Goal: Task Accomplishment & Management: Manage account settings

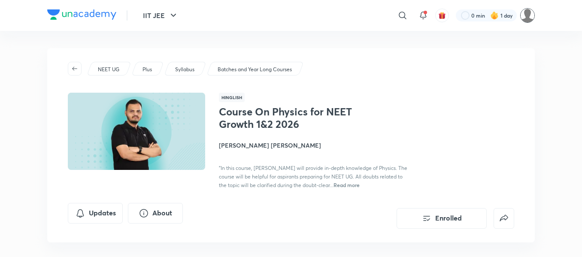
click at [527, 19] on img at bounding box center [527, 15] width 15 height 15
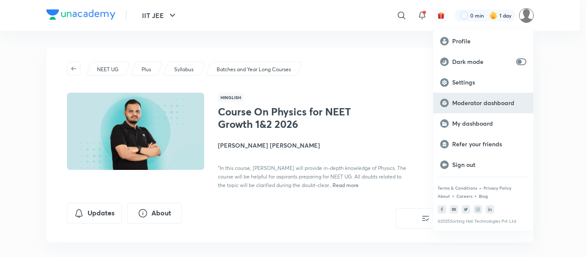
click at [480, 104] on p "Moderator dashboard" at bounding box center [489, 103] width 74 height 8
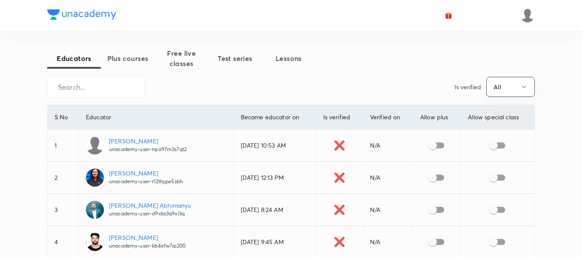
click at [134, 55] on span "Plus courses" at bounding box center [128, 58] width 54 height 10
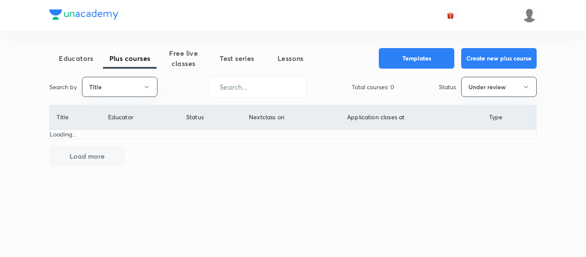
click at [116, 99] on div "Educators Plus courses Free live classes Test series Lessons Templates Create n…" at bounding box center [293, 107] width 488 height 118
click at [125, 91] on button "Title" at bounding box center [120, 87] width 76 height 20
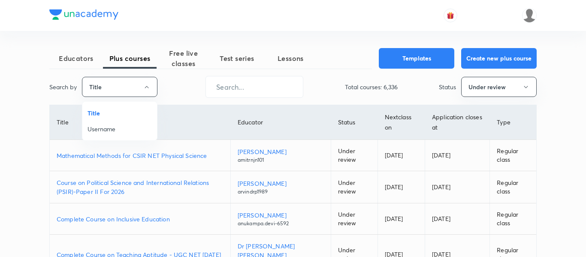
click at [116, 125] on span "Username" at bounding box center [120, 128] width 64 height 9
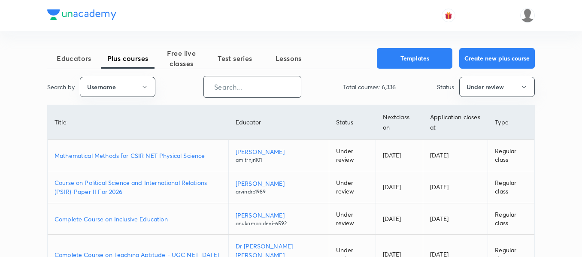
click at [240, 87] on input "text" at bounding box center [252, 87] width 97 height 22
paste input "nalin.sarkar"
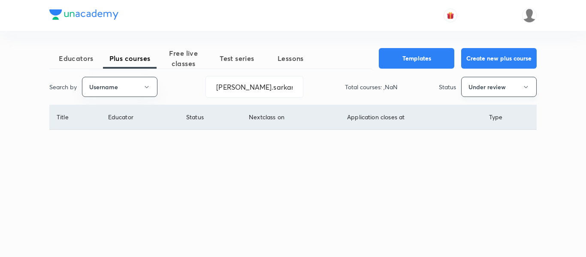
click at [511, 88] on button "Under review" at bounding box center [499, 87] width 76 height 20
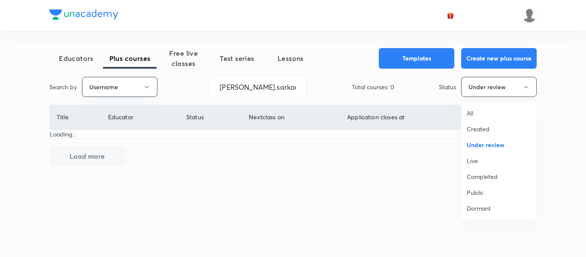
click at [495, 110] on span "All" at bounding box center [499, 113] width 64 height 9
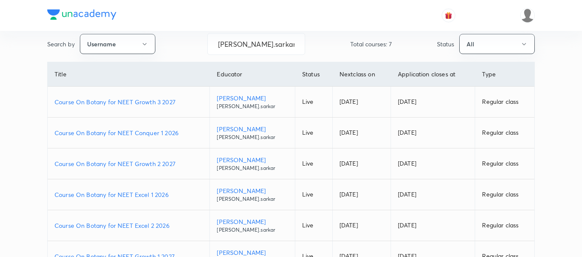
scroll to position [86, 0]
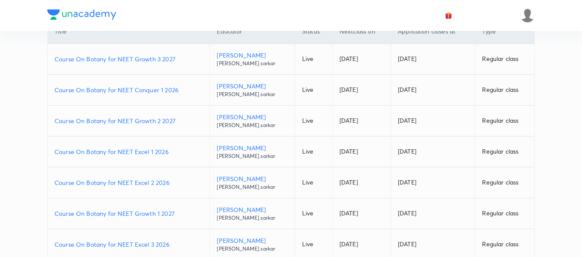
click at [178, 213] on p "Course On Botany for NEET Growth 1 2027" at bounding box center [129, 213] width 148 height 9
click at [171, 153] on p "Course On Botany for NEET Excel 1 2026" at bounding box center [129, 151] width 148 height 9
click at [173, 184] on p "Course On Botany for NEET Excel 2 2026" at bounding box center [129, 182] width 148 height 9
click at [183, 85] on td "Course On Botany for NEET Conquer 1 2026" at bounding box center [129, 90] width 162 height 31
click at [185, 89] on p "Course On Botany for NEET Conquer 1 2026" at bounding box center [129, 89] width 148 height 9
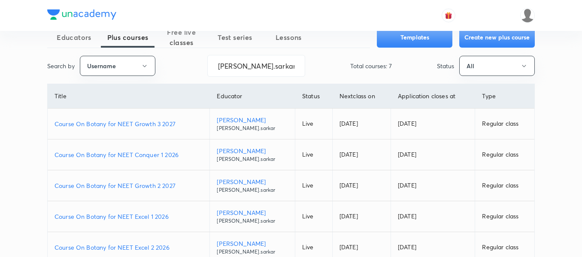
scroll to position [0, 0]
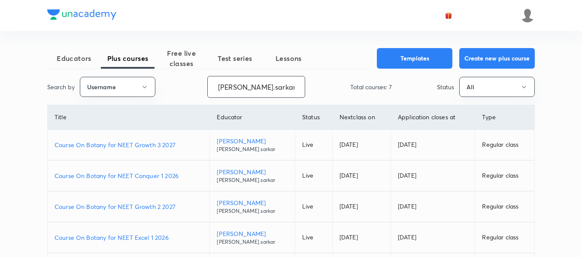
drag, startPoint x: 269, startPoint y: 93, endPoint x: 159, endPoint y: 73, distance: 111.6
click at [159, 73] on div "Educators Plus courses Free live classes Test series Lessons Templates Create n…" at bounding box center [291, 211] width 488 height 326
paste input "atulya1996"
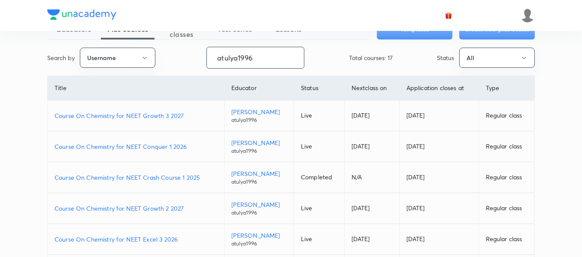
scroll to position [43, 0]
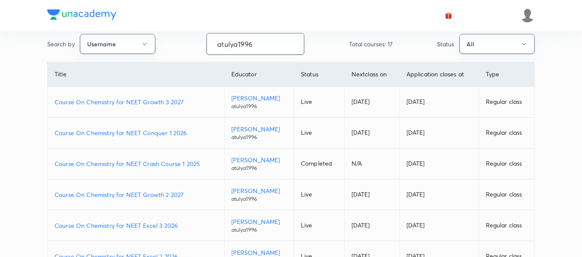
click at [190, 197] on p "Course On Chemistry for NEET Growth 2 2027" at bounding box center [136, 194] width 163 height 9
click at [195, 136] on p "Course On Chemistry for NEET Conquer 1 2026" at bounding box center [136, 132] width 163 height 9
click at [192, 99] on p "Course On Chemistry for NEET Growth 3 2027" at bounding box center [136, 101] width 163 height 9
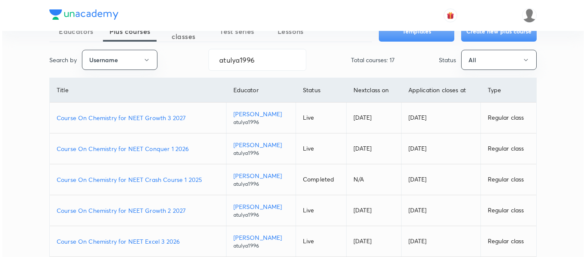
scroll to position [0, 0]
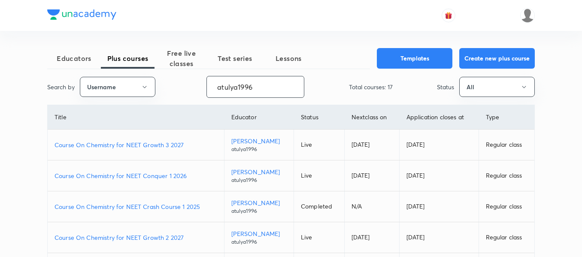
drag, startPoint x: 268, startPoint y: 87, endPoint x: 13, endPoint y: 79, distance: 255.5
click at [13, 79] on div "Educators Plus courses Free live classes Test series Lessons Templates Create n…" at bounding box center [291, 241] width 582 height 482
paste input "unacademy-user-VDBZF1HOS0YO"
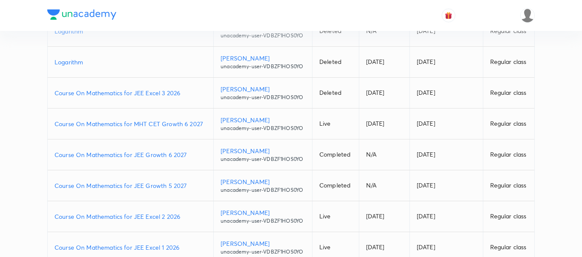
scroll to position [129, 0]
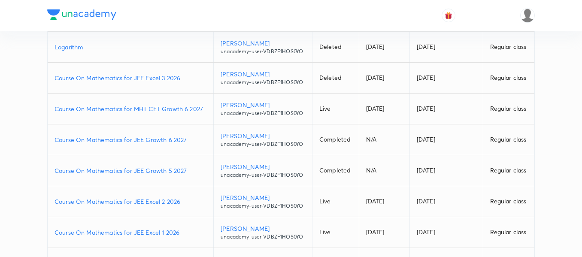
click at [181, 232] on p "Course On Mathematics for JEE Excel 1 2026" at bounding box center [131, 232] width 152 height 9
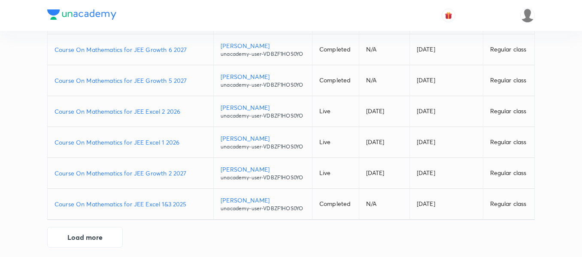
scroll to position [225, 0]
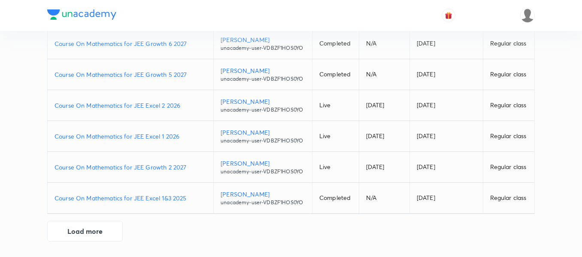
click at [188, 170] on p "Course On Mathematics for JEE Growth 2 2027" at bounding box center [131, 167] width 152 height 9
click at [184, 105] on p "Course On Mathematics for JEE Excel 2 2026" at bounding box center [131, 105] width 152 height 9
click at [191, 73] on p "Course On Mathematics for JEE Growth 5 2027" at bounding box center [131, 74] width 152 height 9
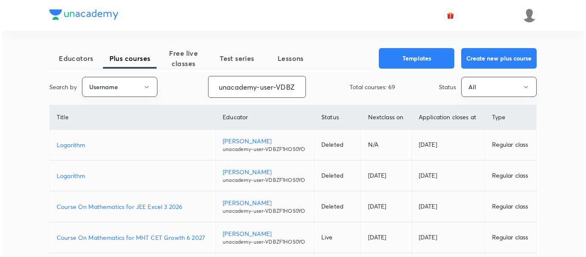
scroll to position [0, 36]
drag, startPoint x: 215, startPoint y: 87, endPoint x: 345, endPoint y: 97, distance: 129.5
click at [345, 97] on div "Search by Username unacademy-user-VDBZF1HOS0YO ​ Total courses: 69 Status All" at bounding box center [291, 87] width 488 height 22
paste input "himanshujain41-6416"
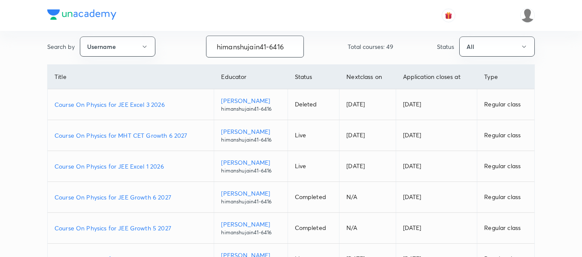
scroll to position [43, 0]
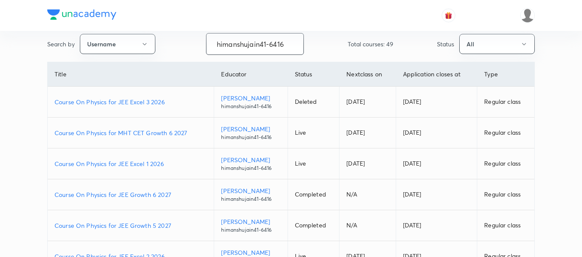
click at [170, 221] on td "Course On Physics for JEE Growth 5 2027" at bounding box center [131, 225] width 167 height 31
click at [179, 224] on p "Course On Physics for JEE Growth 5 2027" at bounding box center [131, 225] width 152 height 9
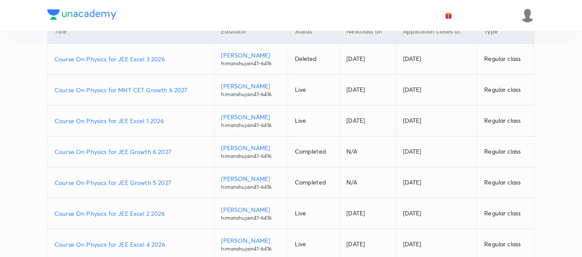
click at [174, 246] on p "Course On Physics for JEE Excel 4 2026" at bounding box center [131, 244] width 152 height 9
click at [194, 89] on p "Course On Physics for MHT CET Growth 6 2027" at bounding box center [131, 89] width 152 height 9
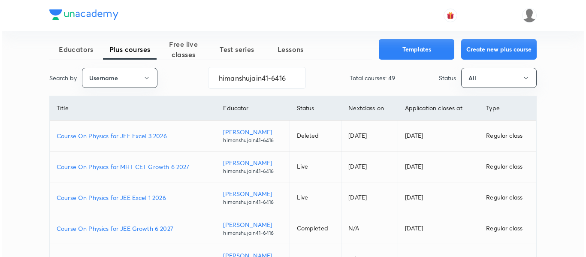
scroll to position [0, 0]
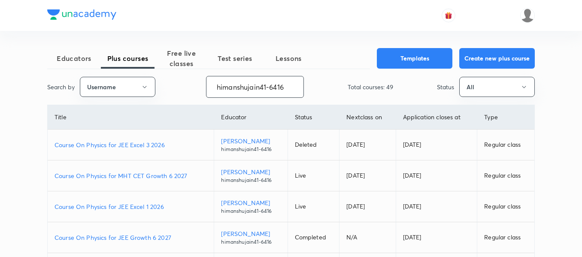
drag, startPoint x: 290, startPoint y: 83, endPoint x: 188, endPoint y: 75, distance: 101.6
click at [188, 75] on div "Educators Plus courses Free live classes Test series Lessons Templates Create n…" at bounding box center [291, 257] width 488 height 418
paste input "unacademy-user-LGUOTVNFDR98"
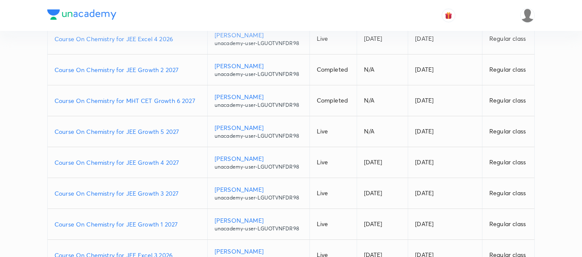
scroll to position [129, 0]
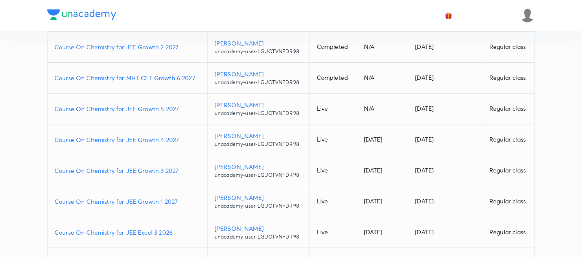
click at [179, 233] on p "Course On Chemistry for JEE Excel 3 2026" at bounding box center [128, 232] width 146 height 9
click at [183, 198] on p "Course On Chemistry for JEE Growth 1 2027" at bounding box center [128, 201] width 146 height 9
click at [185, 173] on p "Course On Chemistry for JEE Growth 3 2027" at bounding box center [128, 170] width 146 height 9
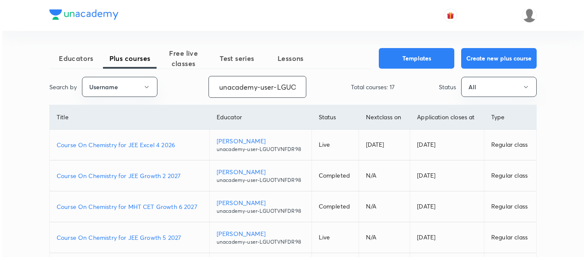
scroll to position [0, 38]
drag, startPoint x: 217, startPoint y: 89, endPoint x: 337, endPoint y: 92, distance: 120.2
click at [337, 92] on div "Search by Username unacademy-user-LGUOTVNFDR98 ​ Total courses: 17 Status All" at bounding box center [291, 87] width 488 height 22
paste input "Pratik-2946"
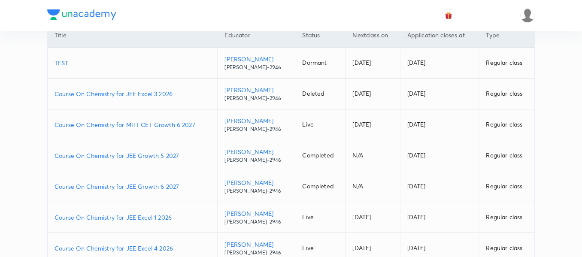
scroll to position [86, 0]
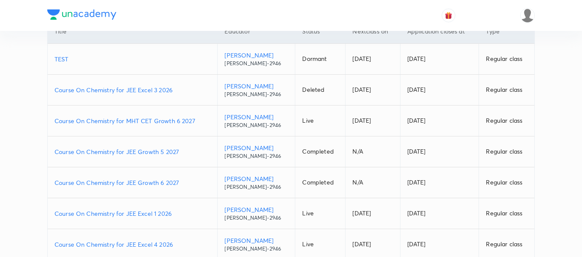
click at [178, 213] on p "Course On Chemistry for JEE Excel 1 2026" at bounding box center [133, 213] width 156 height 9
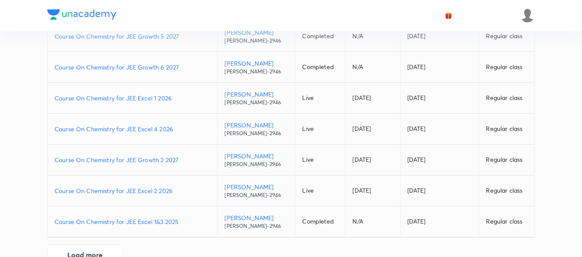
scroll to position [215, 0]
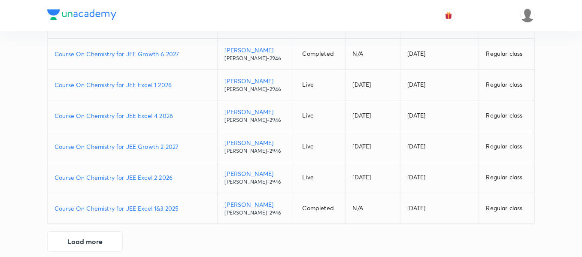
click at [185, 144] on p "Course On Chemistry for JEE Growth 2 2027" at bounding box center [133, 146] width 156 height 9
click at [177, 118] on p "Course On Chemistry for JEE Excel 4 2026" at bounding box center [133, 115] width 156 height 9
click at [176, 176] on p "Course On Chemistry for JEE Excel 2 2026" at bounding box center [133, 177] width 156 height 9
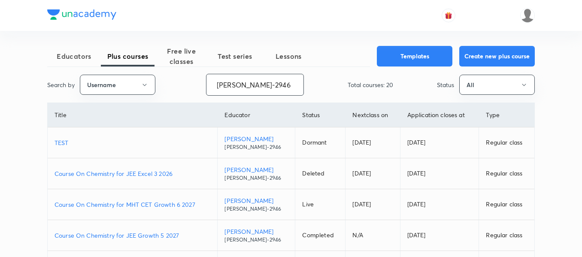
scroll to position [0, 0]
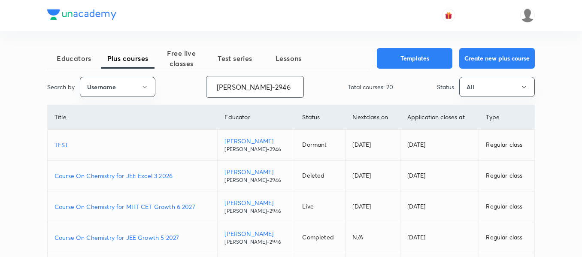
drag, startPoint x: 285, startPoint y: 93, endPoint x: 161, endPoint y: 97, distance: 124.1
click at [163, 97] on div "Search by Username Pratik-2946 ​ Total courses: 20 Status All" at bounding box center [291, 87] width 488 height 22
paste input "unacademy-user-LGUOTVNFDR98"
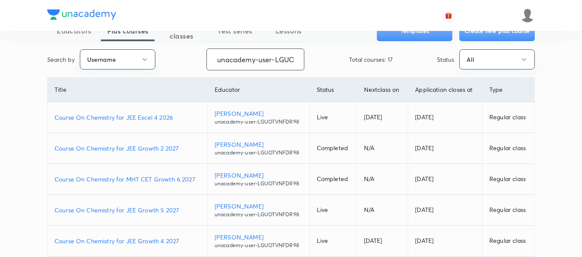
scroll to position [86, 0]
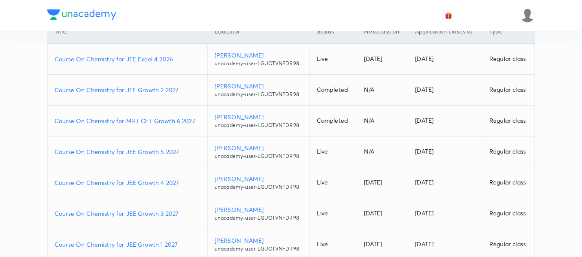
click at [184, 182] on p "Course On Chemistry for JEE Growth 4 2027" at bounding box center [128, 182] width 146 height 9
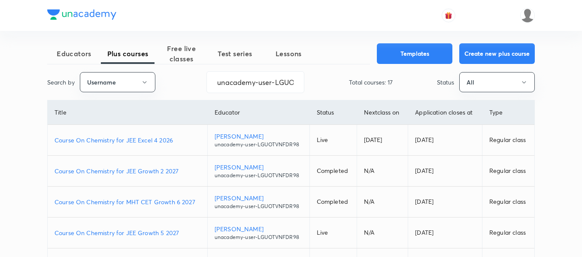
scroll to position [0, 0]
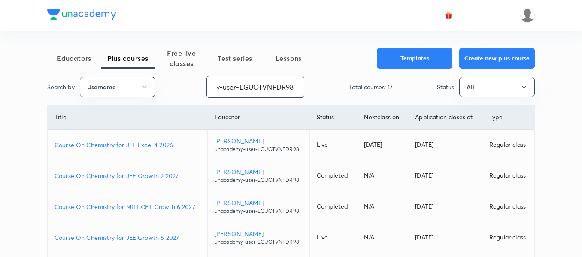
drag, startPoint x: 212, startPoint y: 89, endPoint x: 332, endPoint y: 90, distance: 120.2
click at [332, 90] on div "Search by Username unacademy-user-LGUOTVNFDR98 ​ Total courses: 17 Status All" at bounding box center [291, 87] width 488 height 22
paste input "177BQWGK6D5R"
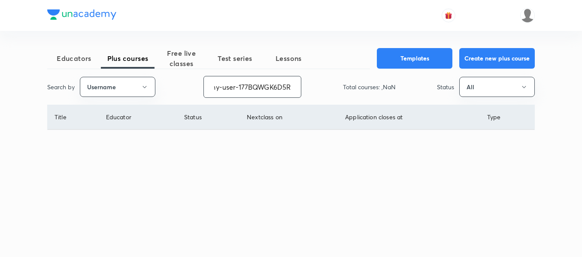
scroll to position [0, 36]
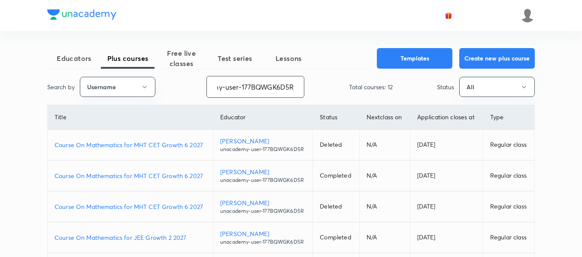
type input "unacademy-user-177BQWGK6D5R"
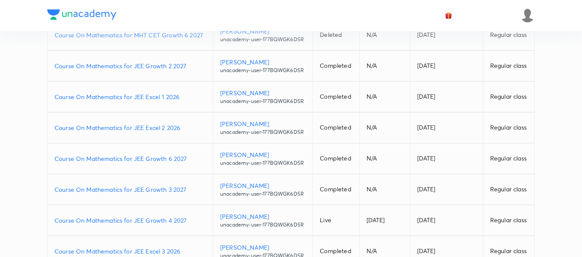
scroll to position [215, 0]
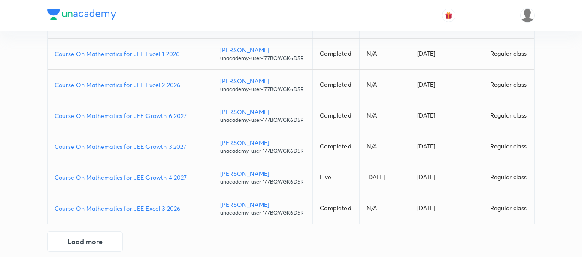
click at [184, 208] on p "Course On Mathematics for JEE Excel 3 2026" at bounding box center [130, 208] width 151 height 9
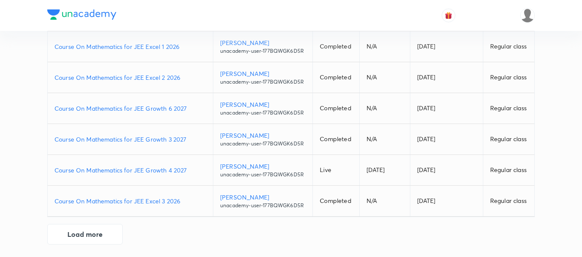
scroll to position [225, 0]
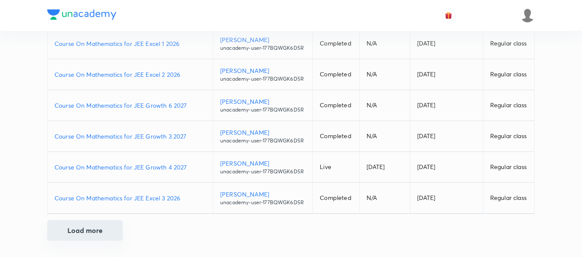
click at [101, 229] on button "Load more" at bounding box center [85, 230] width 76 height 21
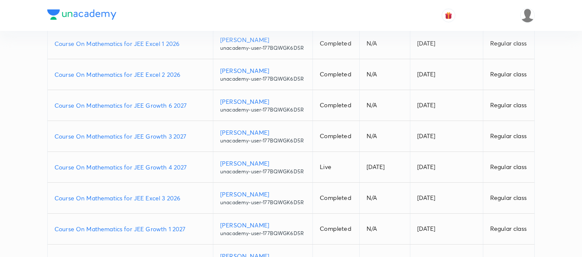
click at [193, 227] on p "Course On Mathematics for JEE Growth 1 2027" at bounding box center [130, 228] width 151 height 9
click at [191, 139] on p "Course On Mathematics for JEE Growth 3 2027" at bounding box center [130, 136] width 151 height 9
click at [190, 166] on p "Course On Mathematics for JEE Growth 4 2027" at bounding box center [130, 167] width 151 height 9
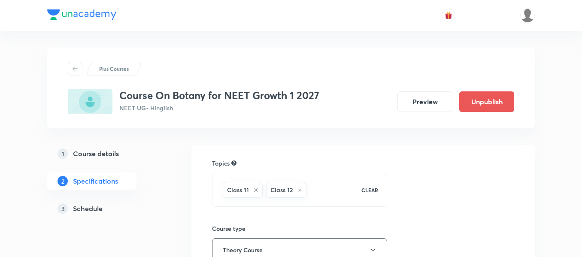
click at [88, 210] on h5 "Schedule" at bounding box center [88, 208] width 30 height 10
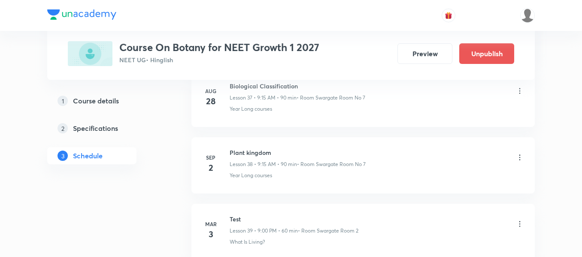
scroll to position [2939, 0]
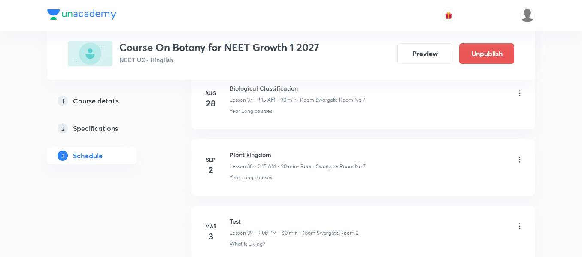
click at [258, 151] on h6 "Plant kingdom" at bounding box center [298, 154] width 136 height 9
copy h6 "Plant kingdom"
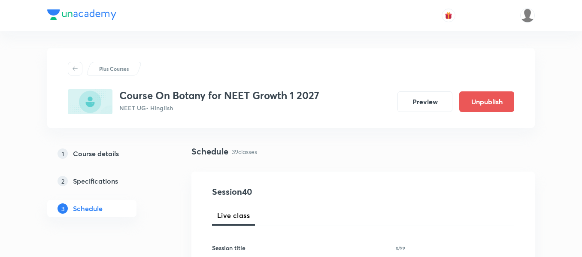
scroll to position [43, 0]
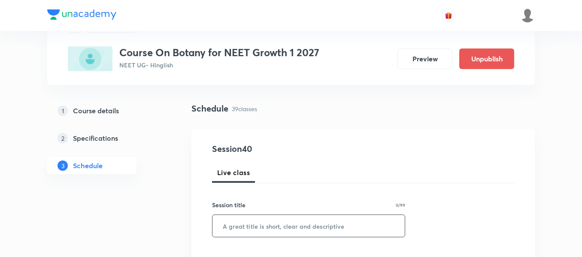
click at [258, 221] on input "text" at bounding box center [308, 226] width 192 height 22
paste input "Plant kingdom"
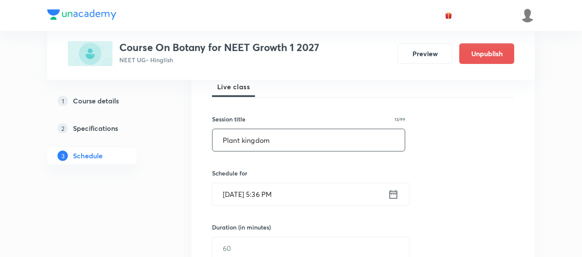
type input "Plant kingdom"
click at [394, 194] on icon at bounding box center [393, 194] width 11 height 12
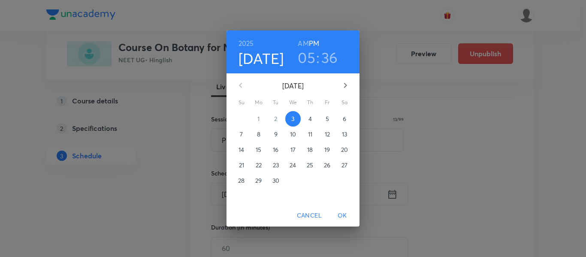
click at [312, 121] on span "4" at bounding box center [310, 119] width 15 height 9
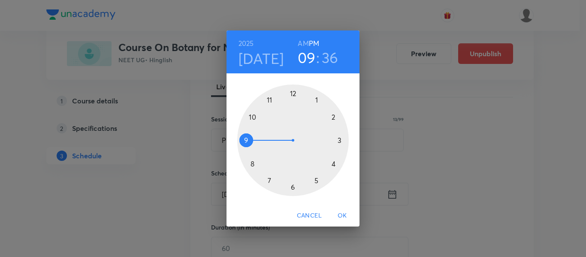
drag, startPoint x: 314, startPoint y: 185, endPoint x: 239, endPoint y: 144, distance: 85.5
click at [239, 144] on div at bounding box center [293, 141] width 112 height 112
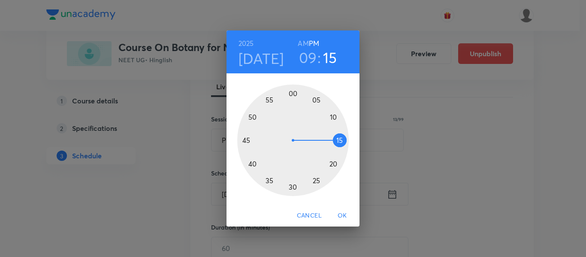
drag, startPoint x: 275, startPoint y: 179, endPoint x: 341, endPoint y: 140, distance: 76.8
click at [341, 140] on div at bounding box center [293, 141] width 112 height 112
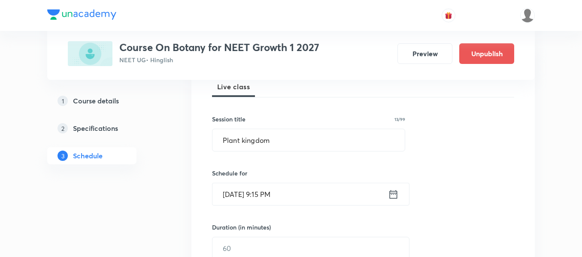
click at [391, 195] on icon at bounding box center [393, 194] width 11 height 12
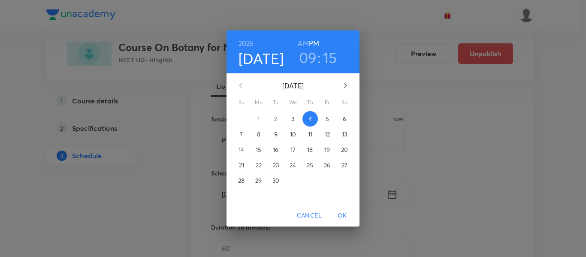
click at [297, 45] on div "2025 Sep 4 09 : 15 AM PM" at bounding box center [292, 51] width 119 height 29
click at [301, 40] on h6 "AM" at bounding box center [303, 43] width 11 height 12
click at [342, 215] on span "OK" at bounding box center [342, 215] width 21 height 11
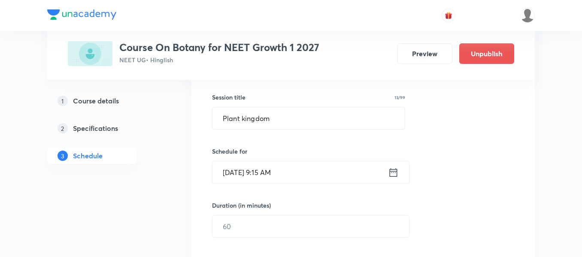
scroll to position [172, 0]
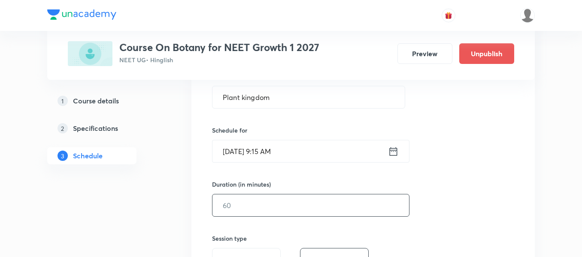
click at [325, 207] on input "text" at bounding box center [310, 205] width 197 height 22
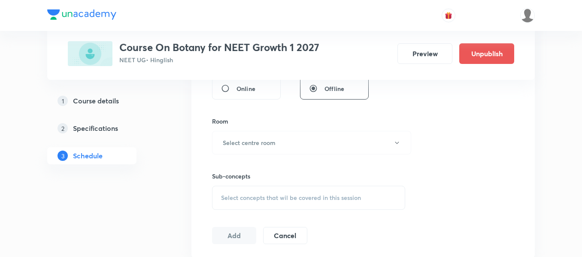
scroll to position [343, 0]
type input "90"
click at [254, 147] on h6 "Select centre room" at bounding box center [249, 143] width 53 height 9
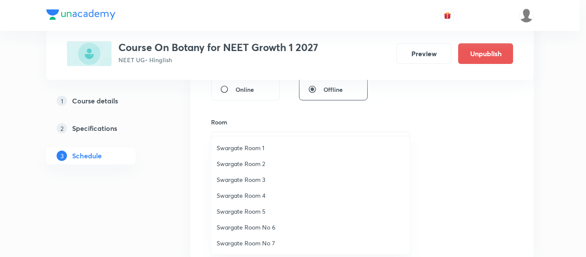
click at [254, 248] on li "Swargate Room No 7" at bounding box center [311, 243] width 198 height 16
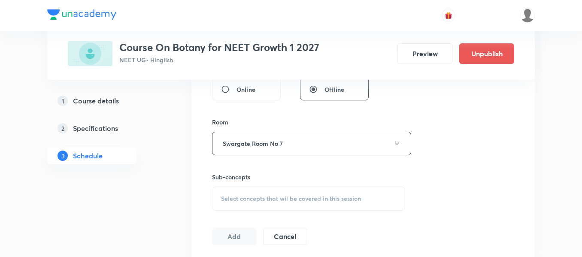
click at [274, 203] on div "Select concepts that wil be covered in this session" at bounding box center [308, 199] width 193 height 24
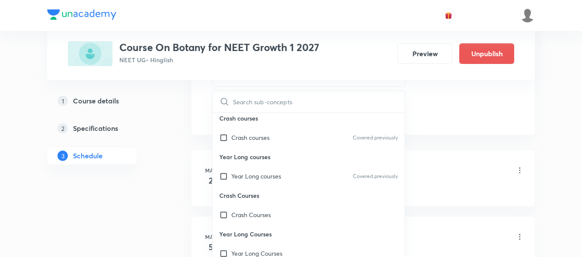
scroll to position [472, 0]
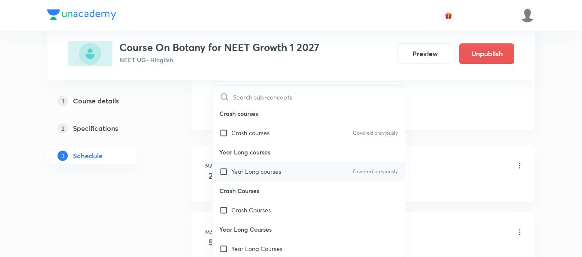
click at [296, 173] on div "Year Long courses Covered previously" at bounding box center [308, 171] width 192 height 19
checkbox input "true"
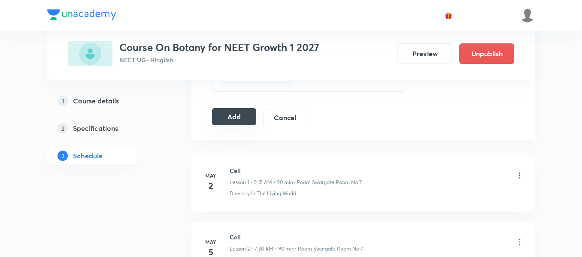
click at [225, 119] on button "Add" at bounding box center [234, 116] width 44 height 17
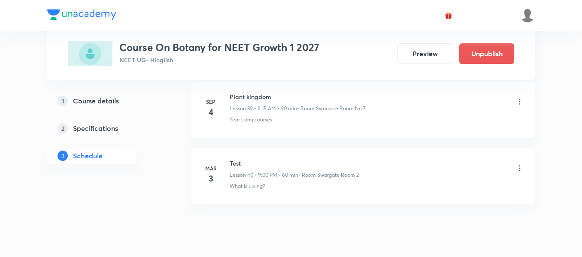
scroll to position [2654, 0]
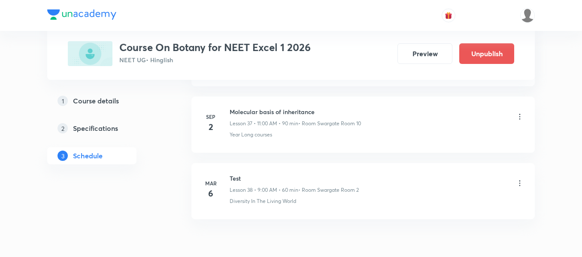
click at [285, 109] on h6 "Molecular basis of inheritance" at bounding box center [295, 111] width 131 height 9
copy h6 "Molecular basis of inheritance"
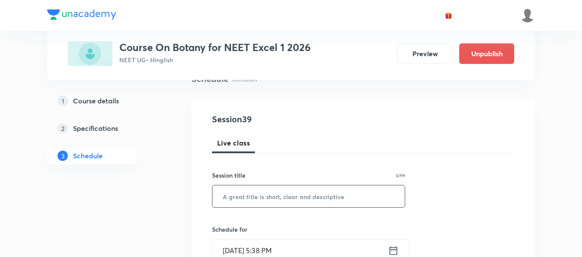
scroll to position [86, 0]
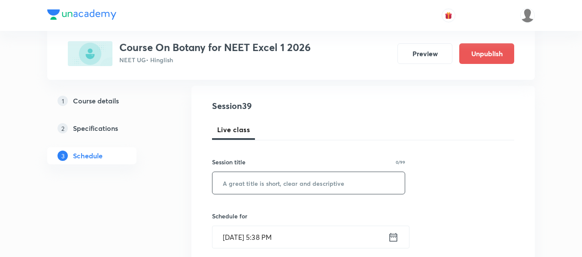
click at [348, 191] on input "text" at bounding box center [308, 183] width 192 height 22
paste input "Molecular basis of inheritance"
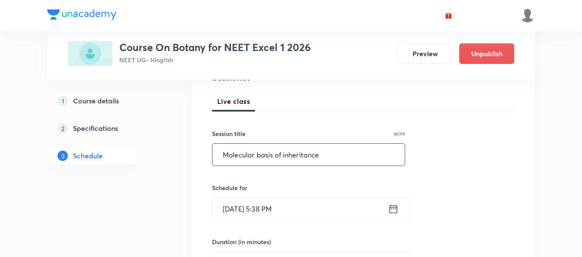
scroll to position [129, 0]
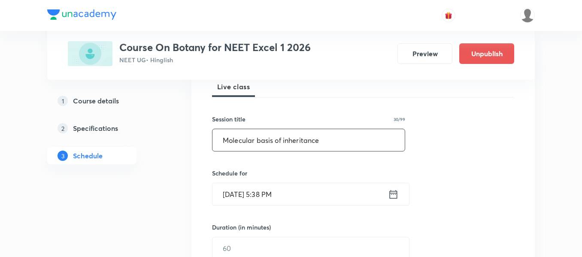
type input "Molecular basis of inheritance"
click at [391, 195] on icon at bounding box center [393, 194] width 11 height 12
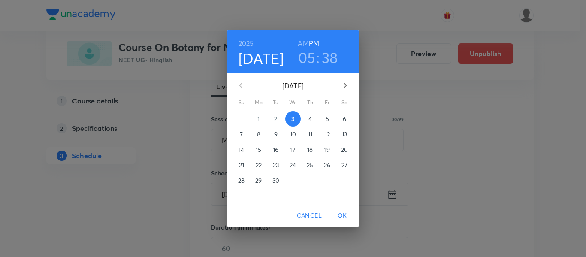
click at [311, 115] on p "4" at bounding box center [310, 119] width 3 height 9
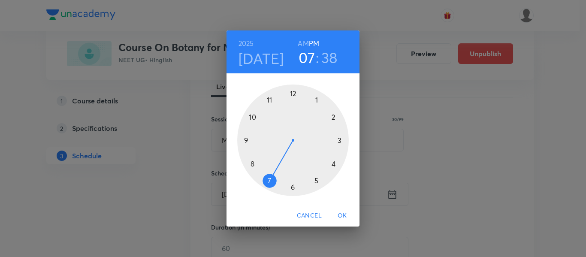
drag, startPoint x: 315, startPoint y: 184, endPoint x: 266, endPoint y: 174, distance: 50.0
click at [266, 174] on div at bounding box center [293, 141] width 112 height 112
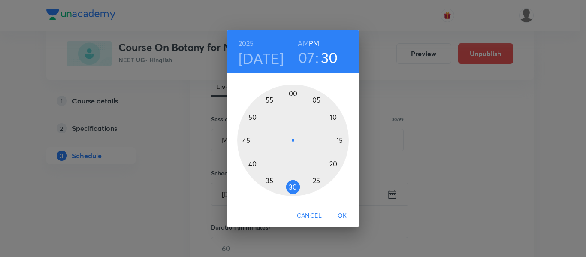
drag, startPoint x: 259, startPoint y: 176, endPoint x: 292, endPoint y: 187, distance: 34.5
click at [292, 187] on div at bounding box center [293, 141] width 112 height 112
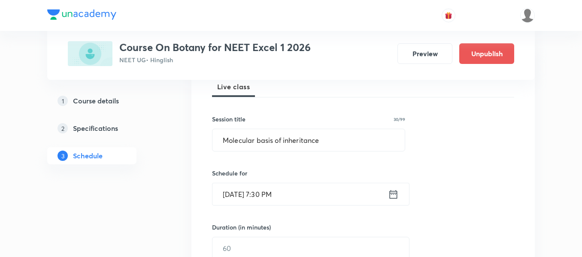
click at [397, 200] on icon at bounding box center [393, 194] width 11 height 12
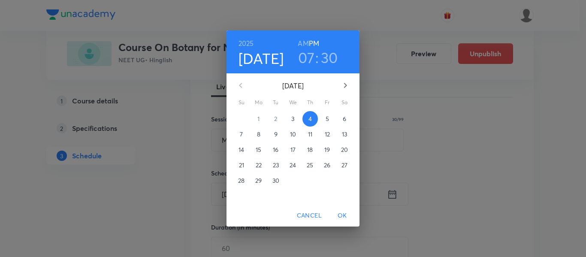
click at [302, 45] on h6 "AM" at bounding box center [303, 43] width 11 height 12
click at [346, 217] on span "OK" at bounding box center [342, 215] width 21 height 11
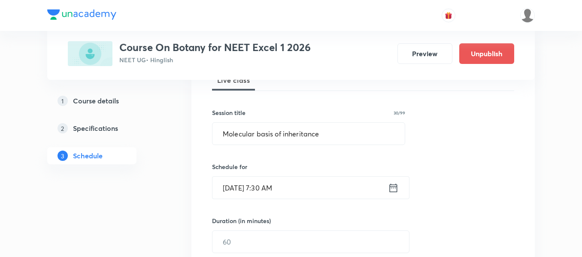
scroll to position [172, 0]
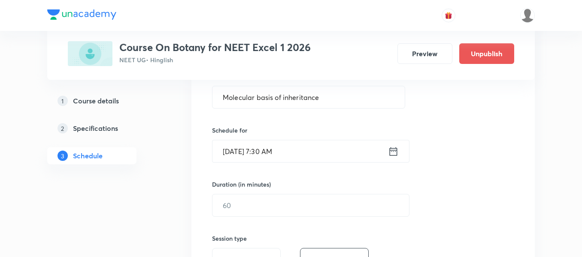
click at [346, 217] on div "Session 39 Live class Session title 30/99 Molecular basis of inheritance ​ Sche…" at bounding box center [363, 215] width 302 height 403
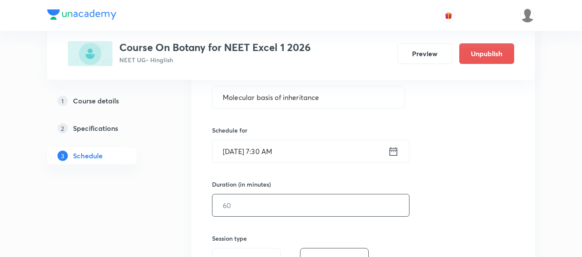
click at [341, 203] on input "text" at bounding box center [310, 205] width 197 height 22
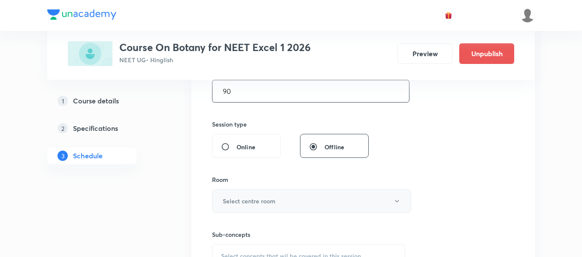
scroll to position [300, 0]
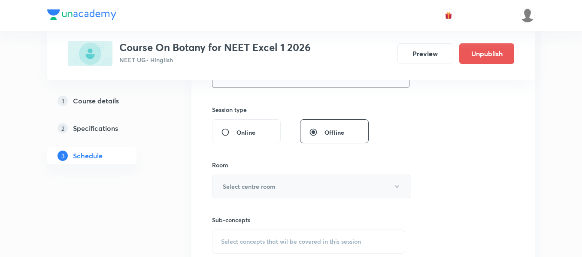
type input "90"
click at [269, 188] on h6 "Select centre room" at bounding box center [249, 186] width 53 height 9
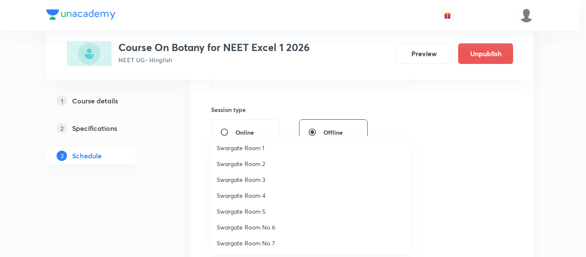
click at [249, 142] on li "Swargate Room 1" at bounding box center [311, 148] width 198 height 16
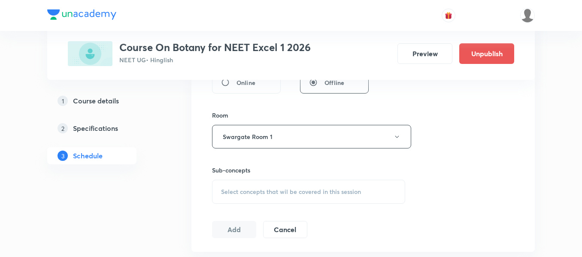
scroll to position [386, 0]
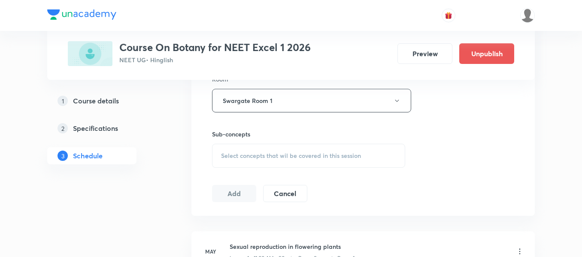
click at [322, 151] on div "Select concepts that wil be covered in this session" at bounding box center [308, 156] width 193 height 24
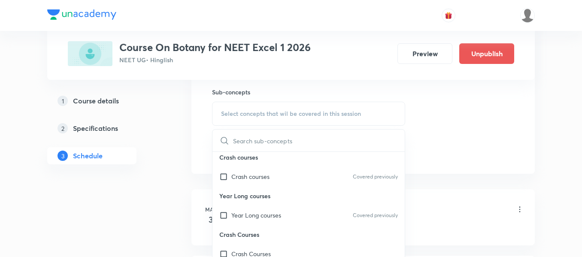
scroll to position [429, 0]
click at [227, 221] on div "Year Long courses Covered previously" at bounding box center [308, 214] width 192 height 19
checkbox input "true"
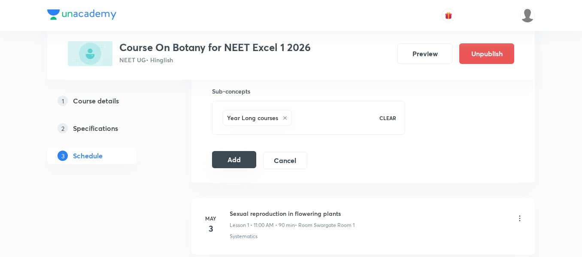
click at [218, 157] on button "Add" at bounding box center [234, 159] width 44 height 17
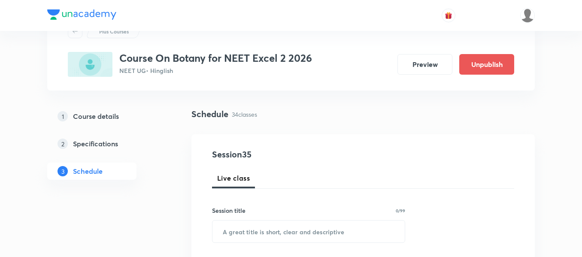
scroll to position [43, 0]
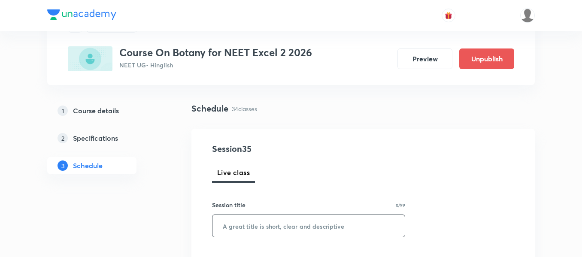
click at [270, 227] on input "text" at bounding box center [308, 226] width 192 height 22
paste input "Molecular basis of inheritance"
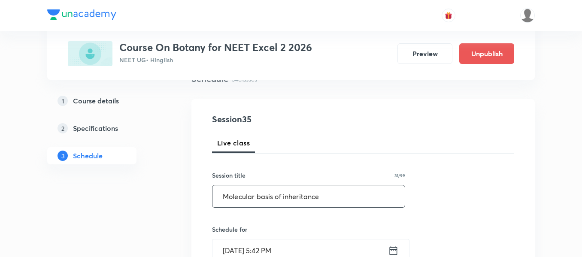
scroll to position [86, 0]
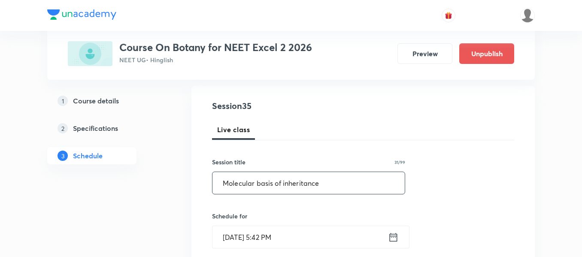
type input "Molecular basis of inheritance"
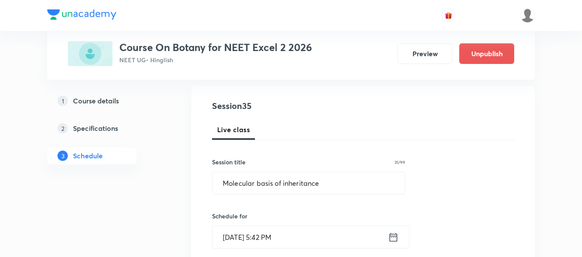
click at [400, 242] on div "[DATE] 5:42 PM ​" at bounding box center [310, 237] width 197 height 23
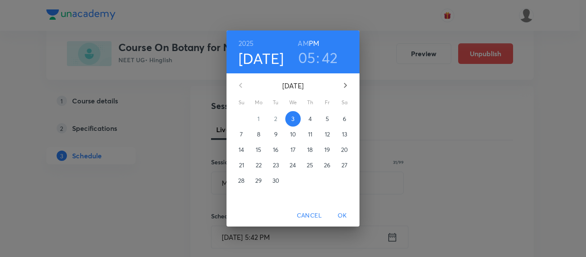
click at [311, 116] on p "4" at bounding box center [310, 119] width 3 height 9
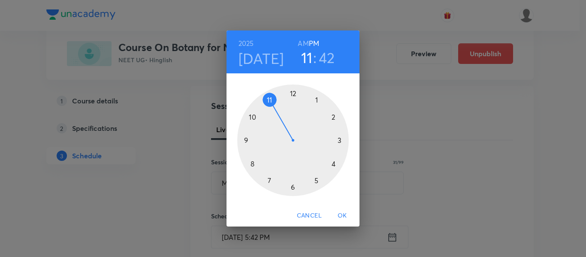
drag, startPoint x: 319, startPoint y: 179, endPoint x: 278, endPoint y: 113, distance: 78.2
click at [278, 113] on div at bounding box center [293, 141] width 112 height 112
drag, startPoint x: 250, startPoint y: 153, endPoint x: 293, endPoint y: 117, distance: 55.8
click at [293, 117] on div at bounding box center [293, 141] width 112 height 112
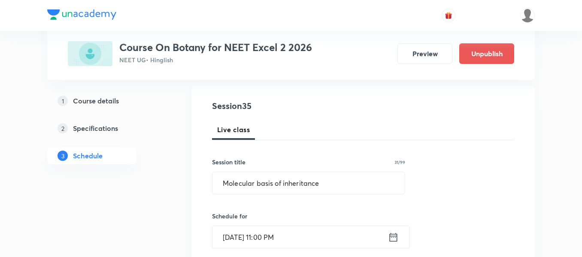
click at [387, 240] on input "[DATE] 11:00 PM" at bounding box center [300, 237] width 176 height 22
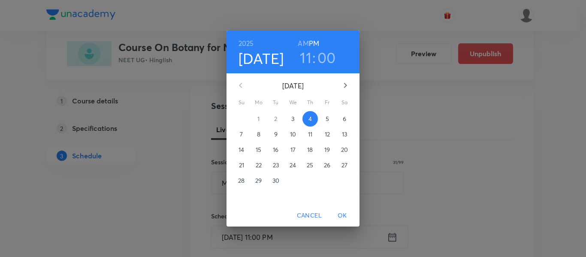
click at [302, 43] on h6 "AM" at bounding box center [303, 43] width 11 height 12
click at [347, 212] on span "OK" at bounding box center [342, 215] width 21 height 11
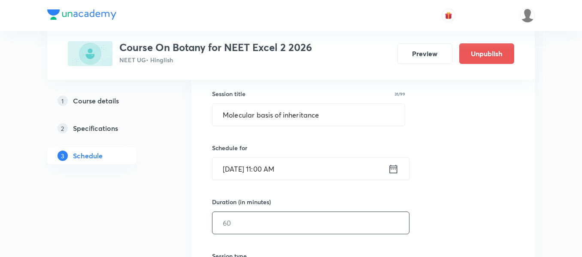
scroll to position [172, 0]
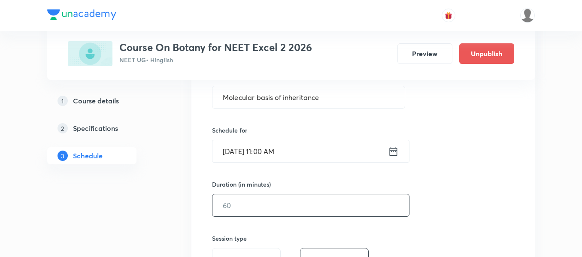
click at [329, 207] on input "text" at bounding box center [310, 205] width 197 height 22
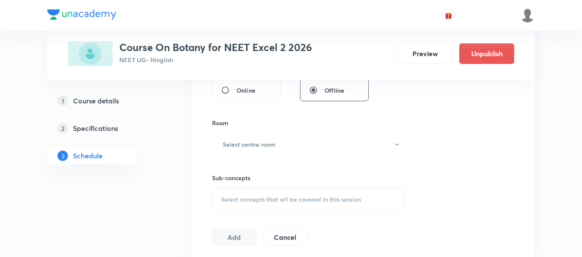
scroll to position [343, 0]
type input "90"
click at [300, 148] on button "Select centre room" at bounding box center [311, 144] width 199 height 24
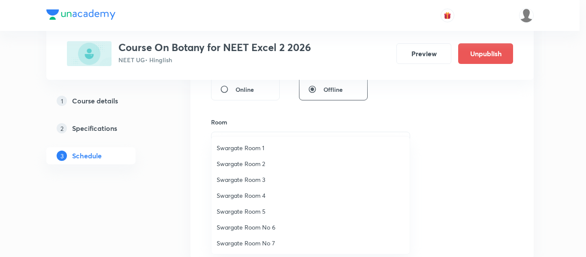
click at [257, 160] on span "Swargate Room 2" at bounding box center [311, 163] width 188 height 9
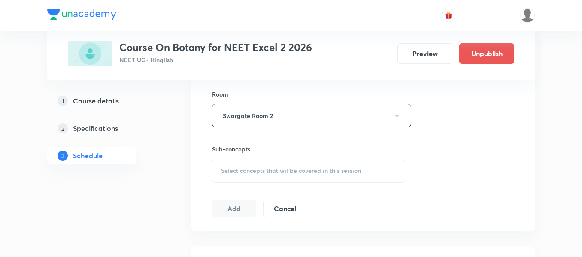
scroll to position [386, 0]
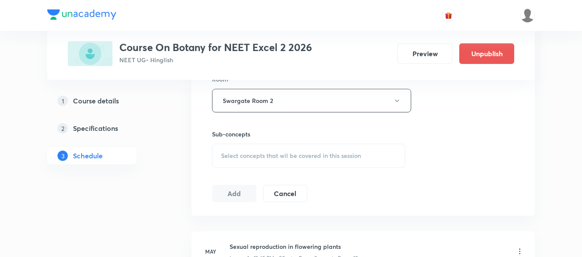
click at [287, 164] on div "Select concepts that wil be covered in this session" at bounding box center [308, 156] width 193 height 24
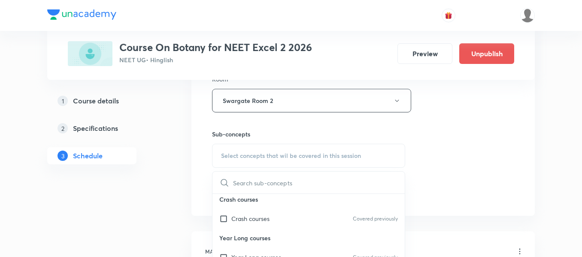
scroll to position [472, 0]
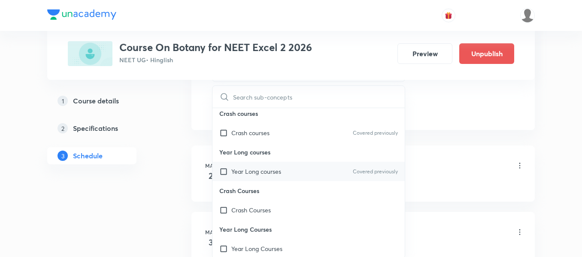
click at [288, 175] on div "Year Long courses Covered previously" at bounding box center [308, 171] width 192 height 19
checkbox input "true"
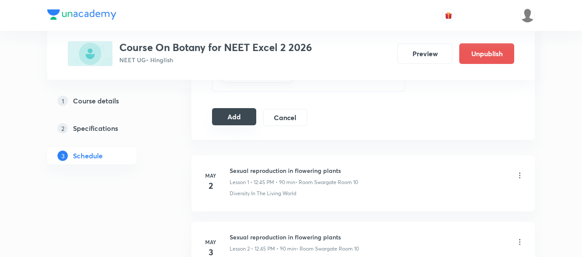
click at [221, 112] on button "Add" at bounding box center [234, 116] width 44 height 17
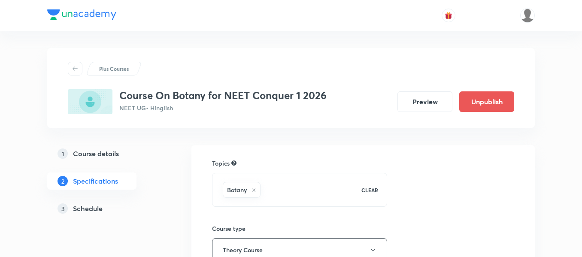
click at [89, 208] on h5 "Schedule" at bounding box center [88, 208] width 30 height 10
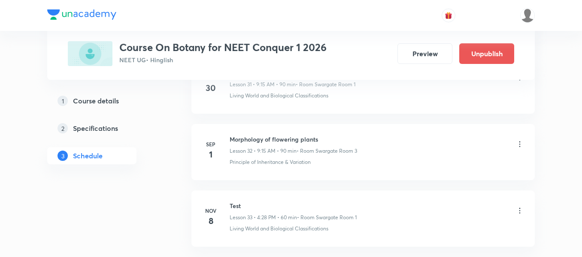
scroll to position [2497, 0]
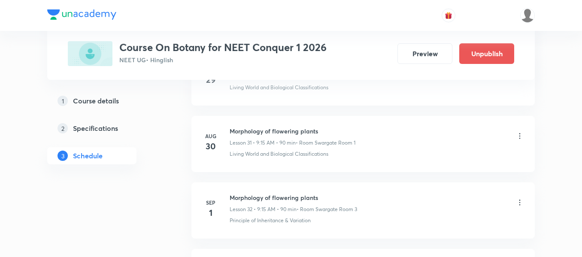
click at [295, 199] on h6 "Morphology of flowering plants" at bounding box center [293, 197] width 127 height 9
copy h6 "Morphology of flowering plants"
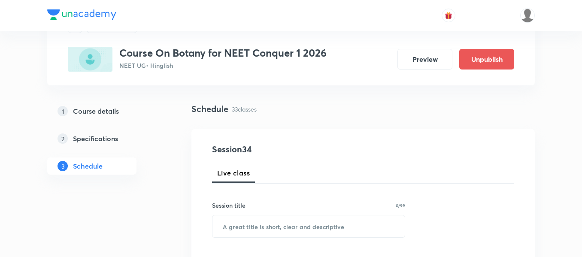
scroll to position [43, 0]
click at [291, 230] on input "text" at bounding box center [308, 226] width 192 height 22
paste input "Morphology of flowering plants"
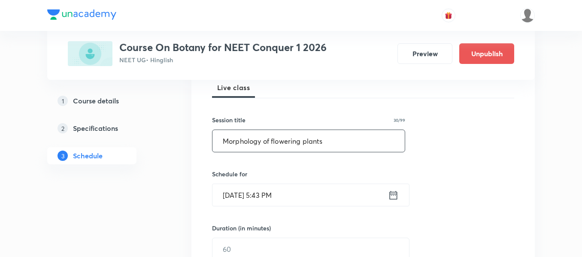
scroll to position [129, 0]
type input "Morphology of flowering plants"
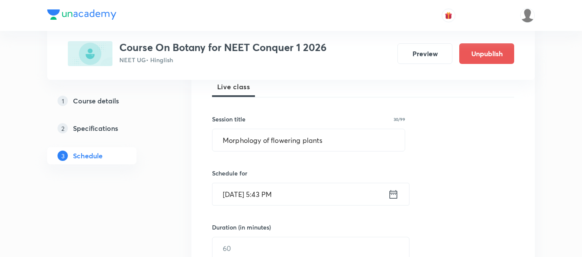
click at [396, 198] on icon at bounding box center [394, 194] width 8 height 9
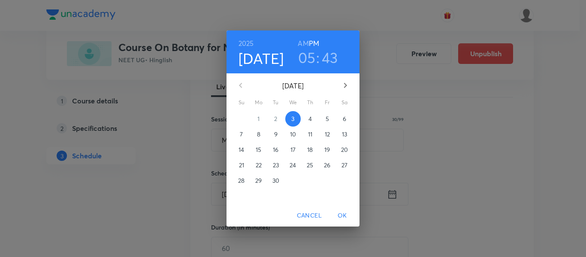
click at [312, 118] on span "4" at bounding box center [310, 119] width 15 height 9
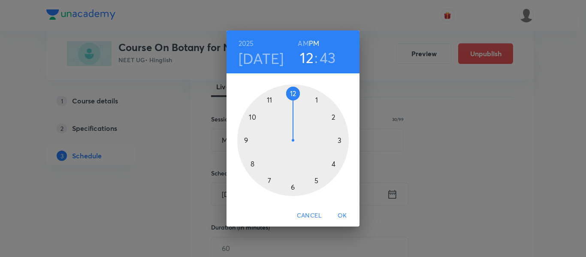
drag, startPoint x: 315, startPoint y: 182, endPoint x: 295, endPoint y: 99, distance: 85.5
click at [295, 99] on div at bounding box center [293, 141] width 112 height 112
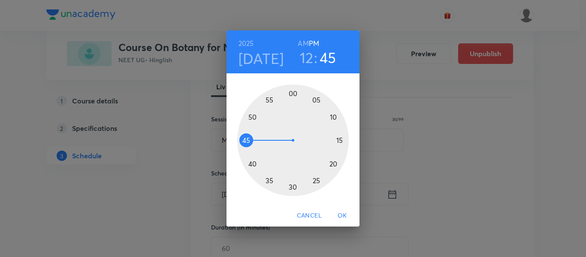
drag, startPoint x: 271, startPoint y: 145, endPoint x: 263, endPoint y: 142, distance: 8.7
click at [263, 142] on div at bounding box center [293, 141] width 112 height 112
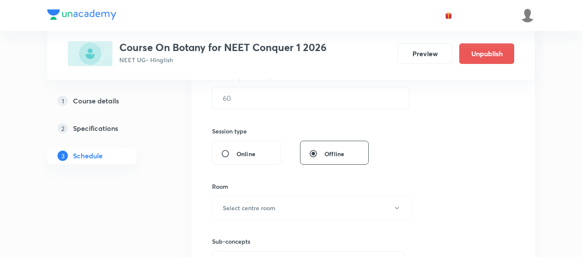
scroll to position [257, 0]
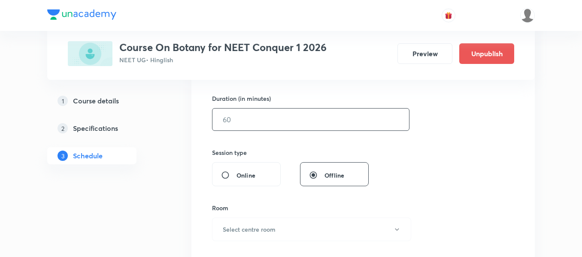
click at [300, 123] on input "text" at bounding box center [310, 120] width 197 height 22
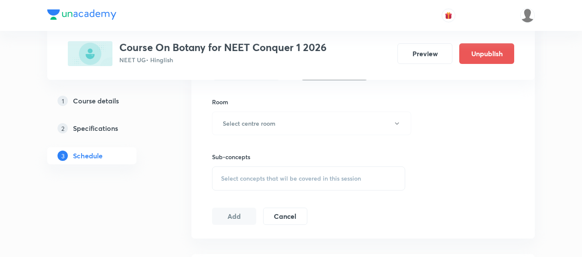
scroll to position [343, 0]
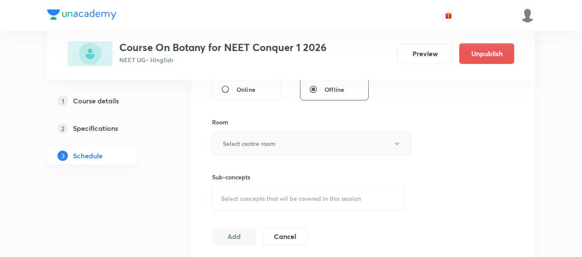
type input "90"
click at [261, 148] on button "Select centre room" at bounding box center [311, 144] width 199 height 24
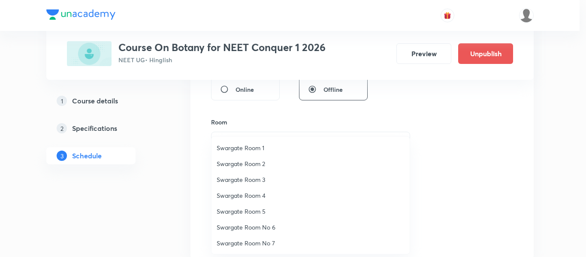
click at [259, 167] on span "Swargate Room 2" at bounding box center [311, 163] width 188 height 9
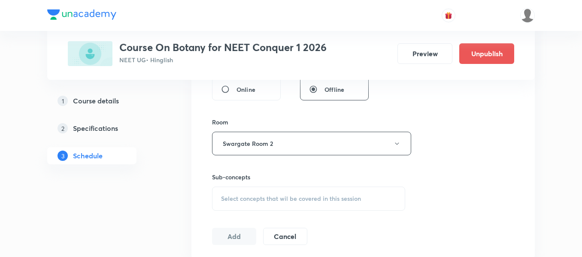
click at [281, 200] on span "Select concepts that wil be covered in this session" at bounding box center [291, 198] width 140 height 7
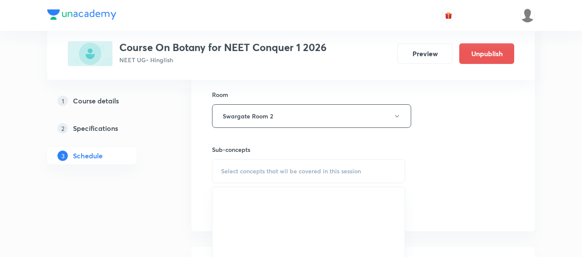
scroll to position [386, 0]
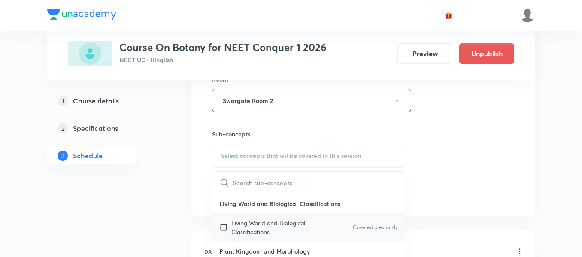
click at [288, 236] on p "Living World and Biological Classifications" at bounding box center [274, 227] width 87 height 18
checkbox input "true"
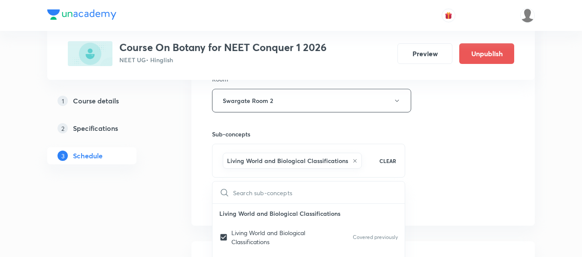
click at [443, 157] on div "Session 34 Live class Session title 30/99 Morphology of flowering plants ​ Sche…" at bounding box center [363, 5] width 302 height 413
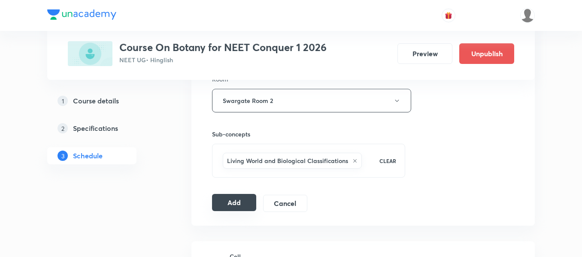
click at [238, 202] on button "Add" at bounding box center [234, 202] width 44 height 17
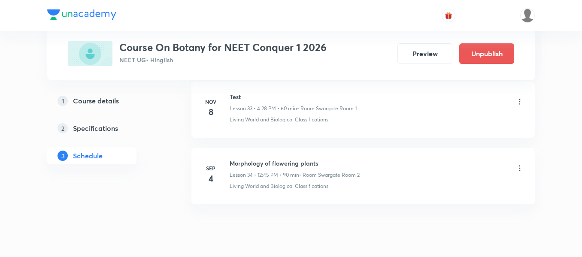
scroll to position [2255, 0]
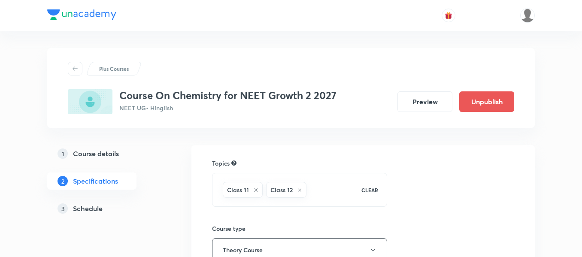
click at [97, 210] on h5 "Schedule" at bounding box center [88, 208] width 30 height 10
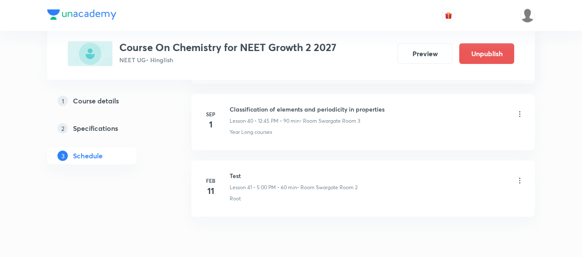
scroll to position [3115, 0]
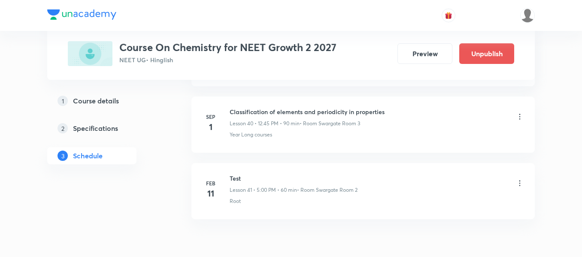
click at [306, 110] on h6 "Classification of elements and periodicity in properties" at bounding box center [307, 111] width 155 height 9
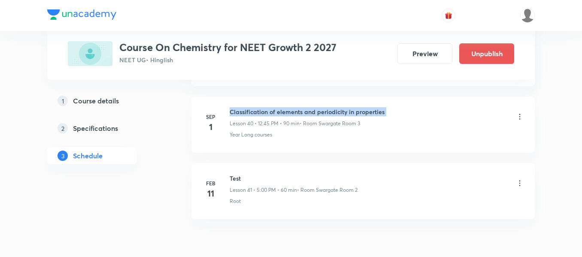
click at [306, 110] on h6 "Classification of elements and periodicity in properties" at bounding box center [307, 111] width 155 height 9
copy h6 "Classification of elements and periodicity in properties"
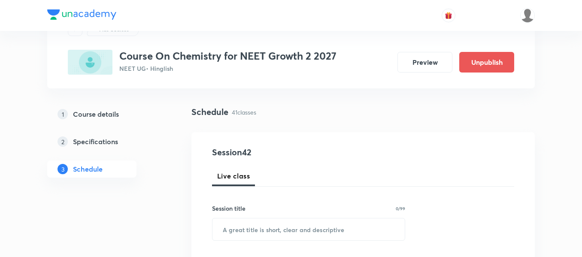
scroll to position [43, 0]
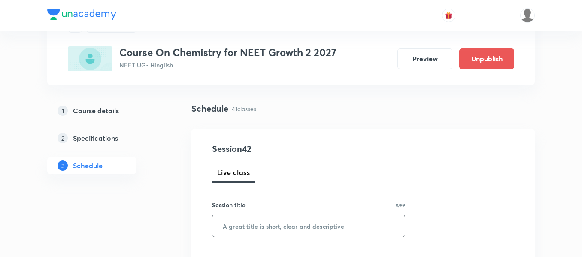
click at [292, 222] on input "text" at bounding box center [308, 226] width 192 height 22
paste input "Classification of elements and periodicity in properties"
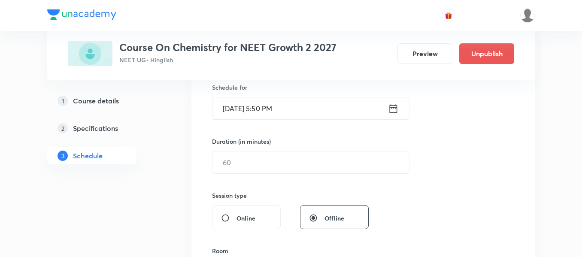
scroll to position [129, 0]
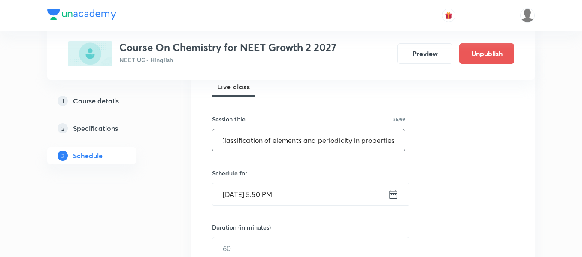
type input "Classification of elements and periodicity in properties"
click at [391, 195] on icon at bounding box center [393, 194] width 11 height 12
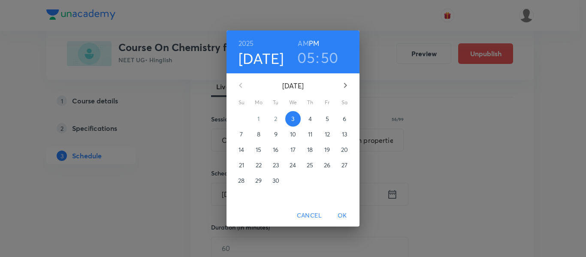
click at [311, 116] on p "4" at bounding box center [310, 119] width 3 height 9
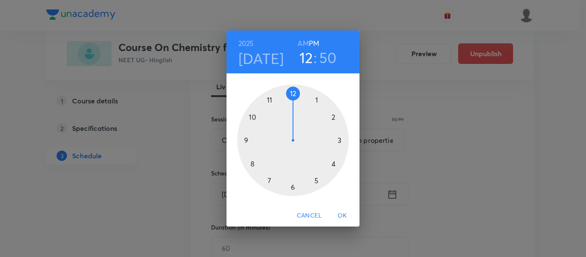
drag, startPoint x: 315, startPoint y: 184, endPoint x: 289, endPoint y: 98, distance: 89.9
click at [289, 98] on div at bounding box center [293, 141] width 112 height 112
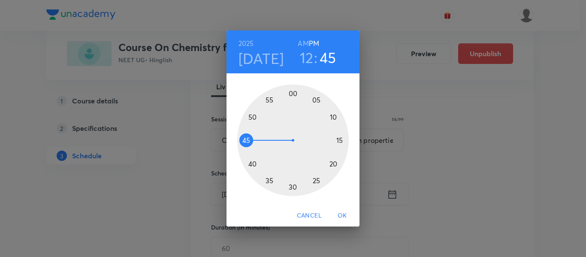
drag, startPoint x: 255, startPoint y: 119, endPoint x: 252, endPoint y: 141, distance: 22.1
click at [252, 141] on div at bounding box center [293, 141] width 112 height 112
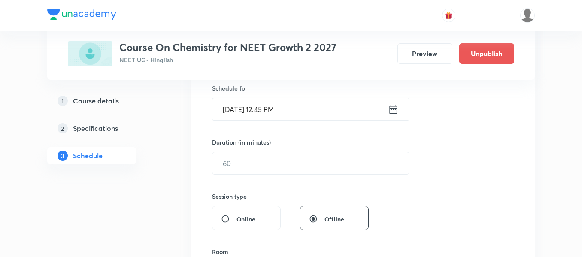
scroll to position [215, 0]
click at [287, 148] on div "Duration (in minutes) ​" at bounding box center [290, 155] width 157 height 37
click at [297, 162] on input "text" at bounding box center [310, 162] width 197 height 22
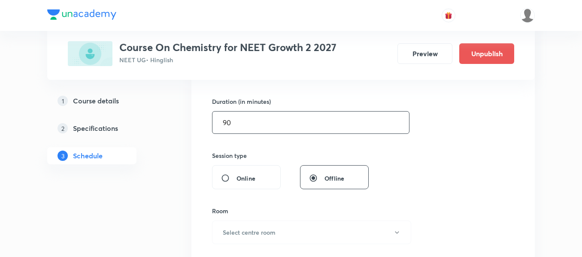
scroll to position [300, 0]
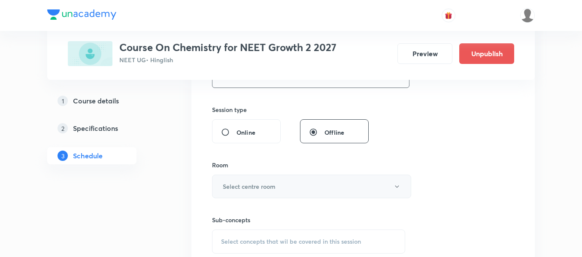
type input "90"
click at [288, 191] on button "Select centre room" at bounding box center [311, 187] width 199 height 24
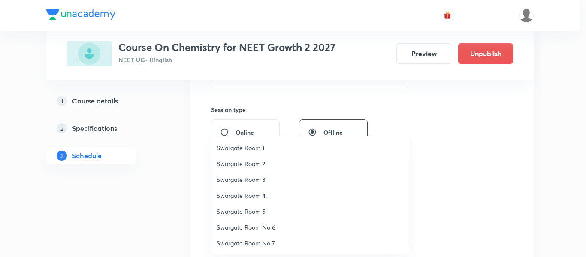
click at [254, 177] on span "Swargate Room 3" at bounding box center [311, 179] width 188 height 9
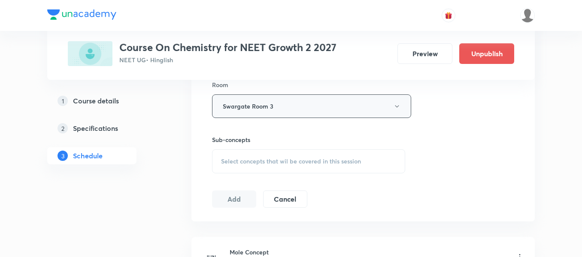
scroll to position [386, 0]
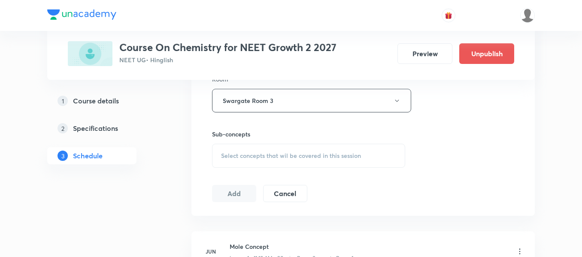
click at [344, 148] on div "Select concepts that wil be covered in this session" at bounding box center [308, 156] width 193 height 24
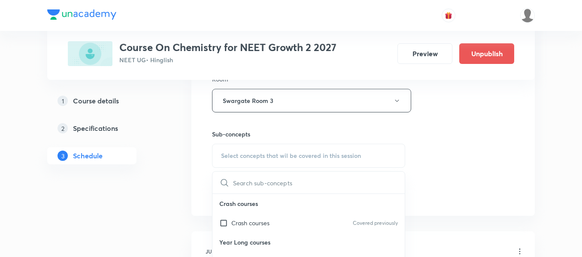
scroll to position [429, 0]
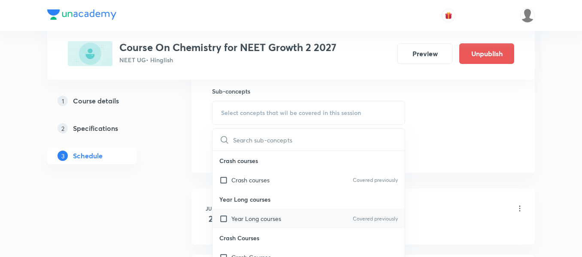
click at [330, 224] on div "Year Long courses Covered previously" at bounding box center [308, 218] width 192 height 19
checkbox input "true"
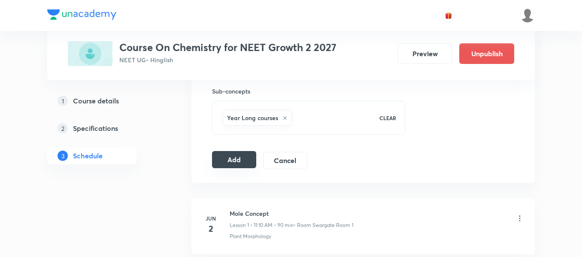
click at [242, 162] on button "Add" at bounding box center [234, 159] width 44 height 17
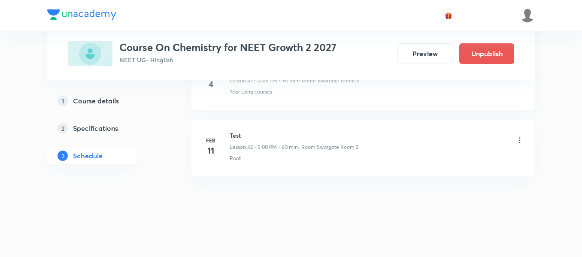
scroll to position [2787, 0]
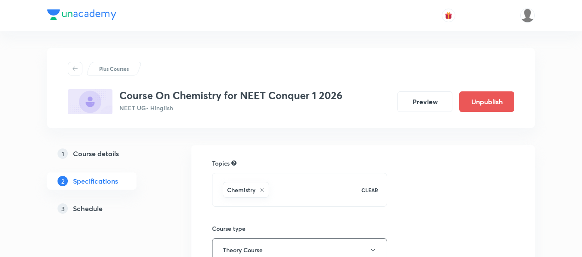
click at [87, 215] on link "3 Schedule" at bounding box center [105, 208] width 117 height 17
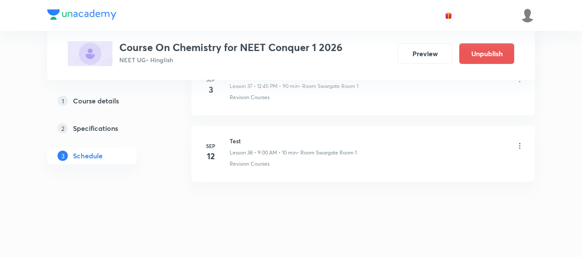
scroll to position [2916, 0]
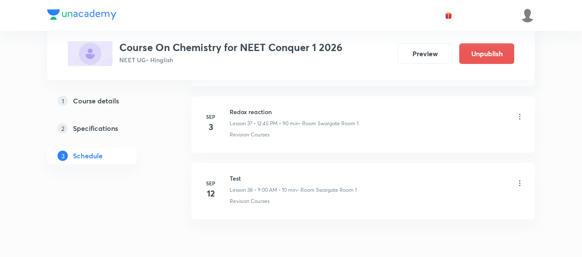
click at [259, 110] on h6 "Redox reaction" at bounding box center [294, 111] width 129 height 9
copy h6 "Redox reaction"
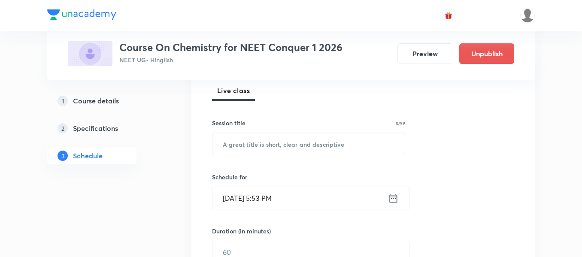
scroll to position [129, 0]
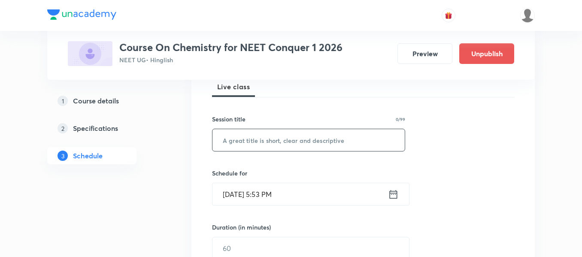
click at [311, 141] on input "text" at bounding box center [308, 140] width 192 height 22
paste input "Redox reaction"
type input "Redox reaction"
click at [394, 192] on icon at bounding box center [393, 194] width 11 height 12
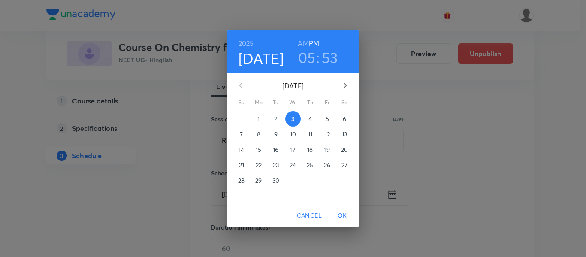
click at [308, 114] on button "4" at bounding box center [310, 118] width 15 height 15
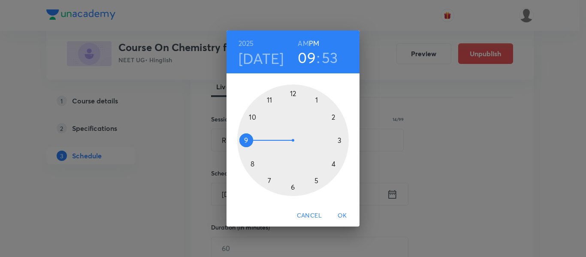
drag, startPoint x: 317, startPoint y: 185, endPoint x: 258, endPoint y: 136, distance: 75.9
click at [258, 136] on div at bounding box center [293, 141] width 112 height 112
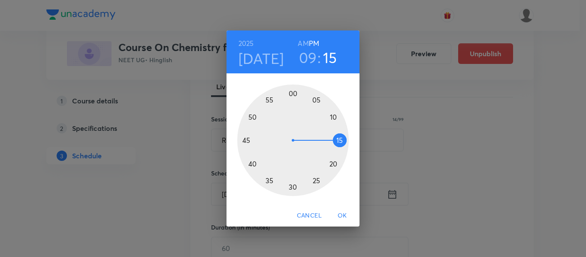
drag, startPoint x: 264, startPoint y: 106, endPoint x: 322, endPoint y: 139, distance: 66.3
click at [322, 139] on div at bounding box center [293, 141] width 112 height 112
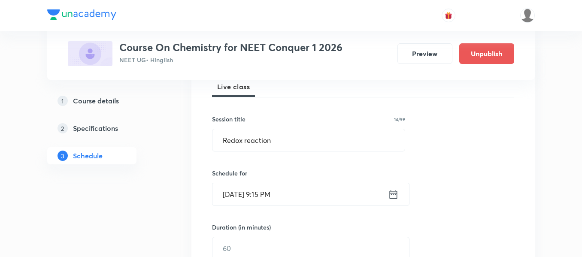
click at [391, 189] on icon at bounding box center [393, 194] width 11 height 12
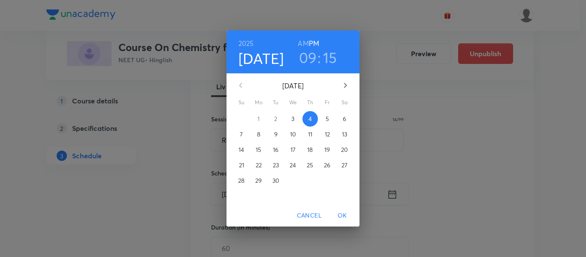
click at [303, 41] on h6 "AM" at bounding box center [303, 43] width 11 height 12
click at [347, 214] on span "OK" at bounding box center [342, 215] width 21 height 11
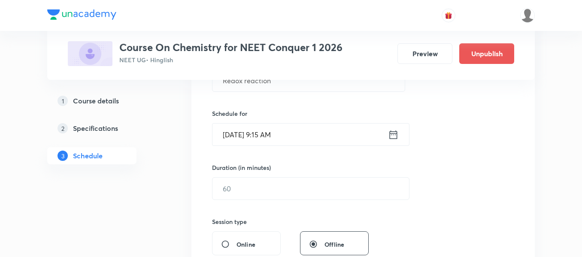
scroll to position [215, 0]
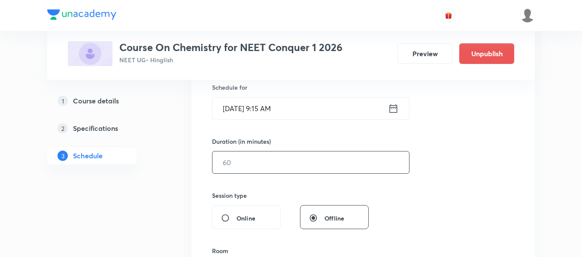
click at [292, 161] on input "text" at bounding box center [310, 162] width 197 height 22
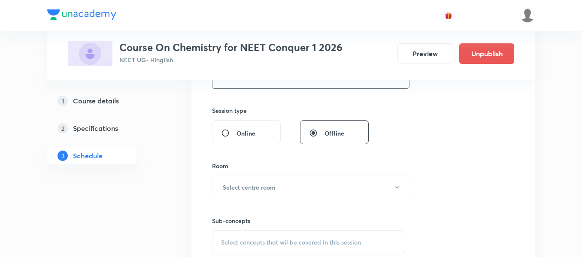
scroll to position [300, 0]
type input "90"
click at [323, 185] on button "Select centre room" at bounding box center [311, 187] width 199 height 24
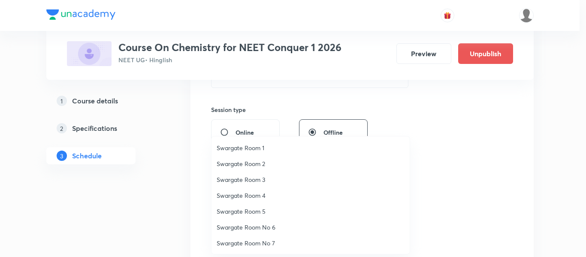
click at [261, 163] on span "Swargate Room 2" at bounding box center [311, 163] width 188 height 9
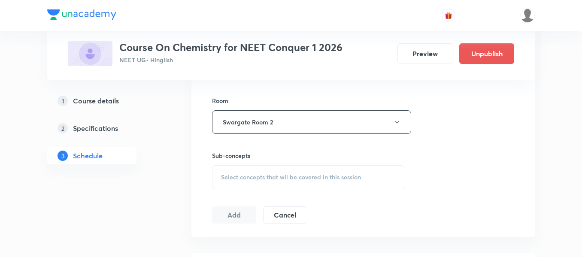
scroll to position [386, 0]
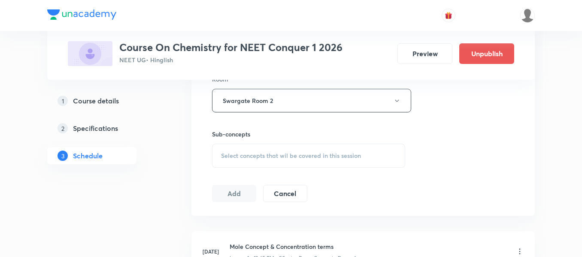
click at [330, 156] on span "Select concepts that wil be covered in this session" at bounding box center [291, 155] width 140 height 7
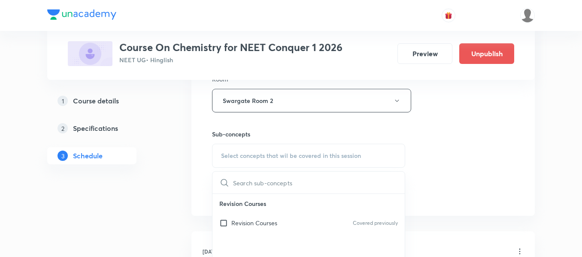
scroll to position [429, 0]
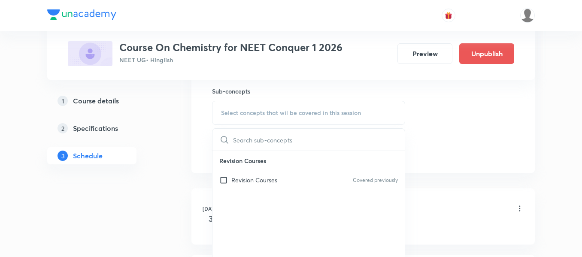
click at [338, 183] on div "Revision Courses Covered previously" at bounding box center [308, 179] width 192 height 19
checkbox input "true"
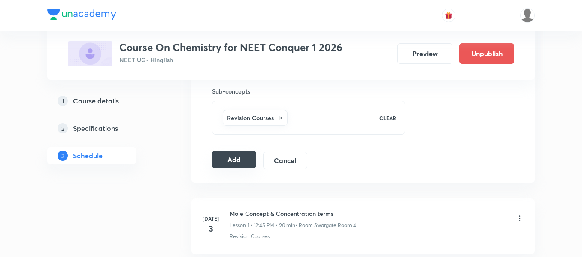
click at [225, 158] on button "Add" at bounding box center [234, 159] width 44 height 17
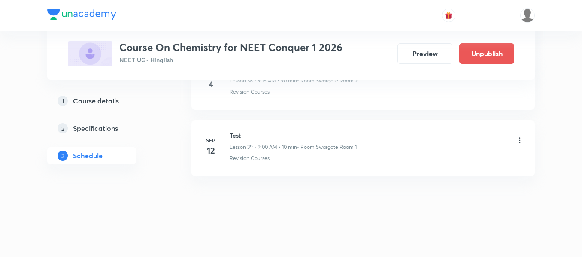
scroll to position [2588, 0]
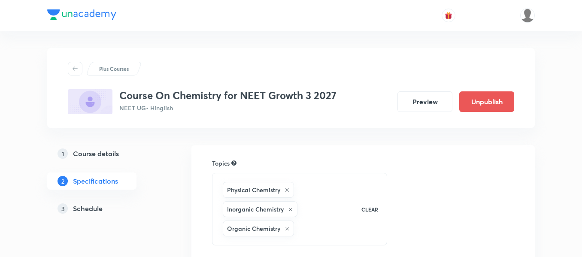
click at [91, 203] on h5 "Schedule" at bounding box center [88, 208] width 30 height 10
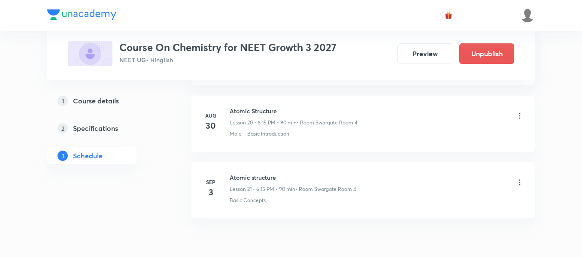
scroll to position [1832, 0]
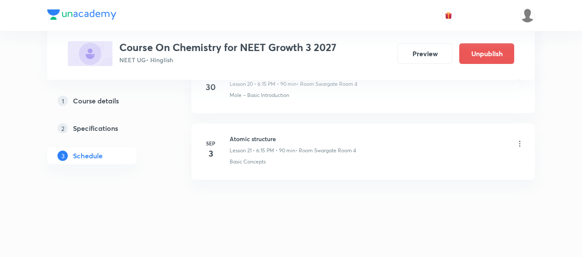
click at [256, 139] on h6 "Atomic structure" at bounding box center [293, 138] width 127 height 9
copy h6 "Atomic structure"
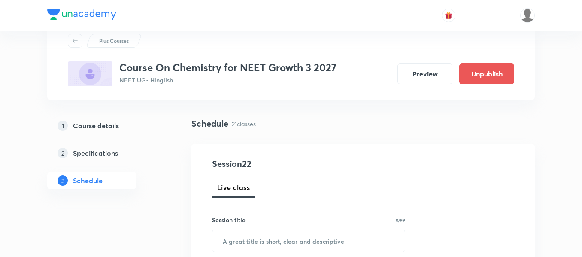
scroll to position [43, 0]
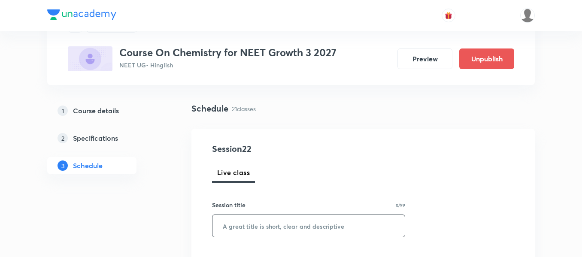
click at [314, 232] on input "text" at bounding box center [308, 226] width 192 height 22
paste input "Atomic structure"
type input "Atomic structure"
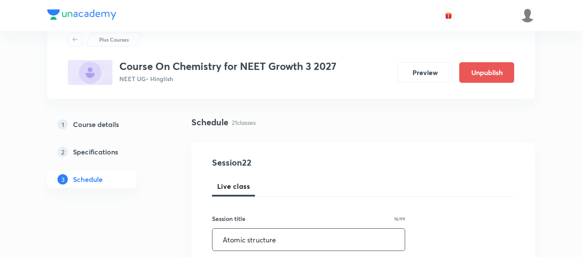
scroll to position [0, 0]
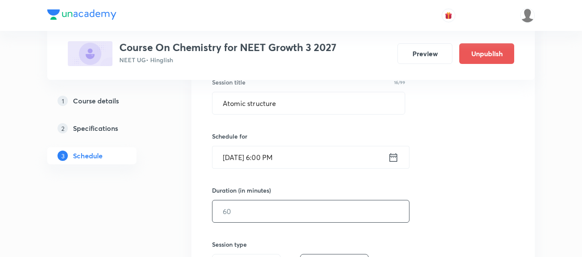
scroll to position [172, 0]
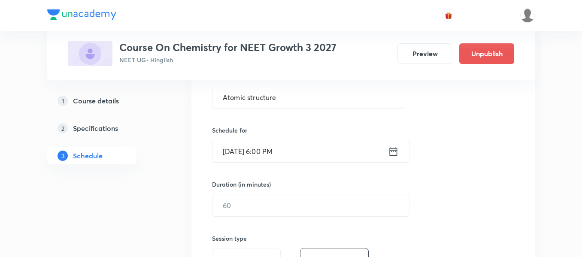
click at [397, 153] on icon at bounding box center [393, 151] width 11 height 12
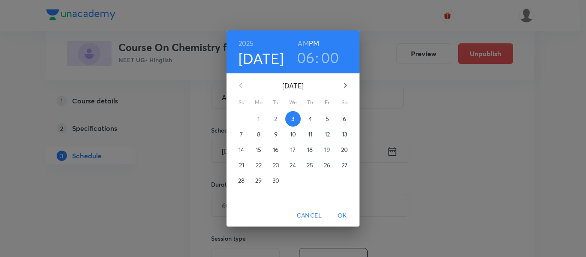
click at [312, 118] on p "4" at bounding box center [310, 119] width 3 height 9
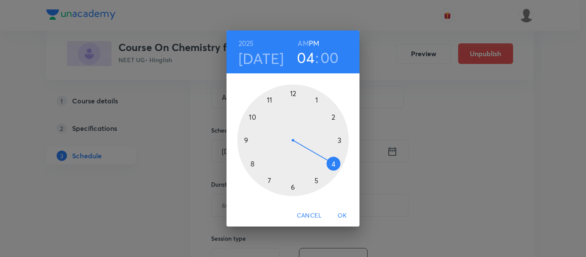
drag, startPoint x: 291, startPoint y: 189, endPoint x: 332, endPoint y: 169, distance: 46.1
click at [332, 169] on div at bounding box center [293, 141] width 112 height 112
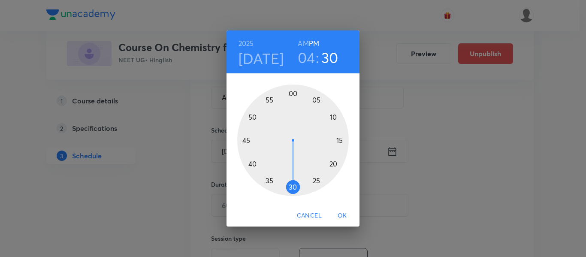
drag, startPoint x: 287, startPoint y: 93, endPoint x: 292, endPoint y: 166, distance: 73.1
click at [292, 166] on div at bounding box center [293, 141] width 112 height 112
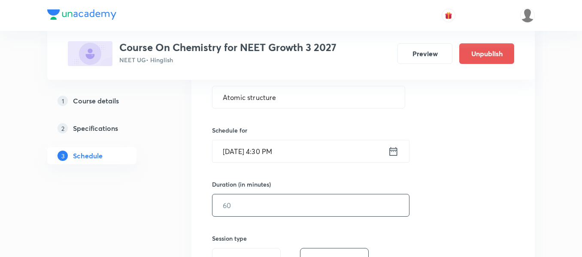
click at [305, 215] on input "text" at bounding box center [310, 205] width 197 height 22
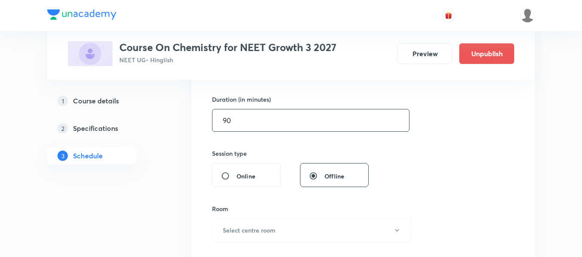
scroll to position [300, 0]
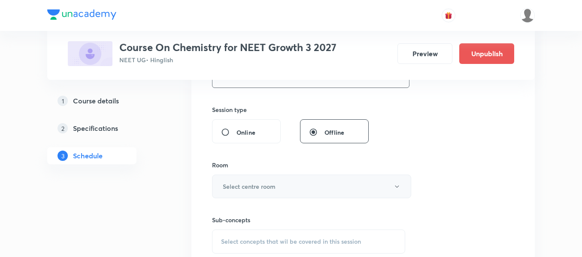
type input "90"
click at [297, 175] on button "Select centre room" at bounding box center [311, 187] width 199 height 24
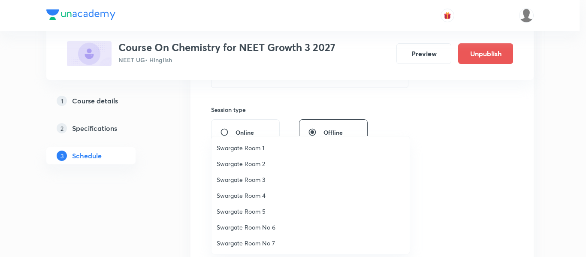
click at [259, 166] on span "Swargate Room 2" at bounding box center [311, 163] width 188 height 9
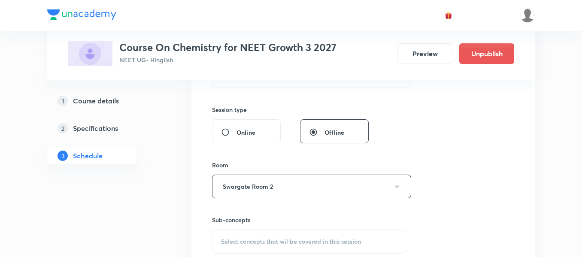
scroll to position [343, 0]
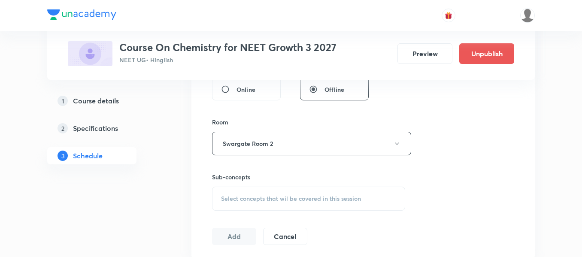
click at [292, 198] on span "Select concepts that wil be covered in this session" at bounding box center [291, 198] width 140 height 7
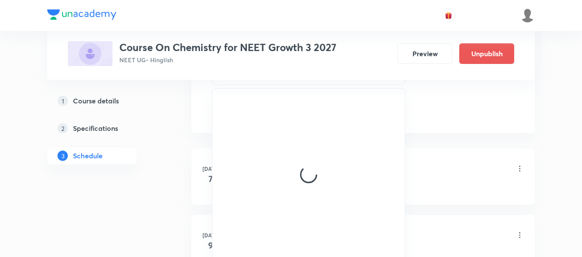
scroll to position [472, 0]
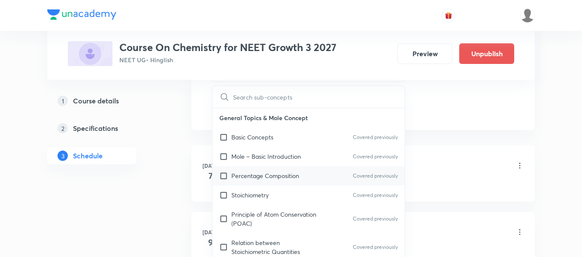
click at [300, 173] on div "Percentage Composition Covered previously" at bounding box center [308, 175] width 192 height 19
checkbox input "true"
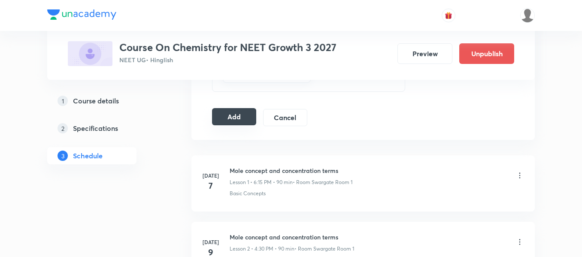
click at [242, 118] on button "Add" at bounding box center [234, 116] width 44 height 17
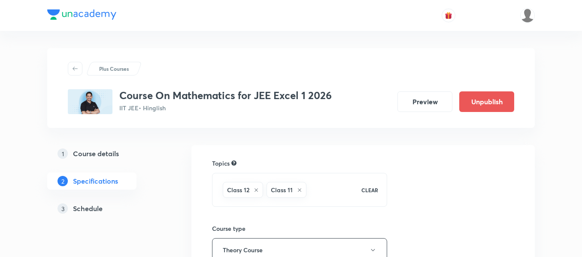
click at [87, 205] on h5 "Schedule" at bounding box center [88, 208] width 30 height 10
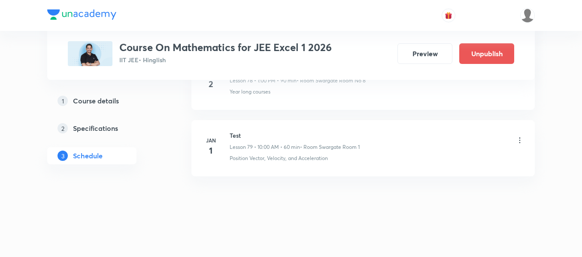
scroll to position [5643, 0]
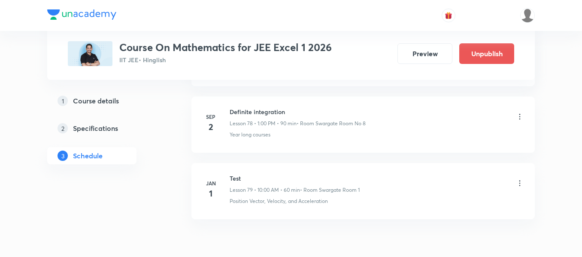
click at [271, 109] on h6 "Definite integration" at bounding box center [298, 111] width 136 height 9
copy h6 "Definite integration"
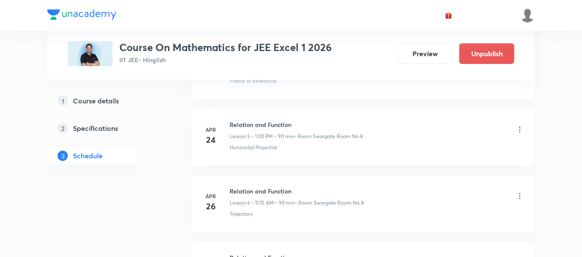
scroll to position [40, 0]
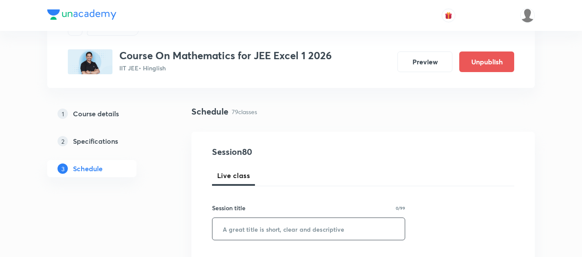
click at [284, 233] on input "text" at bounding box center [308, 229] width 192 height 22
paste input "Definite integration"
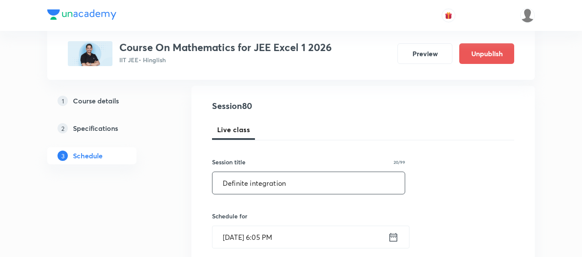
scroll to position [129, 0]
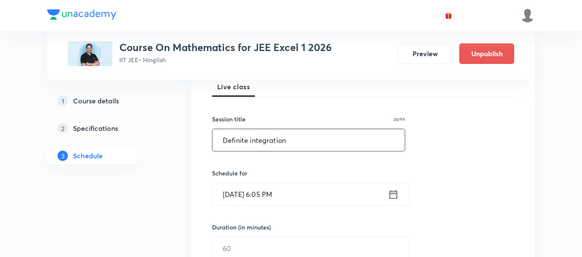
type input "Definite integration"
click at [393, 192] on icon at bounding box center [393, 194] width 11 height 12
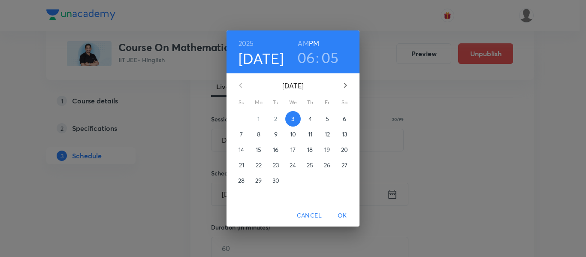
click at [309, 118] on p "4" at bounding box center [310, 119] width 3 height 9
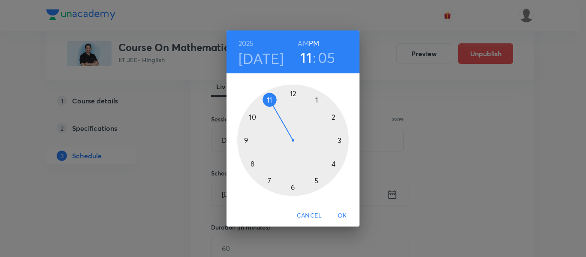
drag, startPoint x: 292, startPoint y: 183, endPoint x: 266, endPoint y: 94, distance: 92.9
click at [266, 94] on div at bounding box center [293, 141] width 112 height 112
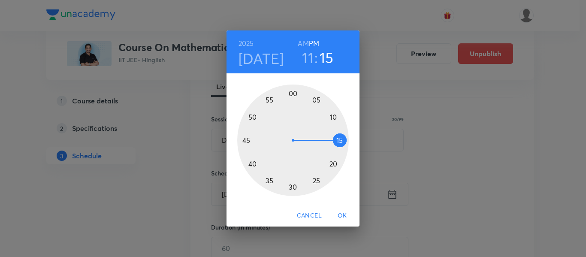
drag, startPoint x: 320, startPoint y: 107, endPoint x: 333, endPoint y: 139, distance: 34.3
click at [333, 139] on div at bounding box center [293, 141] width 112 height 112
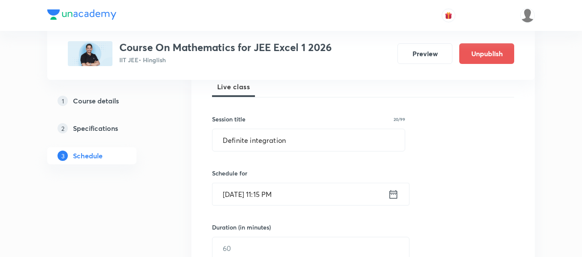
click at [395, 200] on icon at bounding box center [393, 194] width 11 height 12
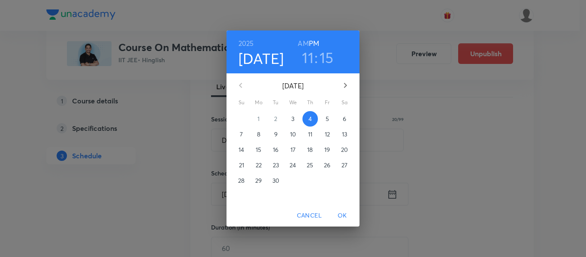
click at [306, 39] on h6 "AM" at bounding box center [303, 43] width 11 height 12
click at [345, 214] on span "OK" at bounding box center [342, 215] width 21 height 11
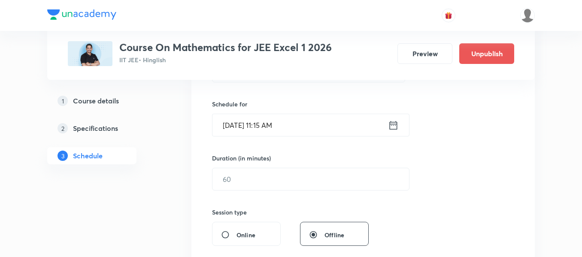
scroll to position [215, 0]
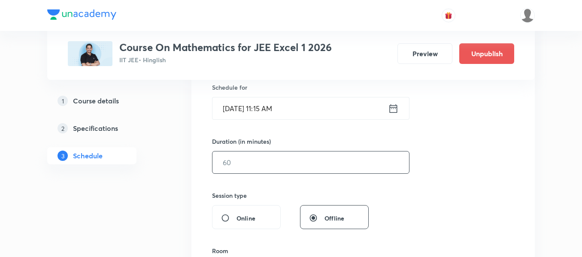
click at [339, 162] on input "text" at bounding box center [310, 162] width 197 height 22
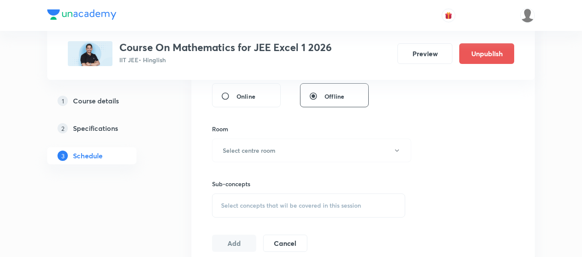
scroll to position [343, 0]
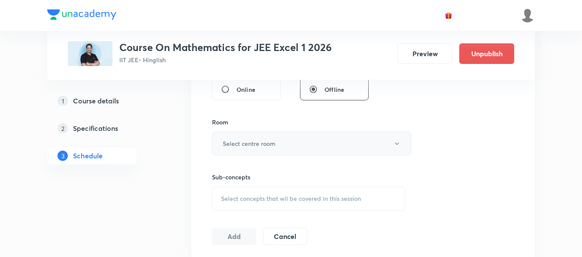
type input "90"
click at [230, 137] on button "Select centre room" at bounding box center [311, 144] width 199 height 24
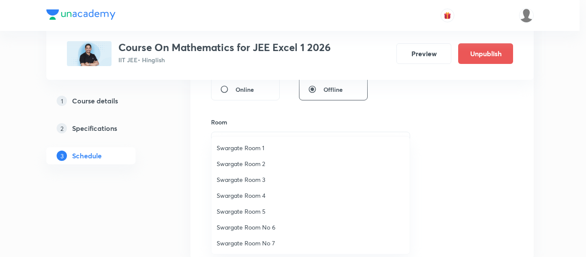
drag, startPoint x: 251, startPoint y: 158, endPoint x: 301, endPoint y: 177, distance: 53.8
click at [251, 158] on li "Swargate Room 2" at bounding box center [311, 164] width 198 height 16
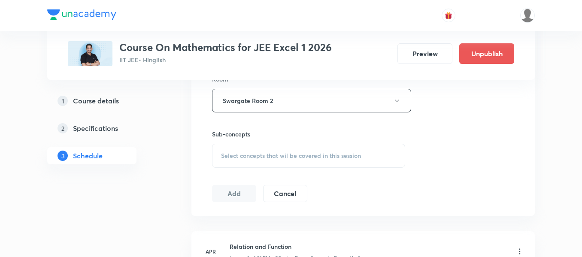
click at [295, 150] on div "Select concepts that wil be covered in this session" at bounding box center [308, 156] width 193 height 24
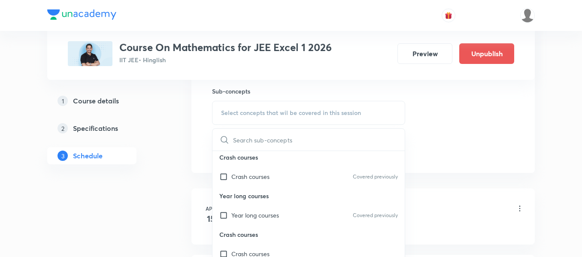
scroll to position [4, 0]
click at [292, 215] on div "Year long courses Covered previously" at bounding box center [308, 214] width 192 height 19
checkbox input "true"
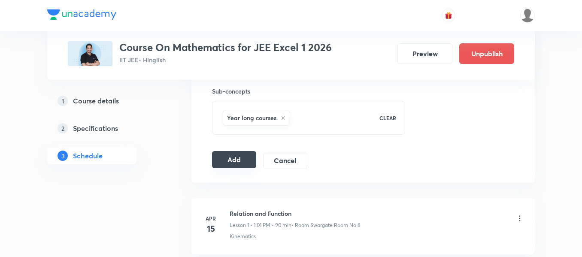
click at [234, 156] on button "Add" at bounding box center [234, 159] width 44 height 17
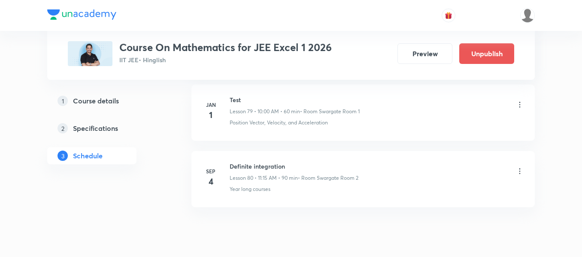
scroll to position [5334, 0]
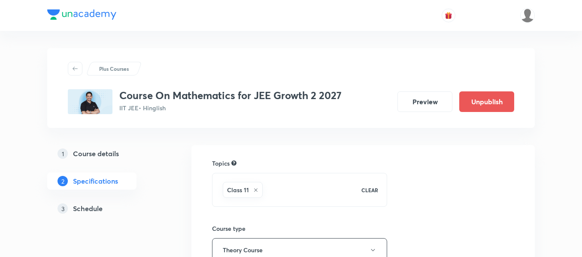
click at [103, 209] on div "3 Schedule" at bounding box center [108, 208] width 100 height 10
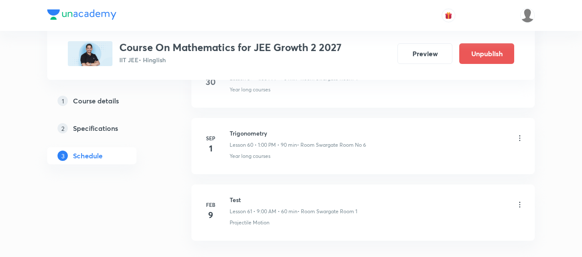
scroll to position [4403, 0]
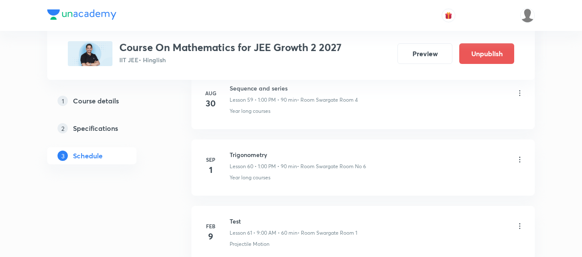
click at [248, 154] on h6 "Trigonometry" at bounding box center [298, 154] width 136 height 9
copy h6 "Trigonometry"
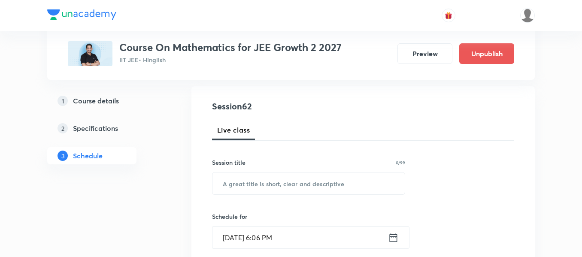
scroll to position [86, 0]
click at [287, 185] on input "text" at bounding box center [308, 183] width 192 height 22
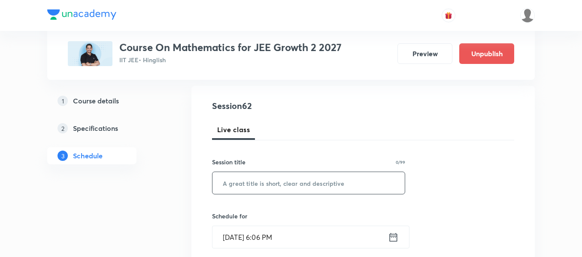
paste input "Trigonometry"
type input "Trigonometry"
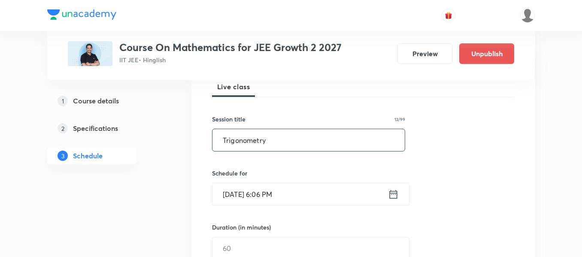
click at [400, 194] on div "Sep 3, 2025, 6:06 PM ​" at bounding box center [310, 194] width 197 height 23
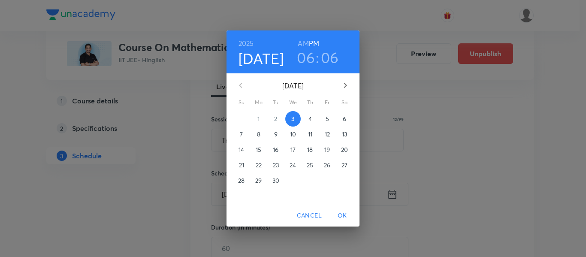
click at [313, 117] on span "4" at bounding box center [310, 119] width 15 height 9
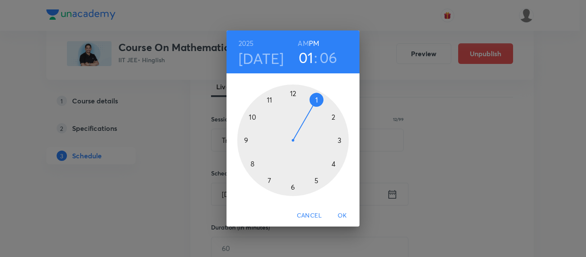
drag, startPoint x: 292, startPoint y: 189, endPoint x: 309, endPoint y: 109, distance: 82.0
click at [309, 109] on div at bounding box center [293, 141] width 112 height 112
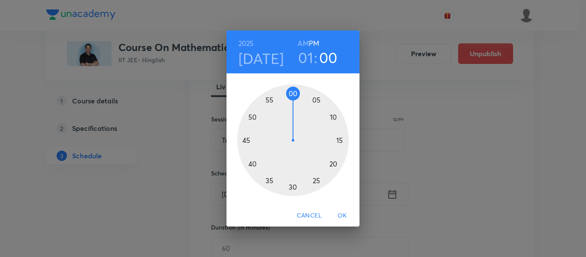
drag, startPoint x: 315, startPoint y: 104, endPoint x: 293, endPoint y: 97, distance: 23.5
click at [293, 97] on div at bounding box center [293, 141] width 112 height 112
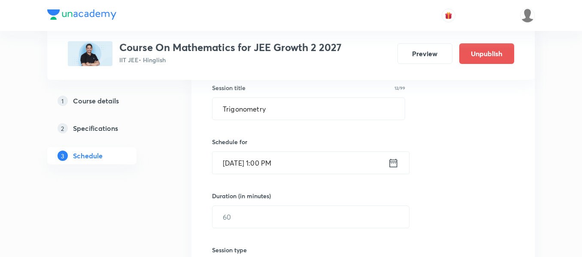
scroll to position [215, 0]
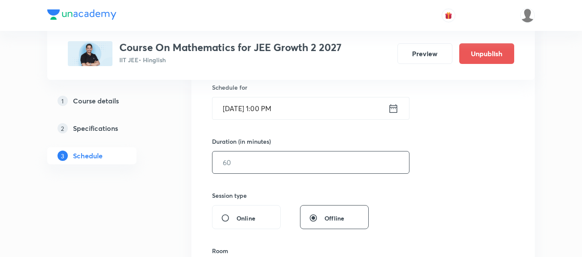
click at [300, 169] on input "text" at bounding box center [310, 162] width 197 height 22
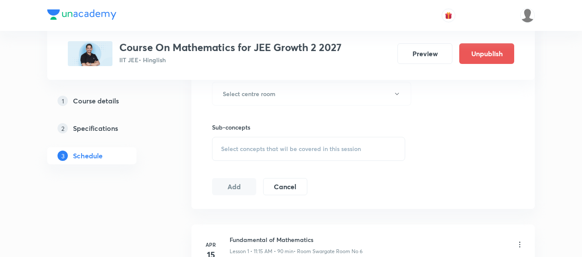
scroll to position [343, 0]
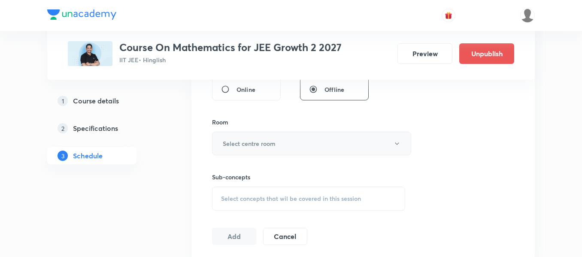
type input "90"
click at [279, 141] on button "Select centre room" at bounding box center [311, 144] width 199 height 24
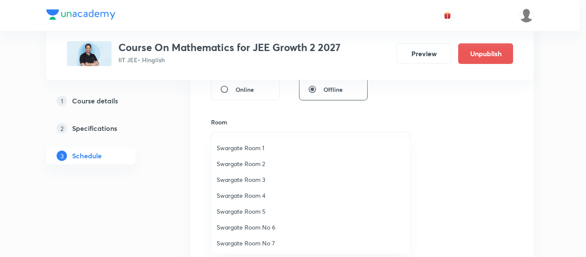
click at [252, 230] on span "Swargate Room No 6" at bounding box center [311, 227] width 188 height 9
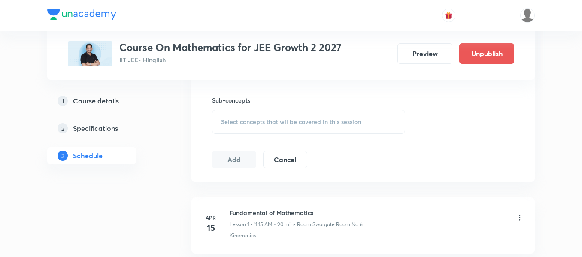
scroll to position [429, 0]
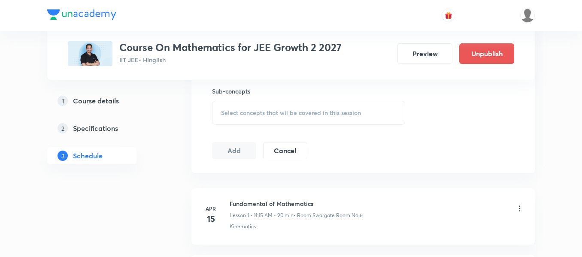
click at [330, 115] on span "Select concepts that wil be covered in this session" at bounding box center [291, 112] width 140 height 7
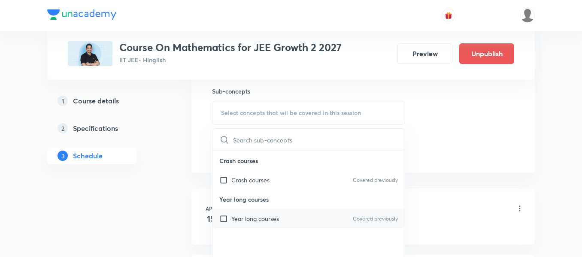
click at [297, 220] on div "Year long courses Covered previously" at bounding box center [308, 218] width 192 height 19
checkbox input "true"
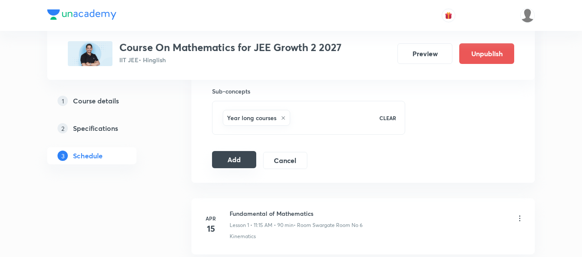
click at [239, 159] on button "Add" at bounding box center [234, 159] width 44 height 17
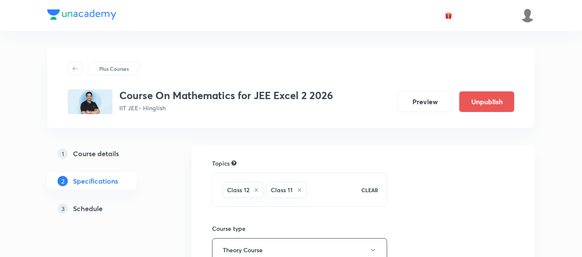
click at [97, 205] on h5 "Schedule" at bounding box center [88, 208] width 30 height 10
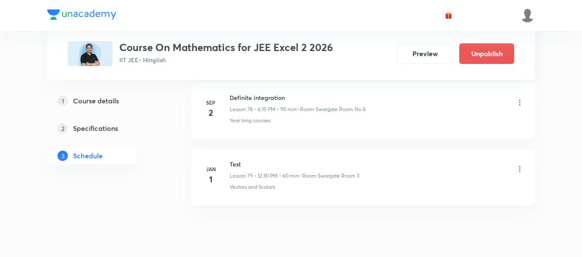
scroll to position [5643, 0]
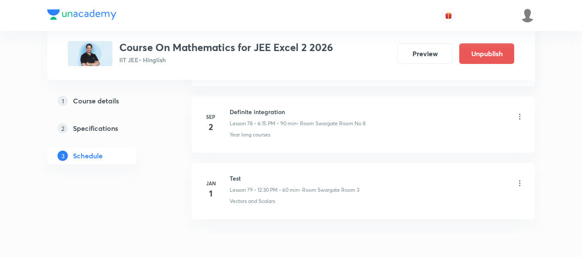
click at [259, 109] on h6 "Definite integration" at bounding box center [298, 111] width 136 height 9
copy h6 "Definite integration"
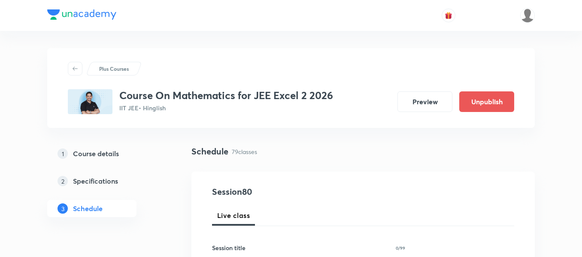
scroll to position [86, 0]
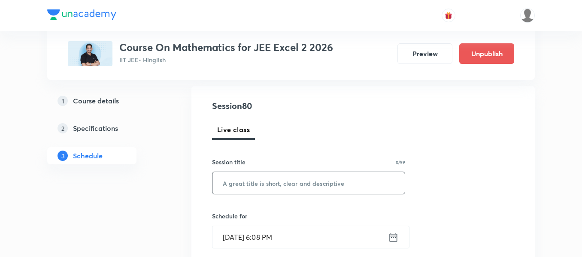
click at [301, 186] on input "text" at bounding box center [308, 183] width 192 height 22
paste input "Definite integration"
type input "Definite integration"
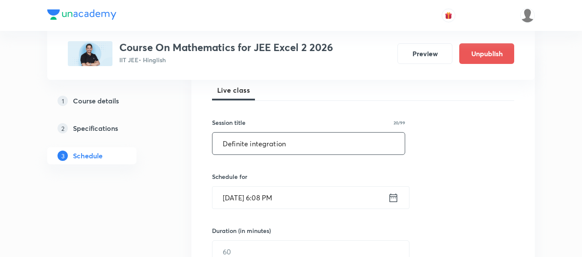
scroll to position [129, 0]
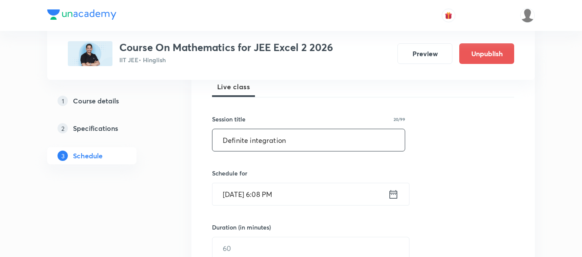
click at [395, 201] on div "[DATE] 6:08 PM ​" at bounding box center [310, 194] width 197 height 23
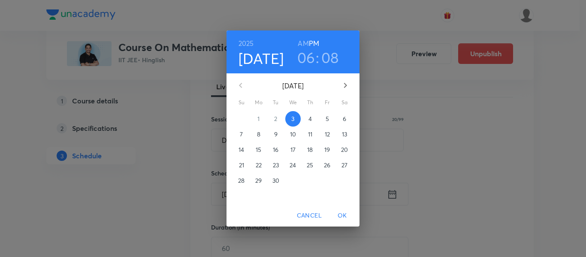
click at [309, 120] on p "4" at bounding box center [310, 119] width 3 height 9
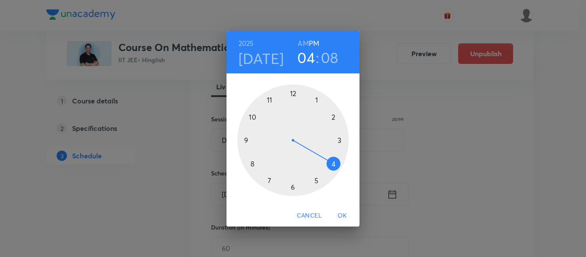
drag, startPoint x: 295, startPoint y: 185, endPoint x: 332, endPoint y: 169, distance: 40.0
click at [332, 169] on div at bounding box center [293, 141] width 112 height 112
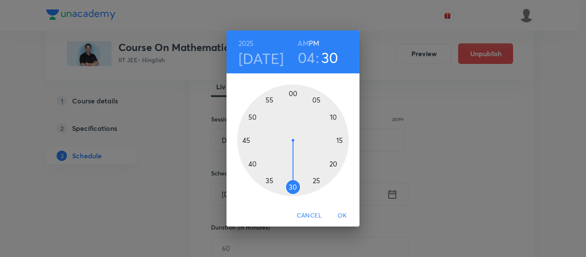
drag, startPoint x: 328, startPoint y: 106, endPoint x: 292, endPoint y: 173, distance: 76.0
click at [292, 173] on div at bounding box center [293, 141] width 112 height 112
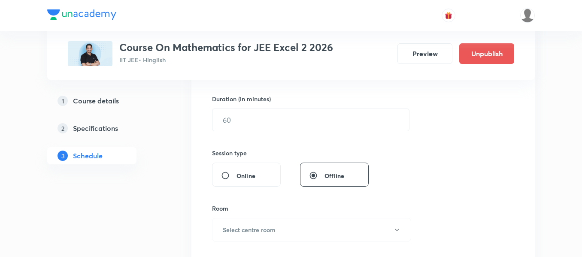
scroll to position [257, 0]
click at [308, 121] on input "text" at bounding box center [310, 120] width 197 height 22
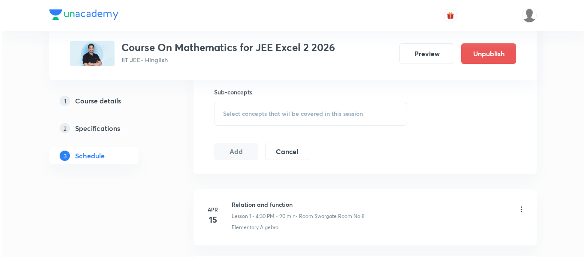
scroll to position [386, 0]
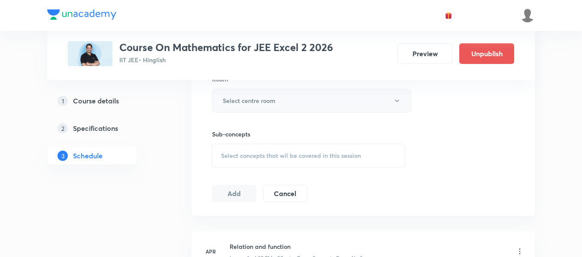
type input "90"
click at [236, 100] on h6 "Select centre room" at bounding box center [249, 100] width 53 height 9
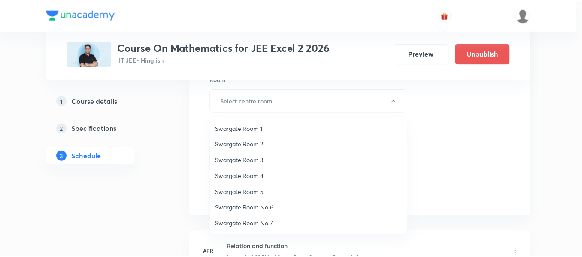
scroll to position [43, 0]
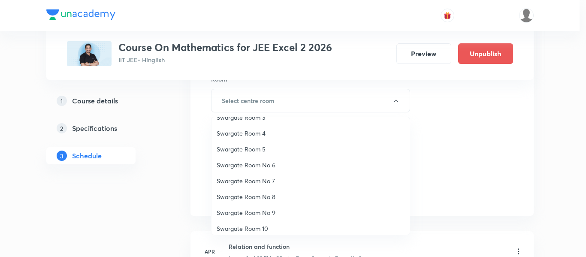
click at [260, 194] on span "Swargate Room No 8" at bounding box center [311, 196] width 188 height 9
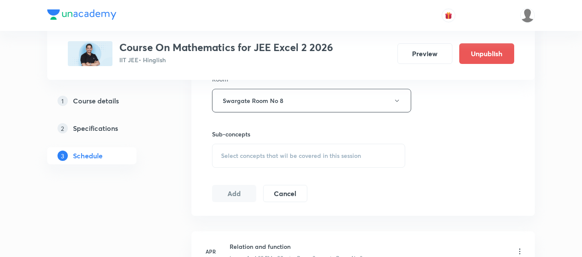
click at [332, 160] on div "Select concepts that wil be covered in this session" at bounding box center [308, 156] width 193 height 24
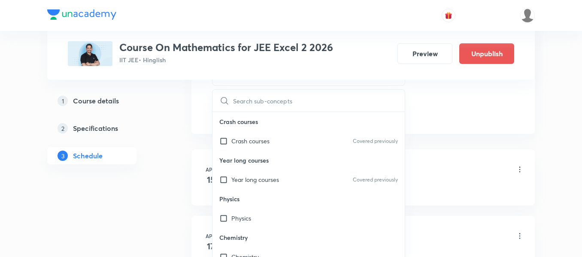
scroll to position [472, 0]
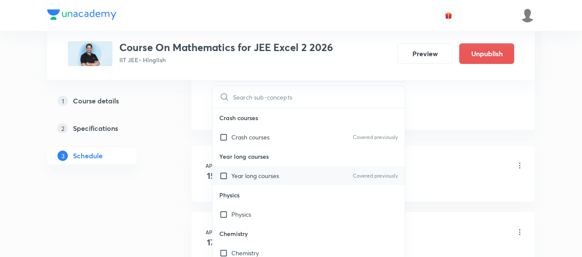
click at [329, 176] on div "Year long courses Covered previously" at bounding box center [308, 175] width 192 height 19
checkbox input "true"
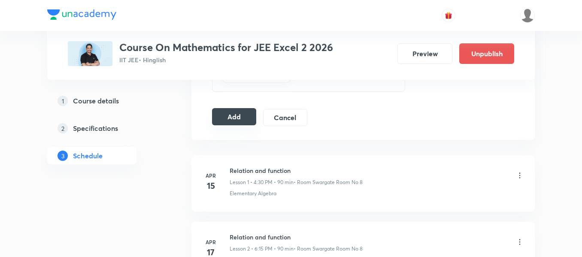
click at [233, 125] on div "Add Cancel" at bounding box center [263, 117] width 102 height 17
click at [241, 119] on button "Add" at bounding box center [234, 116] width 44 height 17
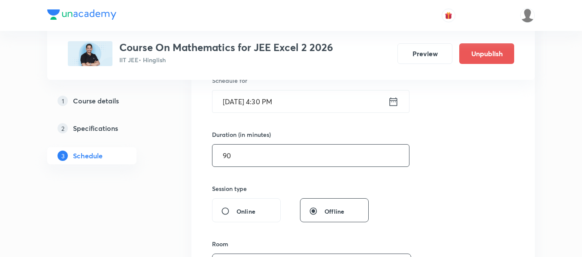
scroll to position [215, 0]
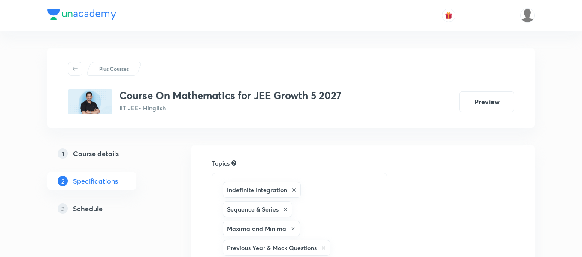
drag, startPoint x: 0, startPoint y: 0, endPoint x: 94, endPoint y: 209, distance: 229.0
click at [94, 209] on h5 "Schedule" at bounding box center [88, 208] width 30 height 10
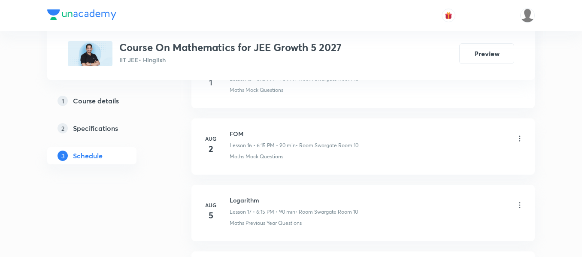
scroll to position [2493, 0]
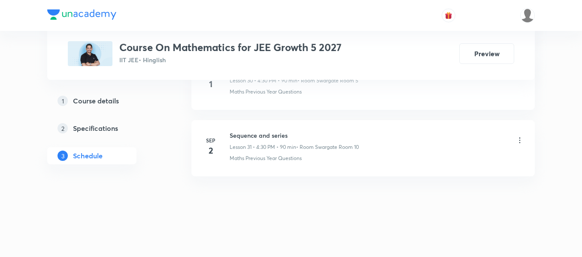
click at [251, 137] on h6 "Sequence and series" at bounding box center [294, 135] width 129 height 9
copy h6 "Sequence and series"
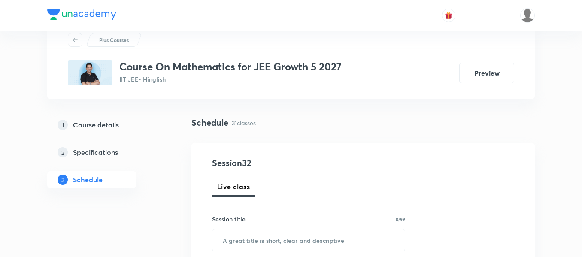
scroll to position [43, 0]
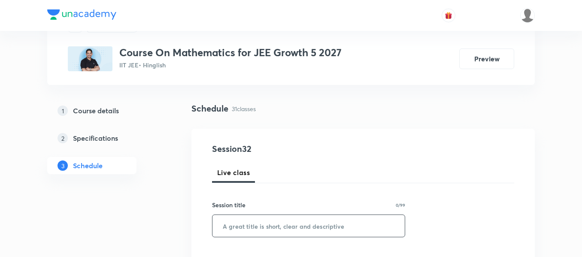
click at [305, 232] on input "text" at bounding box center [308, 226] width 192 height 22
paste input "Sequence and series"
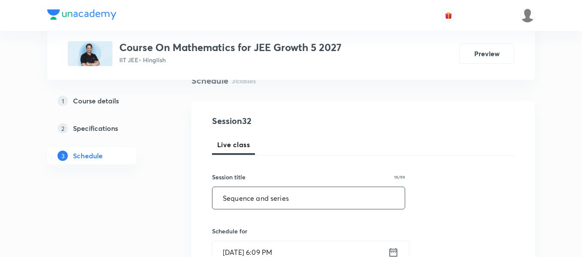
scroll to position [86, 0]
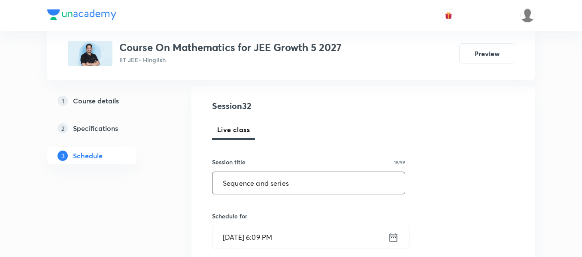
type input "Sequence and series"
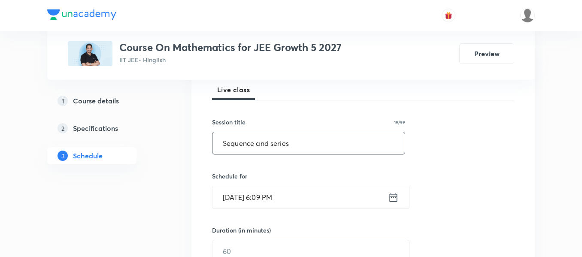
scroll to position [129, 0]
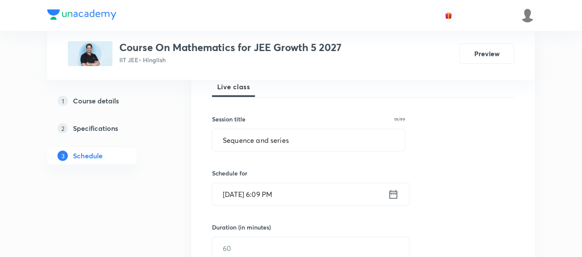
click at [389, 196] on icon at bounding box center [393, 194] width 11 height 12
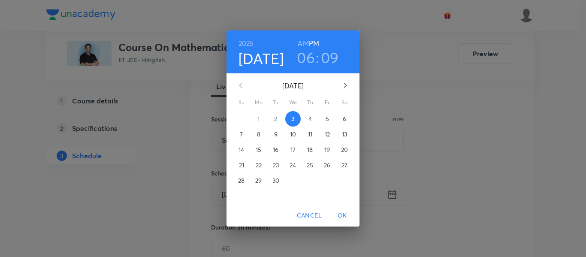
click at [312, 115] on p "4" at bounding box center [310, 119] width 3 height 9
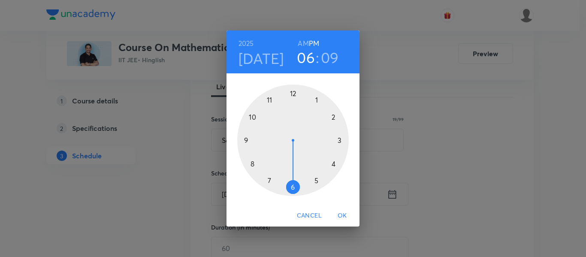
click at [332, 58] on h3 "09" at bounding box center [330, 57] width 18 height 18
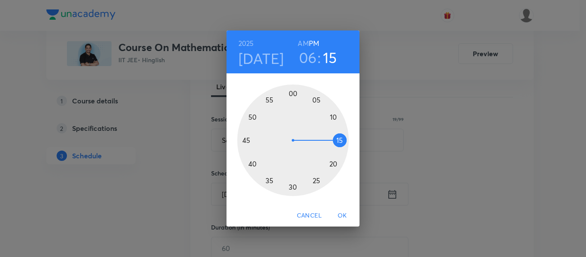
drag, startPoint x: 332, startPoint y: 114, endPoint x: 343, endPoint y: 142, distance: 30.4
click at [343, 142] on div at bounding box center [293, 141] width 112 height 112
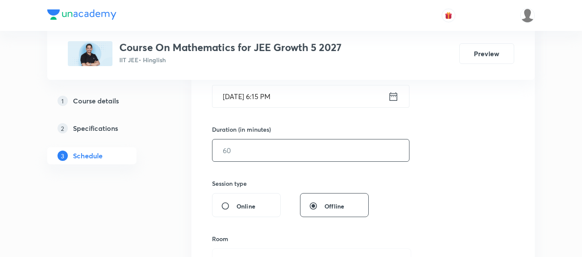
scroll to position [215, 0]
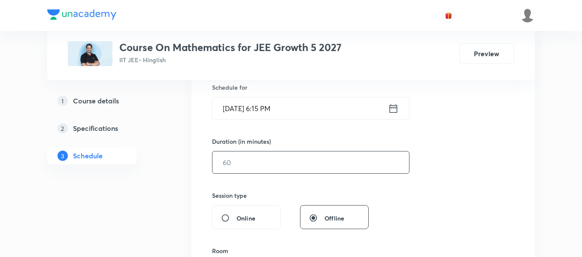
click at [319, 169] on input "text" at bounding box center [310, 162] width 197 height 22
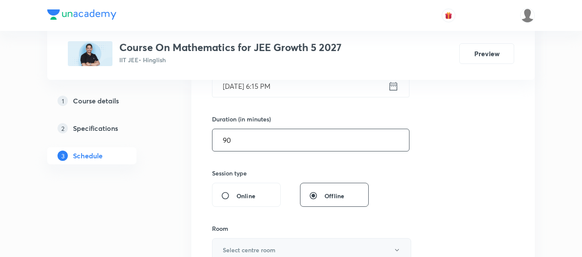
scroll to position [343, 0]
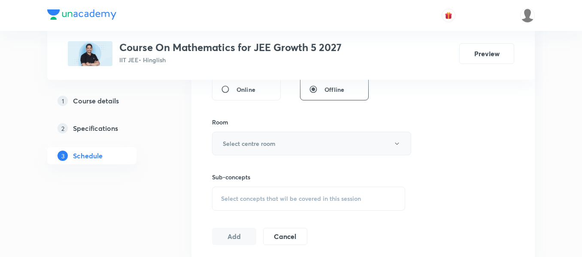
type input "90"
click at [266, 147] on h6 "Select centre room" at bounding box center [249, 143] width 53 height 9
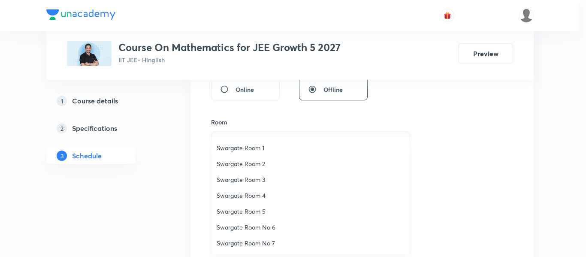
click at [248, 191] on li "Swargate Room 4" at bounding box center [311, 196] width 198 height 16
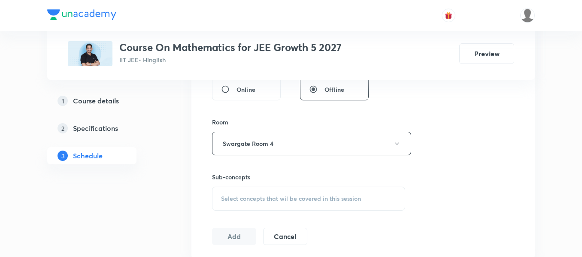
click at [266, 198] on span "Select concepts that wil be covered in this session" at bounding box center [291, 198] width 140 height 7
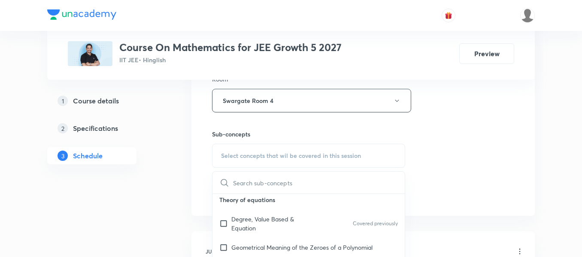
scroll to position [86, 0]
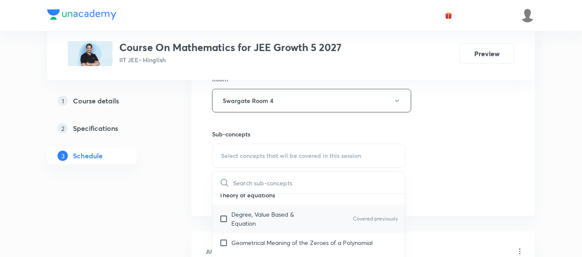
click at [264, 219] on p "Degree, Value Based & Equation" at bounding box center [274, 219] width 87 height 18
checkbox input "true"
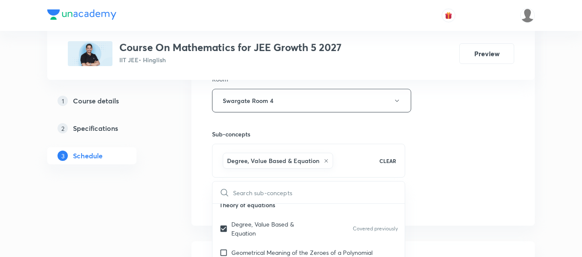
click at [472, 167] on div "Session 32 Live class Session title 19/99 Sequence and series ​ Schedule for Se…" at bounding box center [363, 5] width 302 height 413
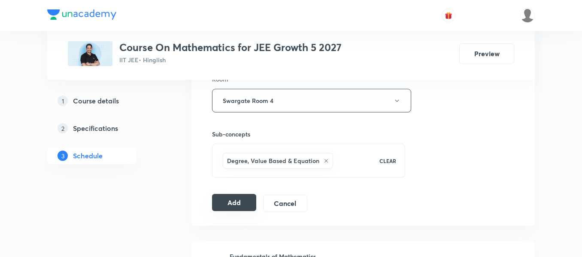
click at [248, 205] on button "Add" at bounding box center [234, 202] width 44 height 17
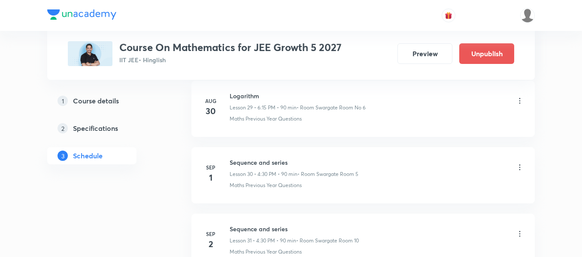
scroll to position [1993, 0]
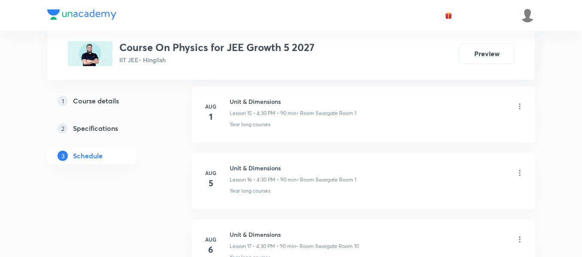
scroll to position [2094, 0]
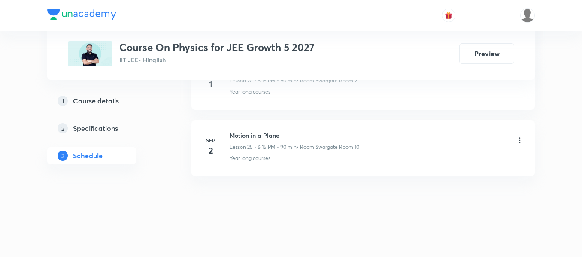
click at [260, 131] on h6 "Motion in a Plane" at bounding box center [295, 135] width 130 height 9
copy h6 "Motion in a Plane"
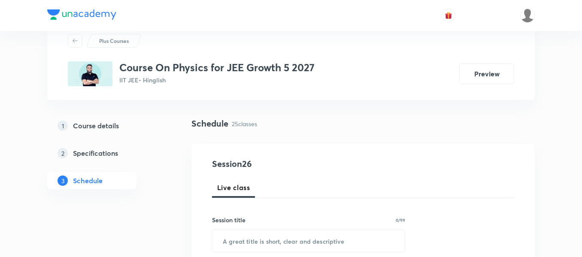
scroll to position [43, 0]
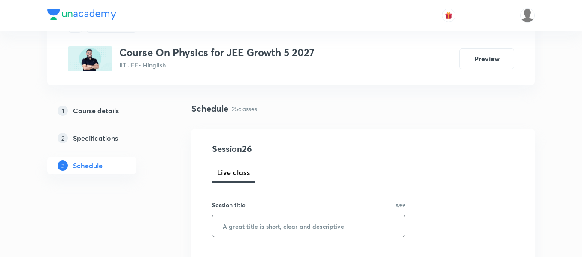
click at [295, 226] on input "text" at bounding box center [308, 226] width 192 height 22
paste input "Motion in a Plane"
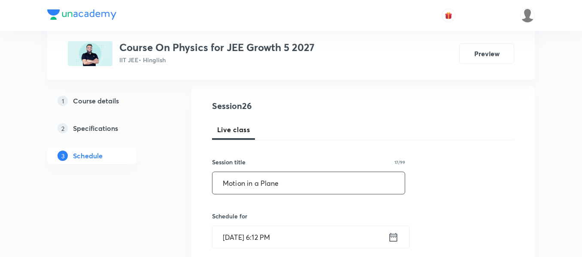
type input "Motion in a Plane"
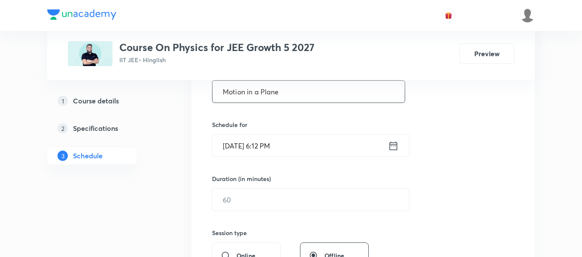
scroll to position [215, 0]
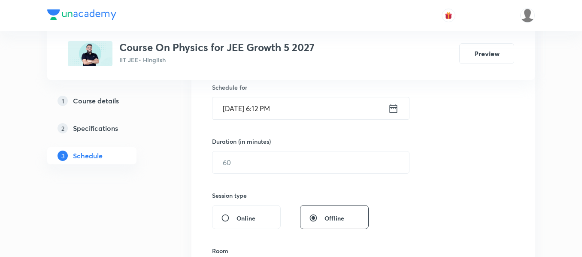
click at [395, 107] on icon at bounding box center [394, 108] width 8 height 9
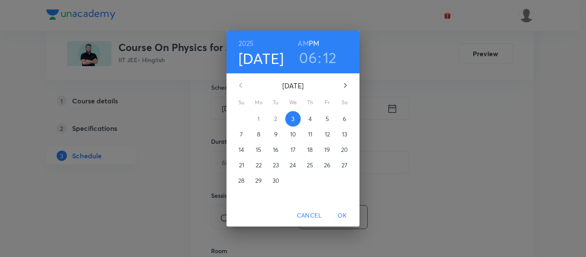
click at [315, 118] on span "4" at bounding box center [310, 119] width 15 height 9
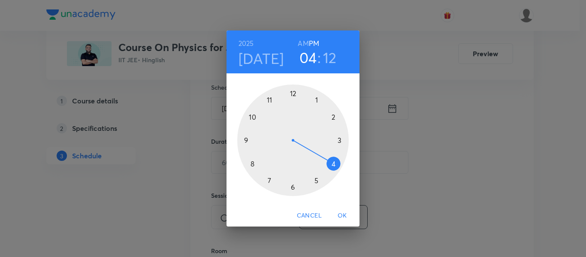
drag, startPoint x: 294, startPoint y: 189, endPoint x: 333, endPoint y: 170, distance: 43.8
click at [333, 170] on div at bounding box center [293, 141] width 112 height 112
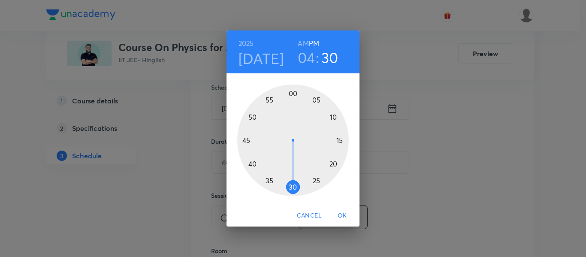
drag, startPoint x: 339, startPoint y: 123, endPoint x: 292, endPoint y: 178, distance: 72.4
click at [292, 178] on div at bounding box center [293, 141] width 112 height 112
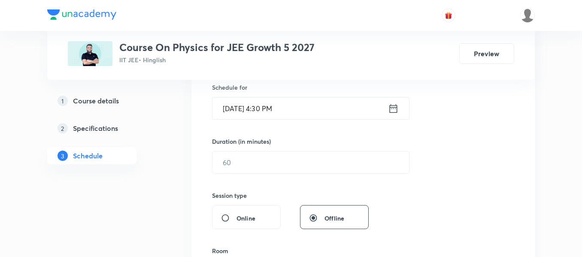
click at [292, 150] on div "Duration (in minutes) ​" at bounding box center [290, 155] width 157 height 37
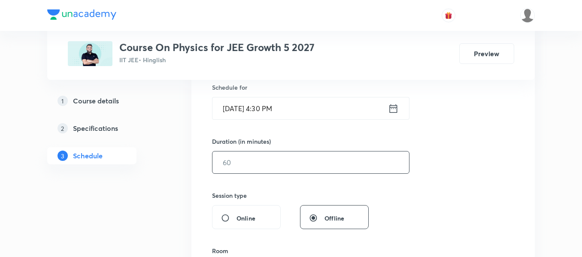
click at [297, 162] on input "text" at bounding box center [310, 162] width 197 height 22
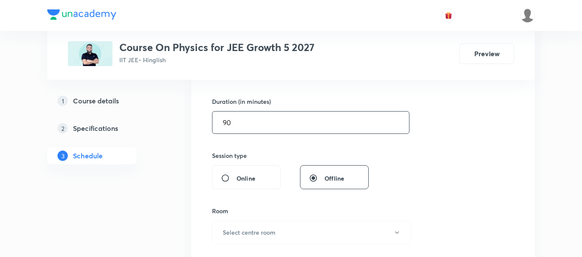
scroll to position [300, 0]
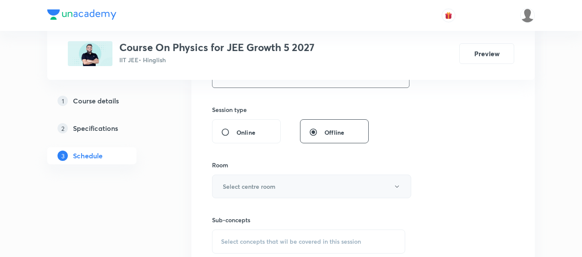
type input "90"
click at [277, 186] on button "Select centre room" at bounding box center [311, 187] width 199 height 24
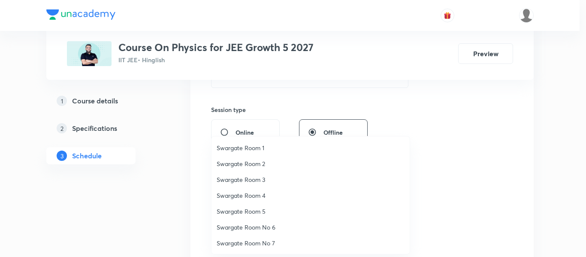
click at [248, 165] on span "Swargate Room 2" at bounding box center [311, 163] width 188 height 9
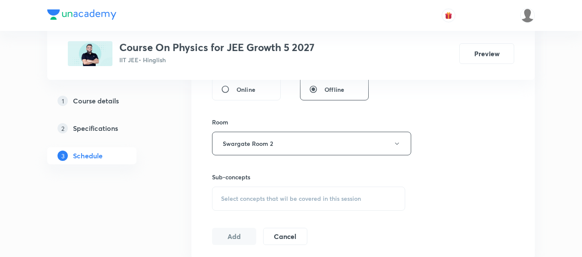
click at [273, 200] on span "Select concepts that wil be covered in this session" at bounding box center [291, 198] width 140 height 7
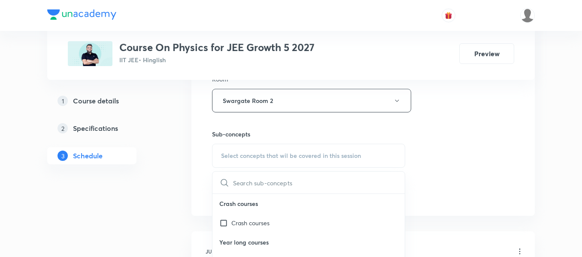
scroll to position [429, 0]
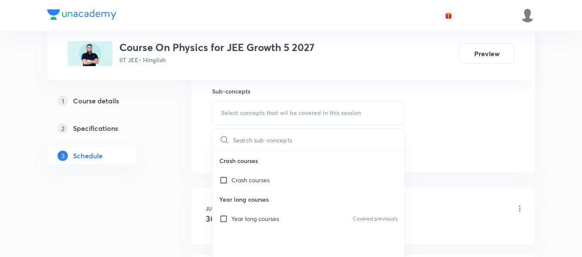
click at [272, 208] on p "Year long courses" at bounding box center [308, 199] width 192 height 19
click at [276, 217] on p "Year long courses" at bounding box center [255, 218] width 48 height 9
checkbox input "true"
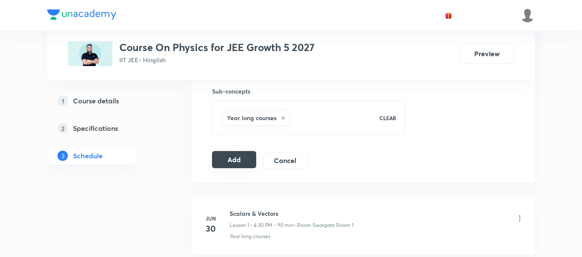
click at [247, 166] on button "Add" at bounding box center [234, 159] width 44 height 17
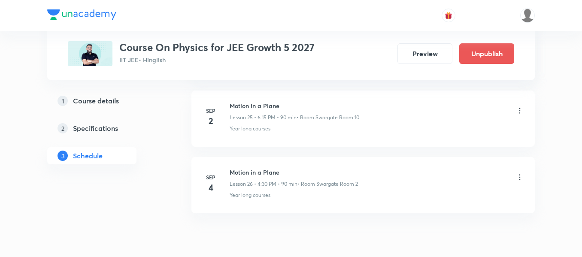
scroll to position [1766, 0]
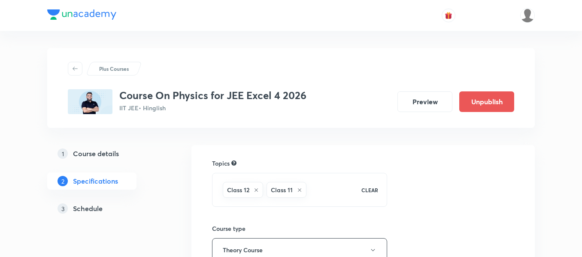
drag, startPoint x: 0, startPoint y: 0, endPoint x: 88, endPoint y: 209, distance: 226.5
click at [88, 209] on h5 "Schedule" at bounding box center [88, 208] width 30 height 10
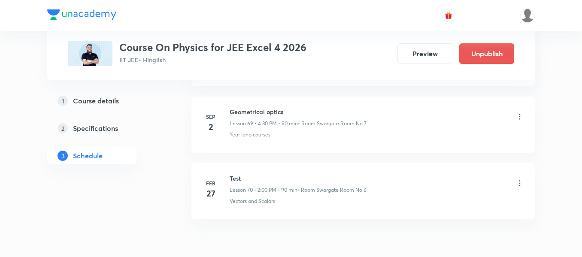
scroll to position [5001, 0]
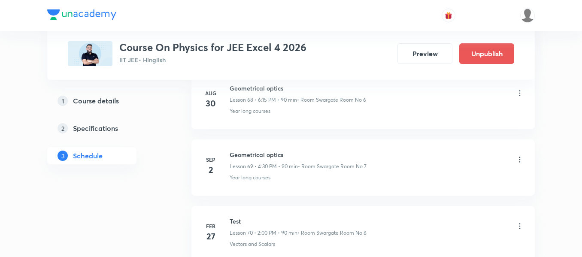
click at [273, 156] on h6 "Geometrical optics" at bounding box center [298, 154] width 137 height 9
copy h6 "Geometrical optics"
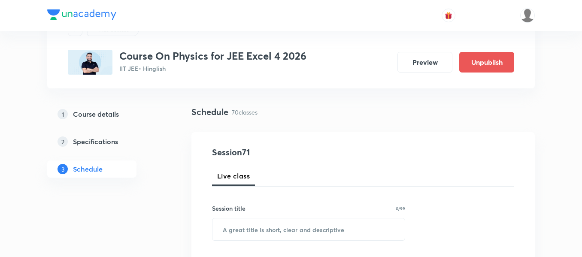
scroll to position [43, 0]
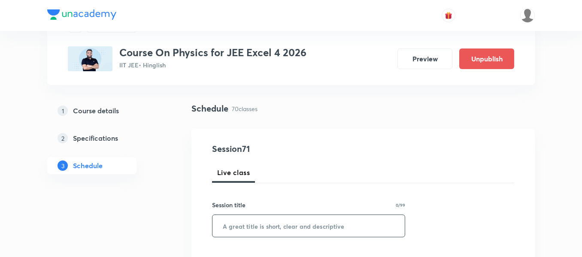
click at [257, 223] on input "text" at bounding box center [308, 226] width 192 height 22
paste input "Geometrical optics"
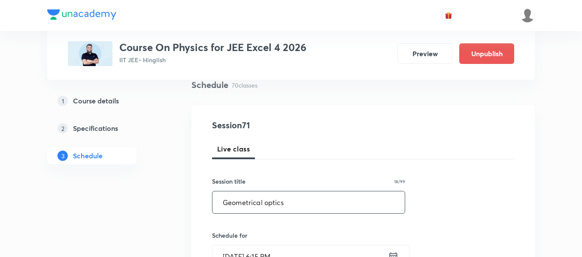
scroll to position [86, 0]
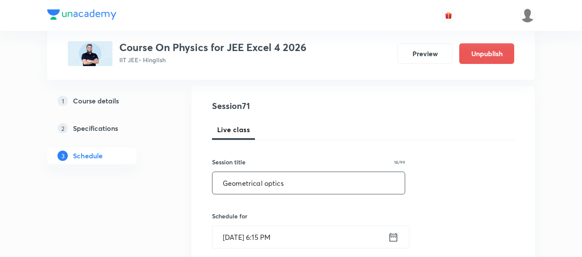
type input "Geometrical optics"
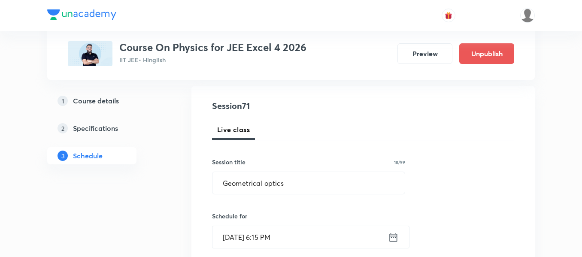
click at [392, 235] on icon at bounding box center [393, 237] width 11 height 12
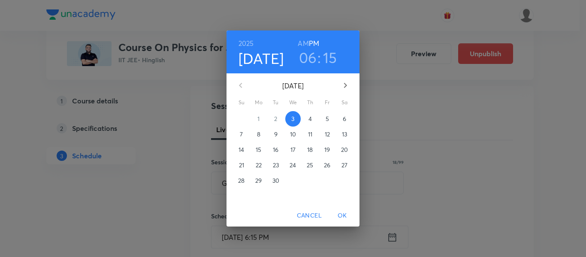
click at [310, 121] on p "4" at bounding box center [310, 119] width 3 height 9
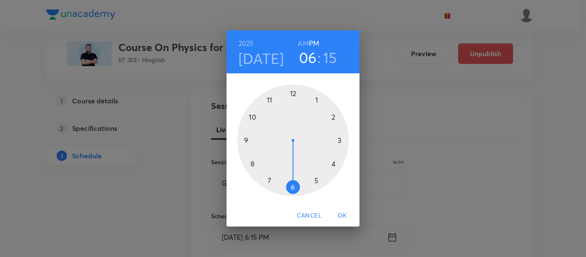
click at [343, 209] on button "OK" at bounding box center [342, 216] width 27 height 16
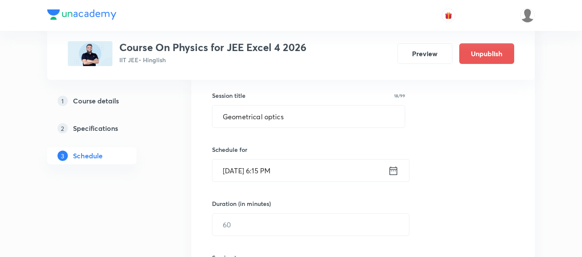
scroll to position [172, 0]
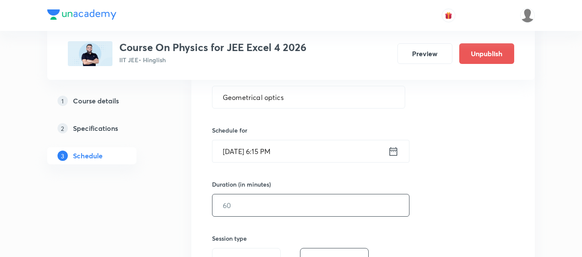
click at [342, 209] on input "text" at bounding box center [310, 205] width 197 height 22
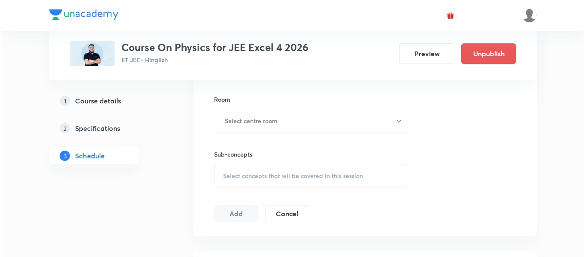
scroll to position [343, 0]
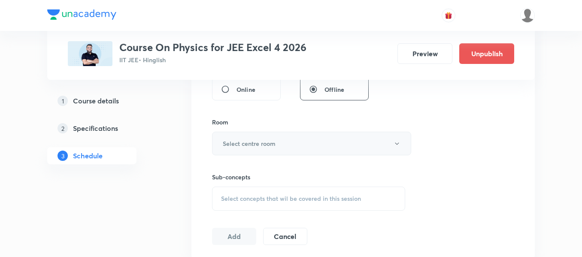
type input "90"
click at [273, 143] on h6 "Select centre room" at bounding box center [249, 143] width 53 height 9
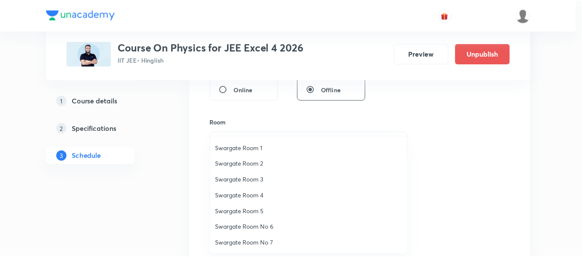
scroll to position [43, 0]
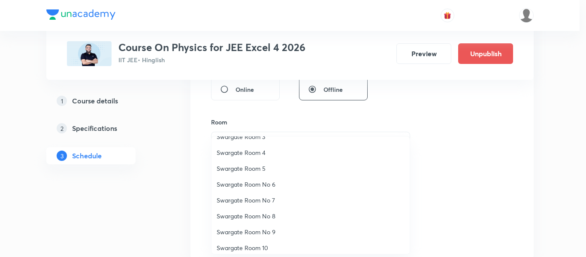
click at [268, 248] on span "Swargate Room 10" at bounding box center [311, 247] width 188 height 9
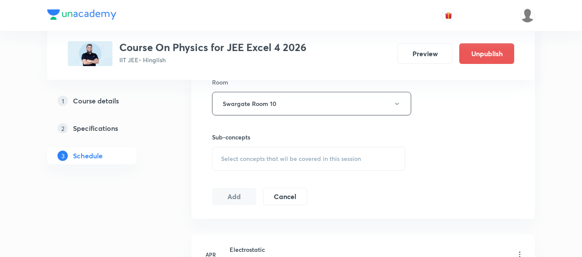
scroll to position [386, 0]
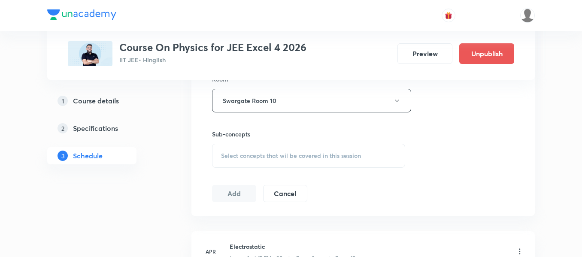
click at [324, 155] on span "Select concepts that wil be covered in this session" at bounding box center [291, 155] width 140 height 7
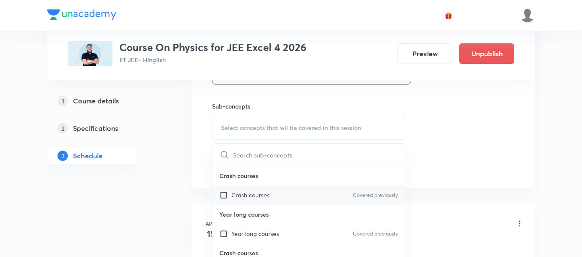
scroll to position [429, 0]
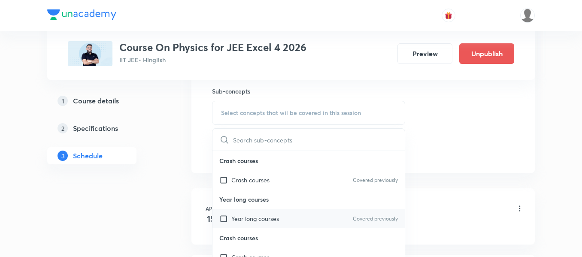
click at [301, 223] on div "Year long courses Covered previously" at bounding box center [308, 218] width 192 height 19
checkbox input "true"
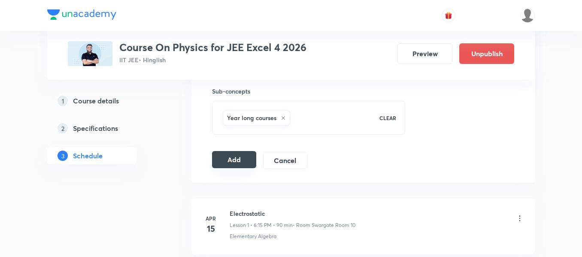
click at [238, 160] on button "Add" at bounding box center [234, 159] width 44 height 17
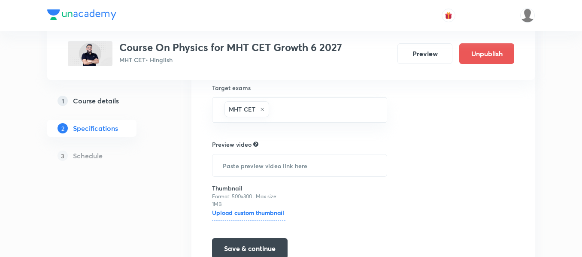
scroll to position [239, 0]
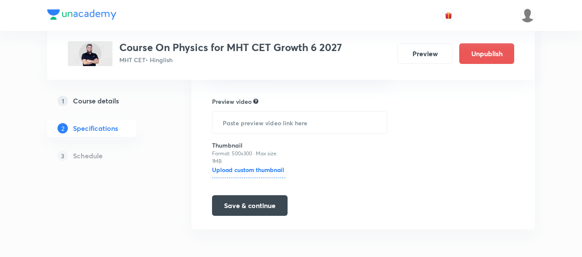
click at [96, 167] on div "1 Course details 2 Specifications 3 Schedule" at bounding box center [105, 133] width 117 height 82
click at [90, 103] on h5 "Course details" at bounding box center [96, 101] width 46 height 10
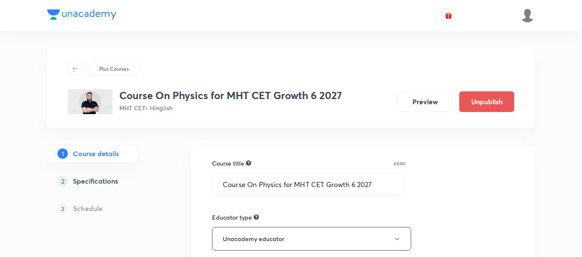
click at [109, 184] on h5 "Specifications" at bounding box center [95, 181] width 45 height 10
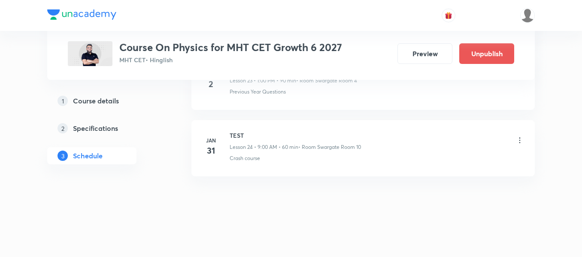
scroll to position [1941, 0]
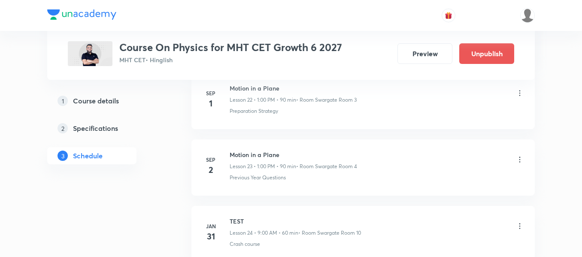
click at [269, 151] on h6 "Motion in a Plane" at bounding box center [293, 154] width 127 height 9
copy h6 "Motion in a Plane"
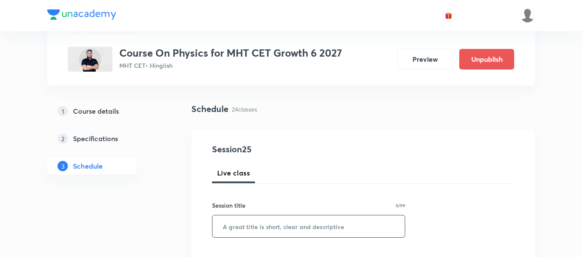
scroll to position [43, 0]
click at [280, 234] on input "text" at bounding box center [308, 226] width 192 height 22
paste input "Motion in a Plane"
type input "Motion in a Plane"
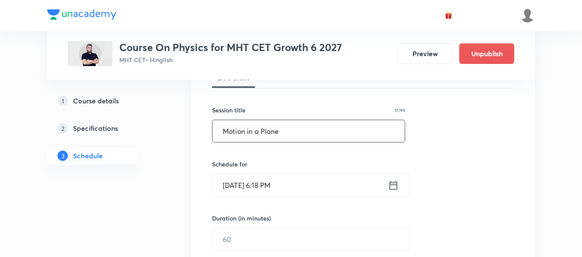
scroll to position [172, 0]
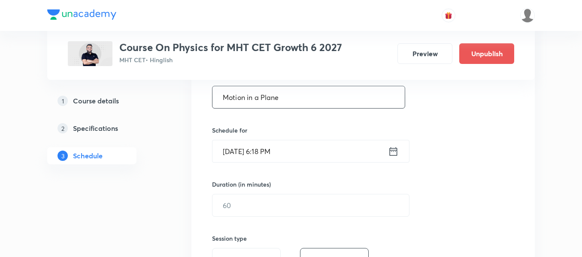
click at [393, 155] on icon at bounding box center [393, 151] width 11 height 12
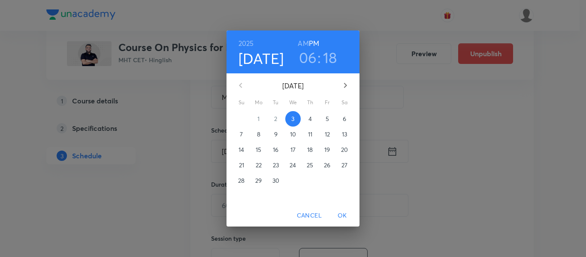
click at [310, 113] on button "4" at bounding box center [310, 118] width 15 height 15
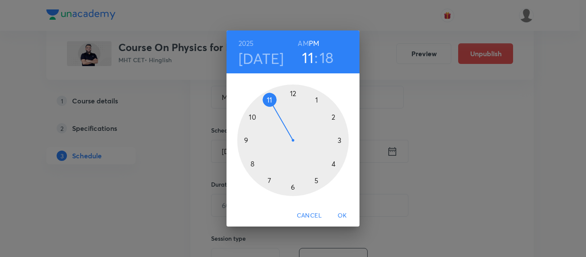
drag, startPoint x: 295, startPoint y: 184, endPoint x: 281, endPoint y: 112, distance: 73.1
click at [281, 112] on div at bounding box center [293, 141] width 112 height 112
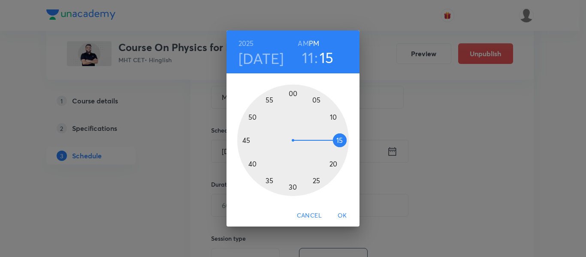
drag, startPoint x: 345, startPoint y: 133, endPoint x: 340, endPoint y: 140, distance: 9.1
click at [340, 140] on div at bounding box center [293, 141] width 112 height 112
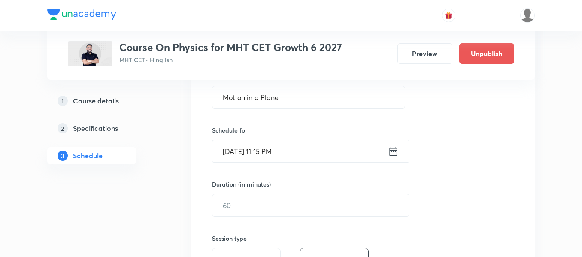
click at [391, 157] on div "Sep 4, 2025, 11:15 PM ​" at bounding box center [310, 151] width 197 height 23
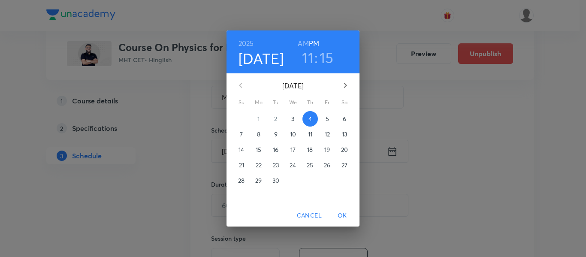
click at [306, 46] on h6 "AM" at bounding box center [303, 43] width 11 height 12
click at [347, 216] on span "OK" at bounding box center [342, 215] width 21 height 11
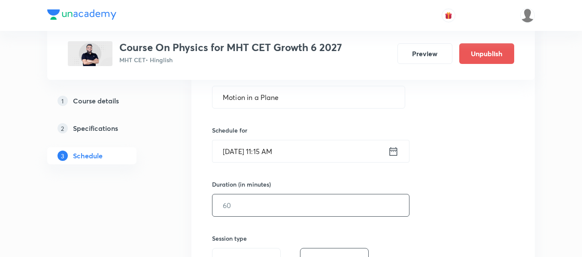
click at [337, 202] on input "text" at bounding box center [310, 205] width 197 height 22
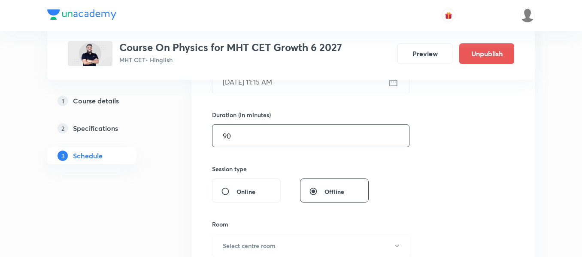
scroll to position [343, 0]
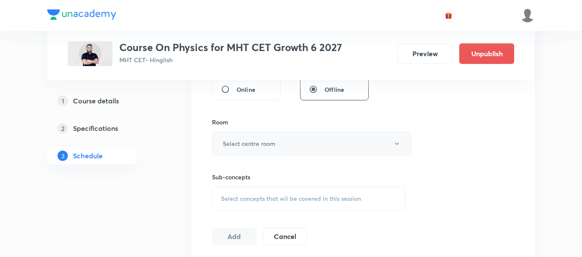
type input "90"
click at [257, 151] on button "Select centre room" at bounding box center [311, 144] width 199 height 24
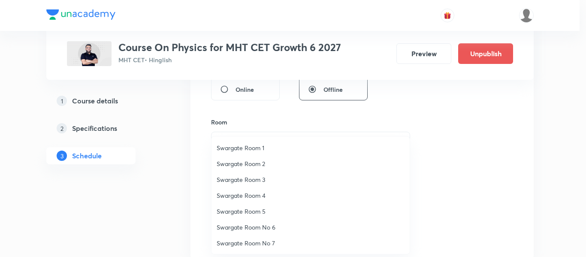
click at [255, 180] on span "Swargate Room 3" at bounding box center [311, 179] width 188 height 9
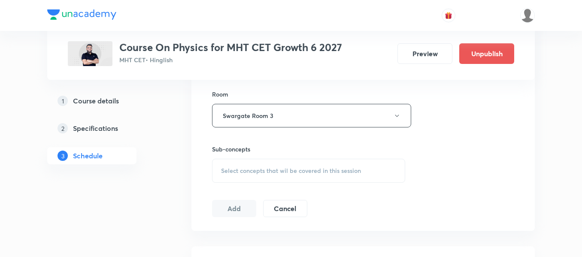
scroll to position [386, 0]
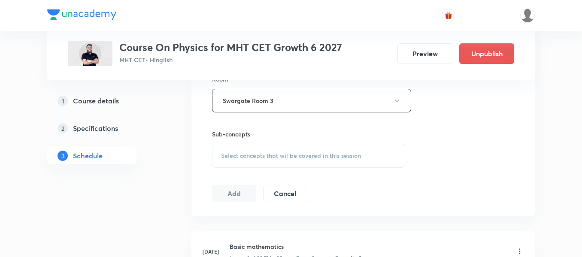
click at [295, 160] on div "Select concepts that wil be covered in this session" at bounding box center [308, 156] width 193 height 24
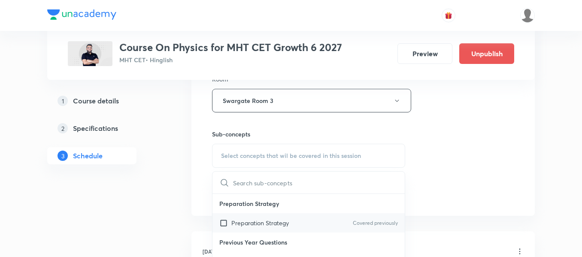
scroll to position [429, 0]
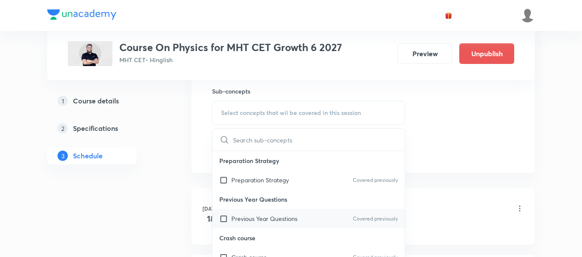
click at [288, 218] on p "Previous Year Questions" at bounding box center [264, 218] width 66 height 9
checkbox input "true"
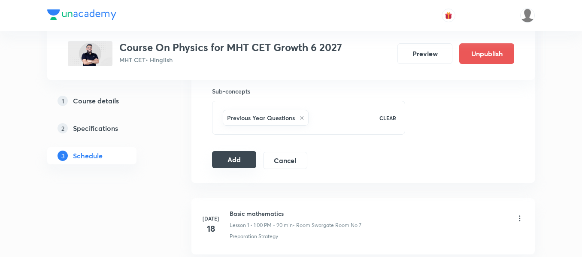
click at [238, 161] on button "Add" at bounding box center [234, 159] width 44 height 17
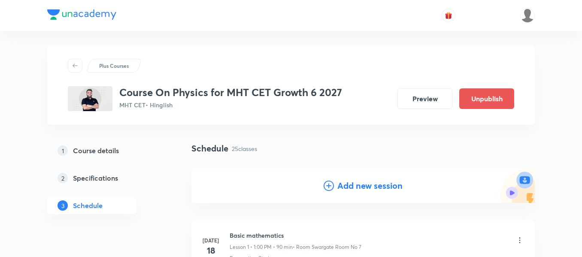
scroll to position [0, 0]
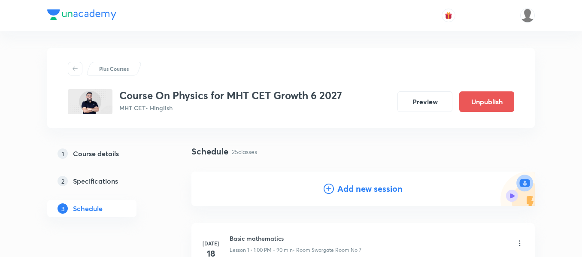
click at [360, 192] on h4 "Add new session" at bounding box center [369, 188] width 65 height 13
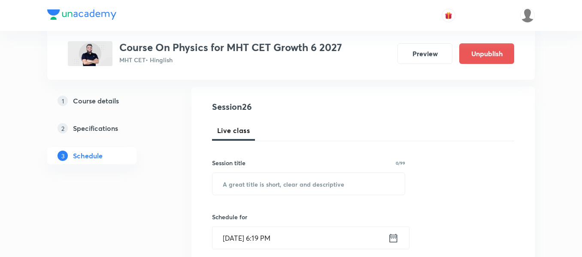
scroll to position [86, 0]
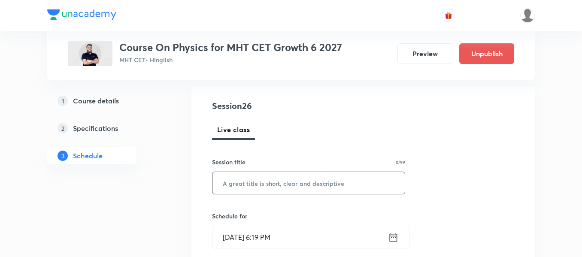
click at [350, 184] on input "text" at bounding box center [308, 183] width 192 height 22
paste input "Motion in a Plane"
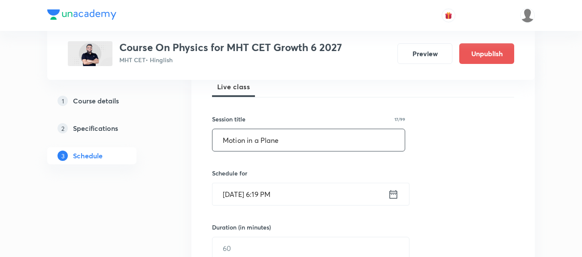
type input "Motion in a Plane"
click at [393, 199] on icon at bounding box center [393, 194] width 11 height 12
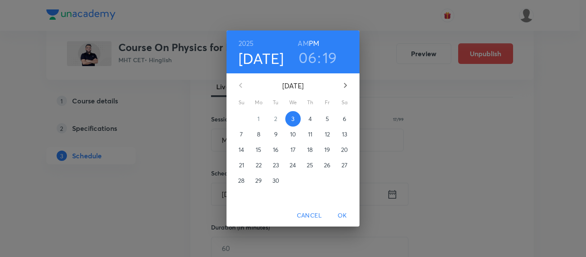
click at [313, 121] on span "4" at bounding box center [310, 119] width 15 height 9
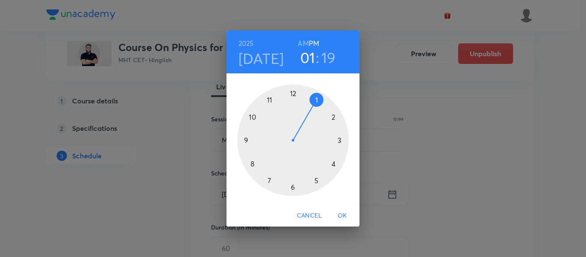
drag, startPoint x: 295, startPoint y: 187, endPoint x: 312, endPoint y: 111, distance: 77.4
click at [312, 111] on div at bounding box center [293, 141] width 112 height 112
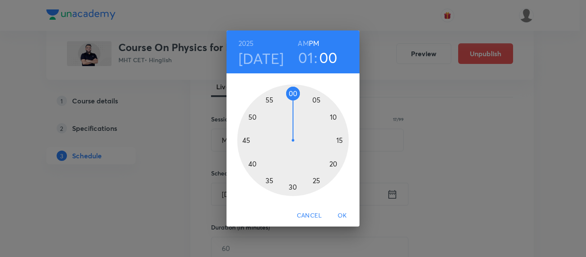
drag, startPoint x: 334, startPoint y: 159, endPoint x: 293, endPoint y: 109, distance: 65.3
click at [293, 109] on div at bounding box center [293, 141] width 112 height 112
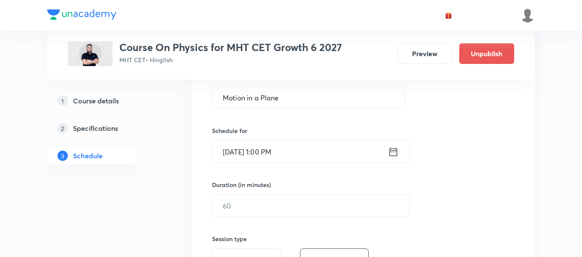
scroll to position [172, 0]
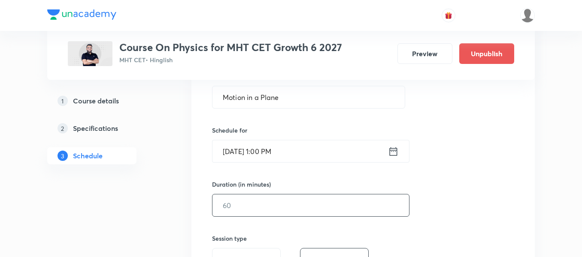
click at [330, 213] on input "text" at bounding box center [310, 205] width 197 height 22
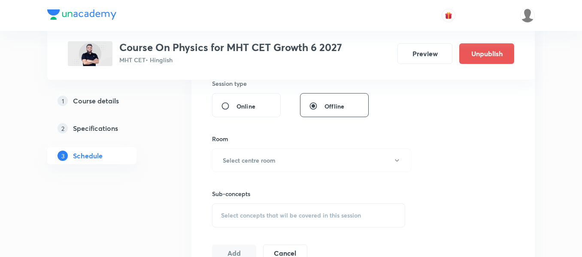
scroll to position [343, 0]
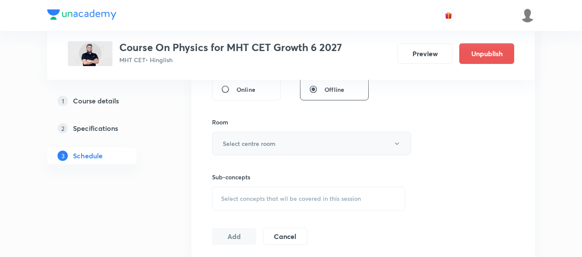
type input "90"
click at [262, 146] on h6 "Select centre room" at bounding box center [249, 143] width 53 height 9
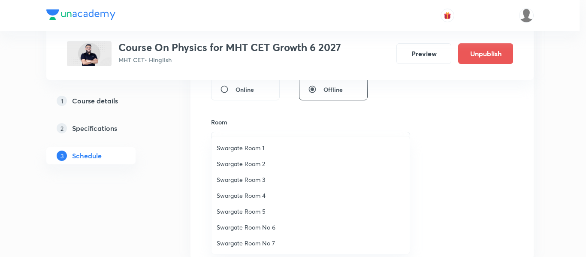
click at [260, 210] on span "Swargate Room 5" at bounding box center [311, 211] width 188 height 9
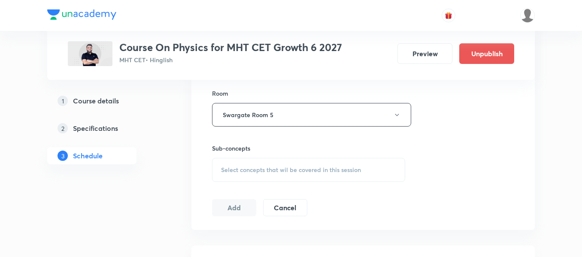
scroll to position [386, 0]
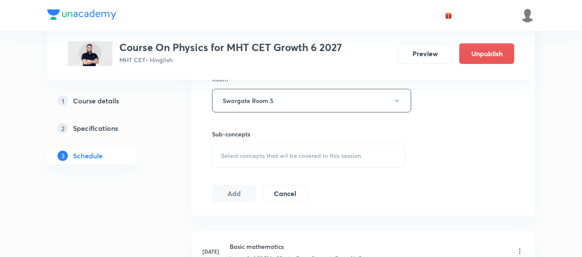
click at [303, 154] on span "Select concepts that wil be covered in this session" at bounding box center [291, 155] width 140 height 7
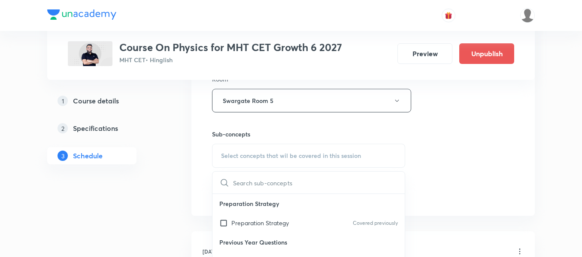
scroll to position [429, 0]
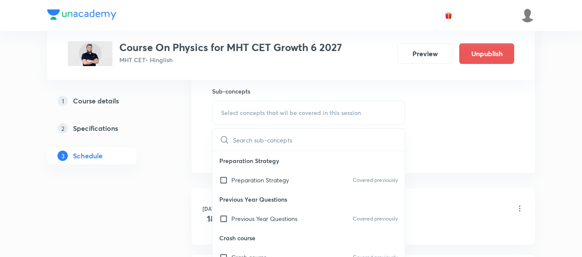
click at [296, 218] on p "Previous Year Questions" at bounding box center [264, 218] width 66 height 9
checkbox input "true"
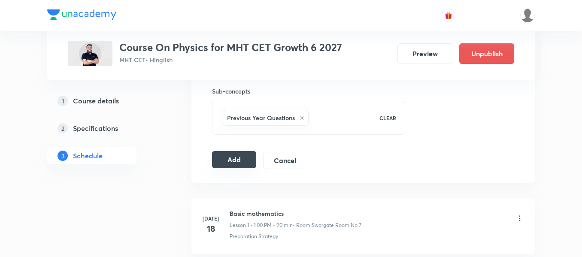
click at [236, 158] on button "Add" at bounding box center [234, 159] width 44 height 17
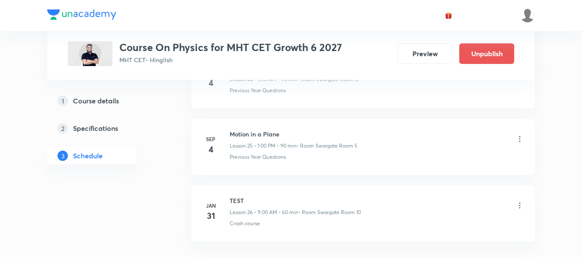
scroll to position [1637, 0]
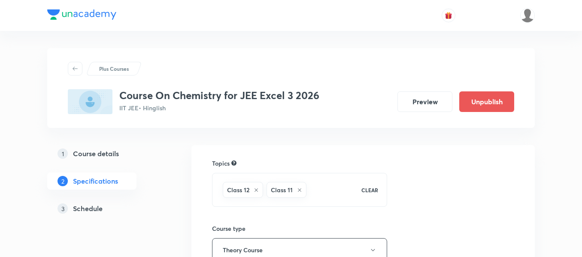
click at [91, 209] on h5 "Schedule" at bounding box center [88, 208] width 30 height 10
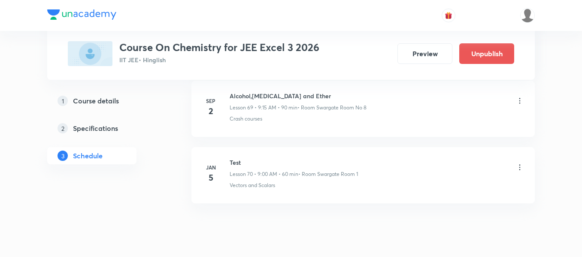
scroll to position [5044, 0]
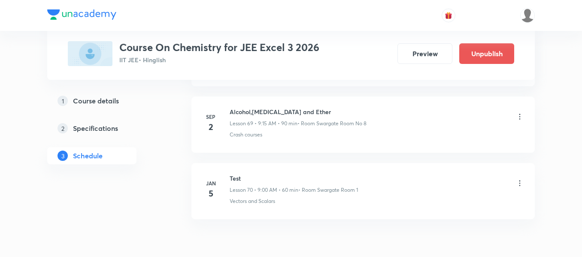
click at [280, 113] on h6 "Alcohol,[MEDICAL_DATA] and Ether" at bounding box center [298, 111] width 137 height 9
copy h6 "Alcohol,[MEDICAL_DATA] and Ether"
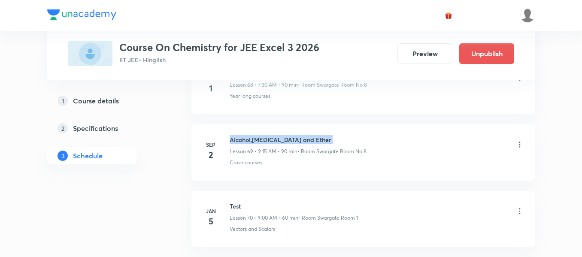
scroll to position [5001, 0]
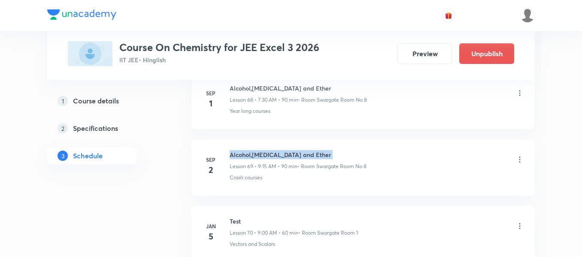
copy h6 "Alcohol,[MEDICAL_DATA] and Ether"
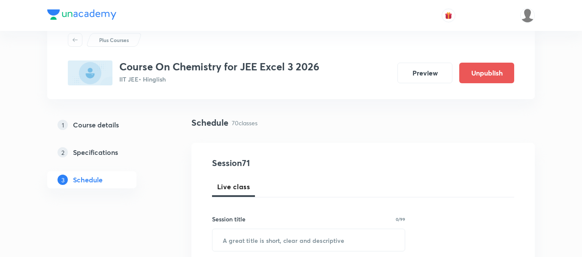
scroll to position [43, 0]
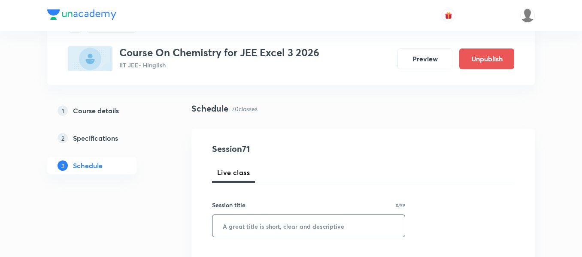
click at [279, 220] on input "text" at bounding box center [308, 226] width 192 height 22
paste input "Alcohol,[MEDICAL_DATA] and Ether"
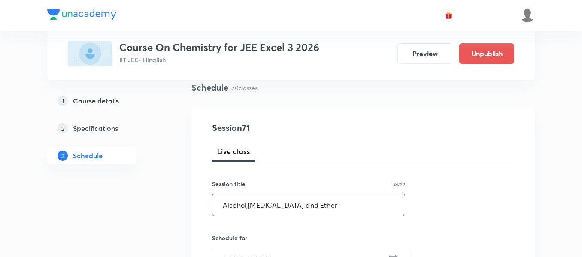
scroll to position [86, 0]
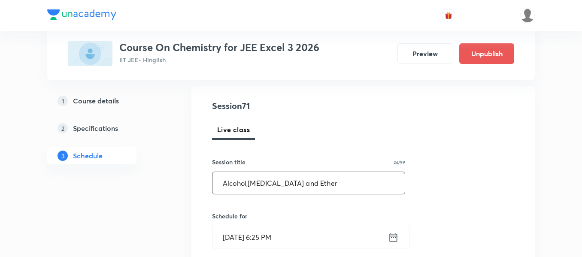
type input "Alcohol,[MEDICAL_DATA] and Ether"
click at [391, 239] on icon at bounding box center [393, 237] width 11 height 12
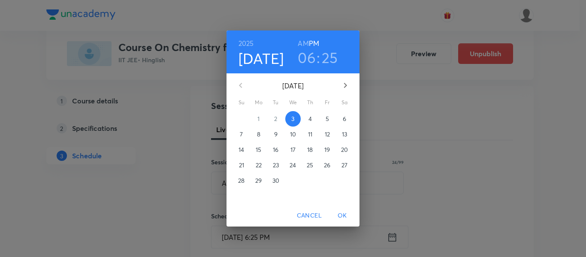
click at [312, 122] on p "4" at bounding box center [310, 119] width 3 height 9
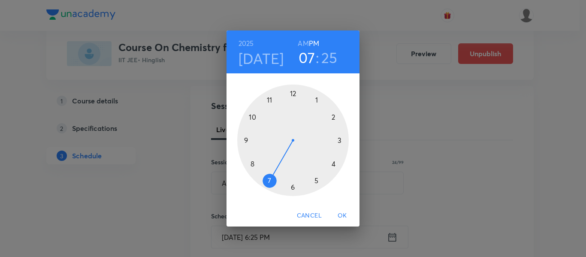
drag, startPoint x: 285, startPoint y: 191, endPoint x: 272, endPoint y: 186, distance: 14.8
click at [272, 186] on div at bounding box center [293, 141] width 112 height 112
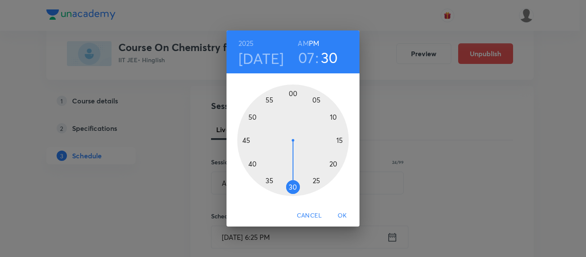
drag, startPoint x: 313, startPoint y: 181, endPoint x: 292, endPoint y: 178, distance: 21.3
click at [292, 178] on div at bounding box center [293, 141] width 112 height 112
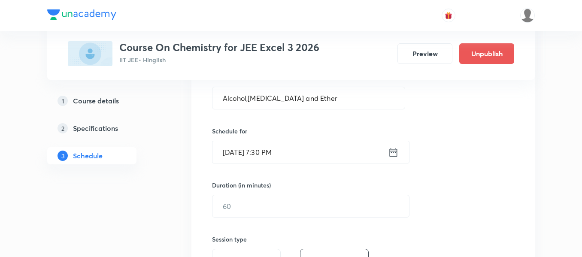
scroll to position [172, 0]
click at [394, 155] on icon at bounding box center [393, 151] width 11 height 12
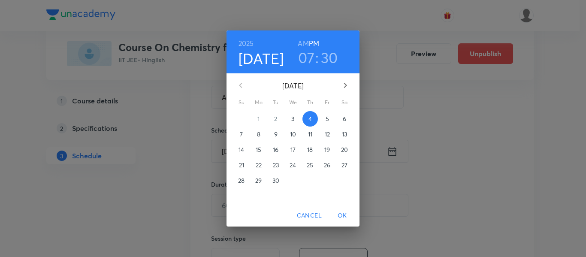
click at [300, 44] on h6 "AM" at bounding box center [303, 43] width 11 height 12
click at [342, 217] on span "OK" at bounding box center [342, 215] width 21 height 11
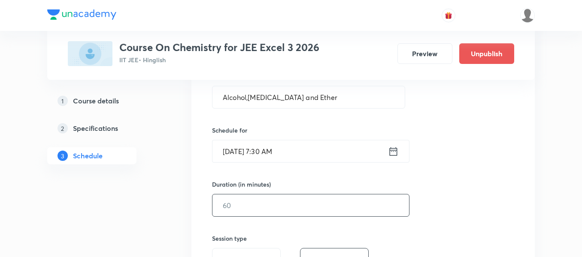
click at [336, 213] on input "text" at bounding box center [310, 205] width 197 height 22
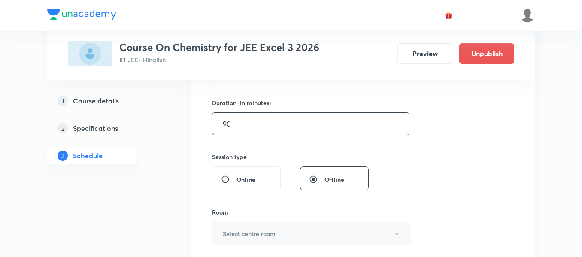
scroll to position [300, 0]
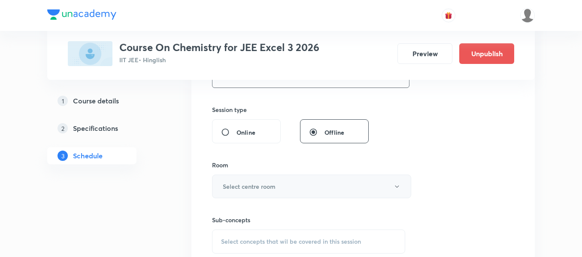
type input "90"
click at [239, 183] on h6 "Select centre room" at bounding box center [249, 186] width 53 height 9
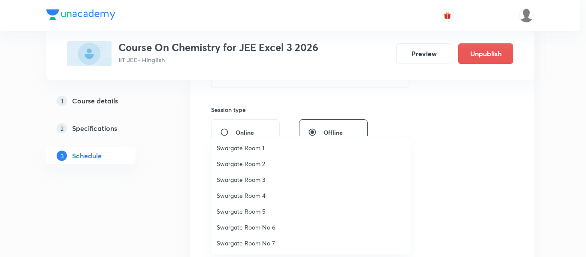
click at [239, 183] on span "Swargate Room 3" at bounding box center [311, 179] width 188 height 9
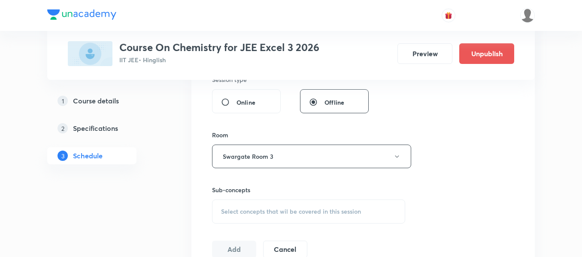
scroll to position [343, 0]
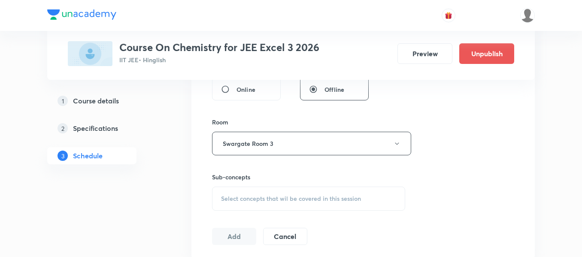
click at [280, 195] on span "Select concepts that wil be covered in this session" at bounding box center [291, 198] width 140 height 7
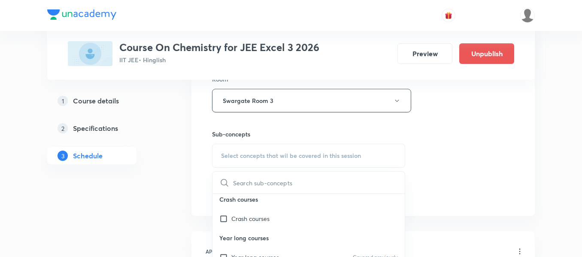
scroll to position [429, 0]
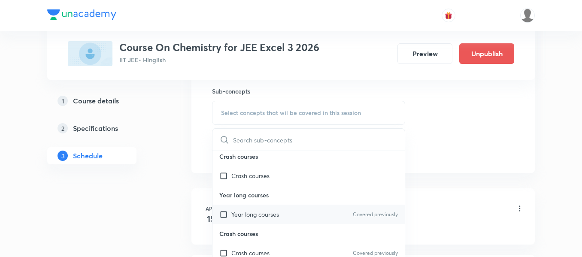
click at [279, 215] on p "Year long courses" at bounding box center [255, 214] width 48 height 9
checkbox input "true"
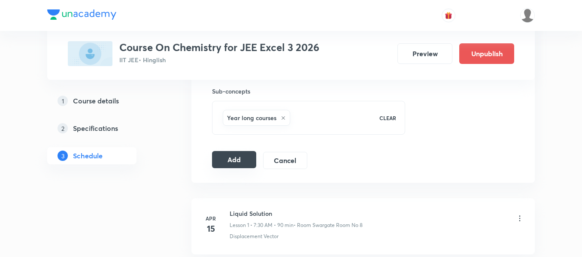
click at [236, 159] on button "Add" at bounding box center [234, 159] width 44 height 17
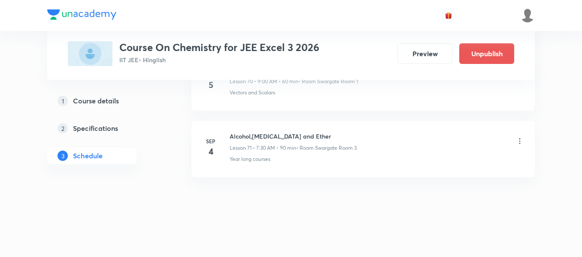
scroll to position [4759, 0]
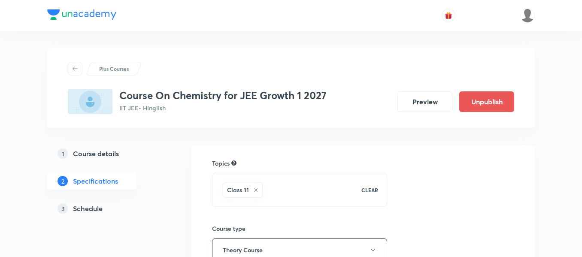
click at [93, 209] on h5 "Schedule" at bounding box center [88, 208] width 30 height 10
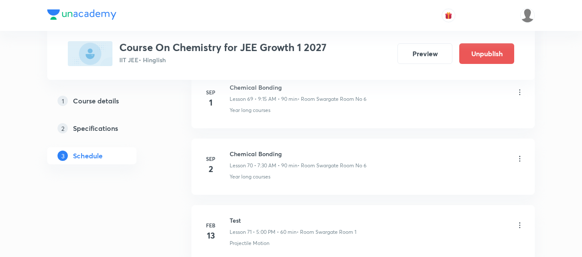
scroll to position [5068, 0]
click at [268, 151] on h6 "Chemical Bonding" at bounding box center [298, 154] width 137 height 9
copy h6 "Chemical Bonding"
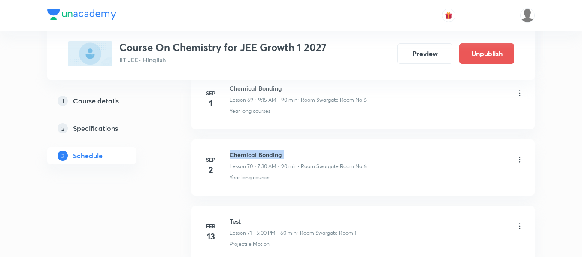
copy h6 "Chemical Bonding"
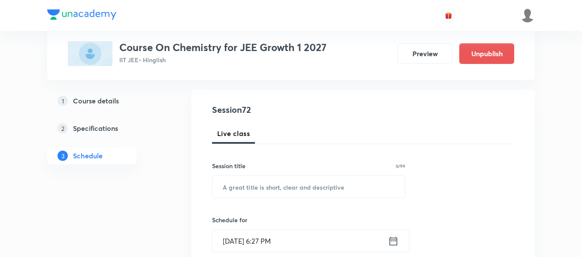
scroll to position [86, 0]
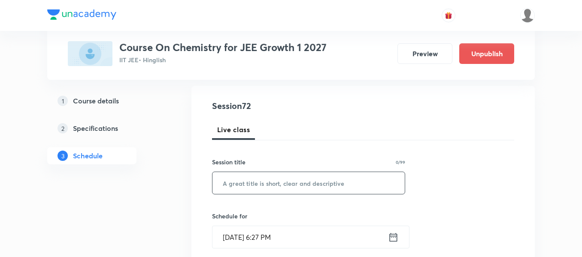
click at [311, 189] on input "text" at bounding box center [308, 183] width 192 height 22
paste input "Chemical Bonding"
type input "Chemical Bonding"
click at [399, 239] on div "Sep 3, 2025, 6:27 PM ​" at bounding box center [310, 237] width 197 height 23
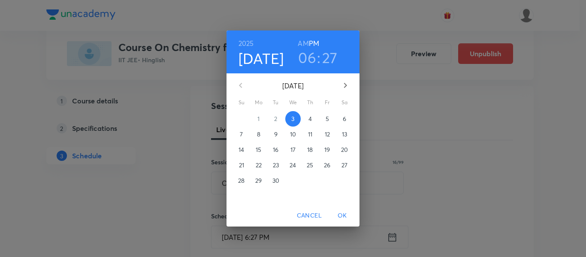
click at [310, 120] on p "4" at bounding box center [310, 119] width 3 height 9
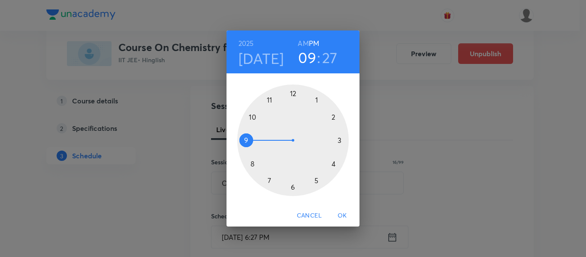
drag, startPoint x: 296, startPoint y: 185, endPoint x: 244, endPoint y: 140, distance: 68.2
click at [243, 140] on div at bounding box center [293, 141] width 112 height 112
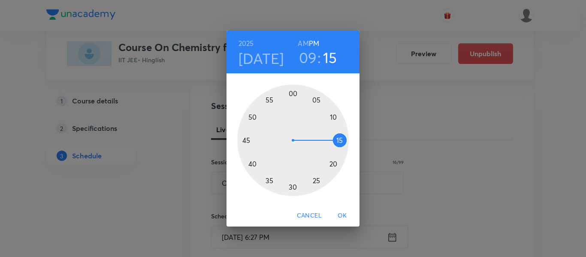
drag, startPoint x: 311, startPoint y: 181, endPoint x: 343, endPoint y: 140, distance: 52.2
click at [343, 140] on div at bounding box center [293, 141] width 112 height 112
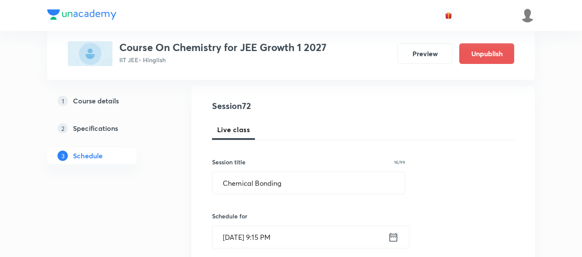
click at [392, 236] on icon at bounding box center [393, 237] width 11 height 12
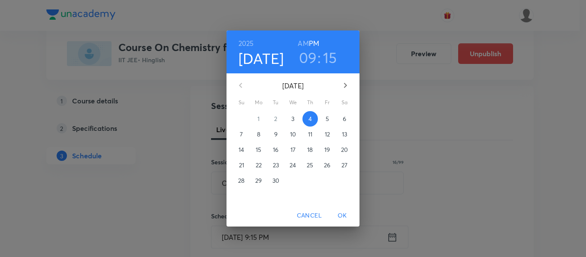
click at [298, 39] on h6 "AM" at bounding box center [303, 43] width 11 height 12
click at [341, 216] on span "OK" at bounding box center [342, 215] width 21 height 11
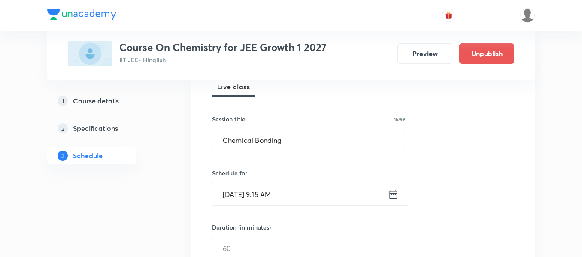
scroll to position [172, 0]
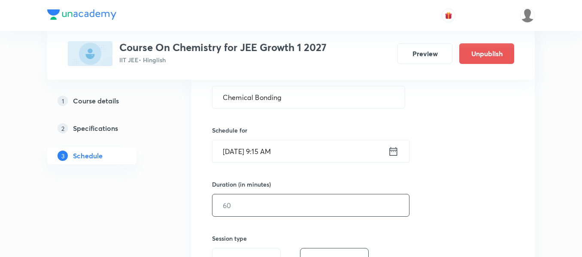
click at [336, 209] on input "text" at bounding box center [310, 205] width 197 height 22
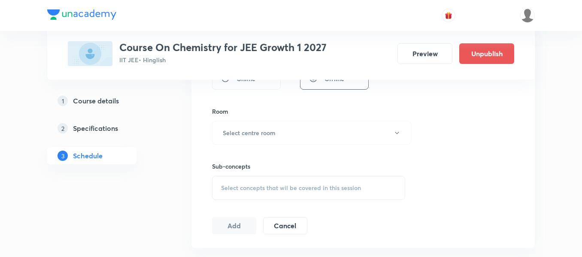
scroll to position [386, 0]
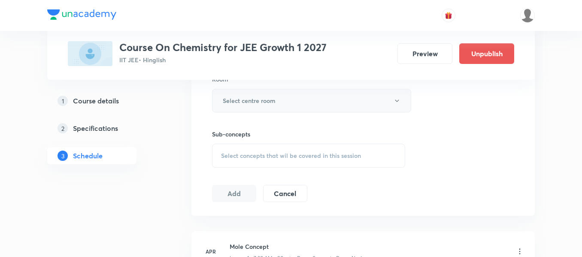
type input "90"
click at [258, 102] on h6 "Select centre room" at bounding box center [249, 100] width 53 height 9
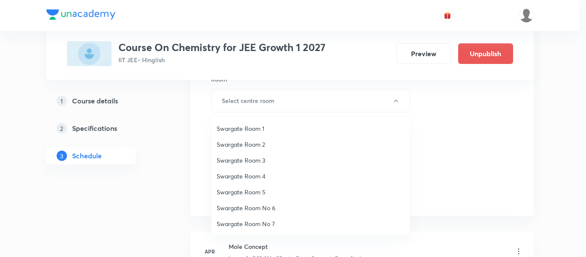
click at [261, 210] on span "Swargate Room No 6" at bounding box center [311, 207] width 188 height 9
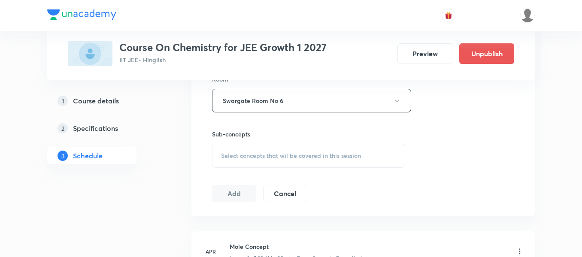
click at [298, 151] on div "Select concepts that wil be covered in this session" at bounding box center [308, 156] width 193 height 24
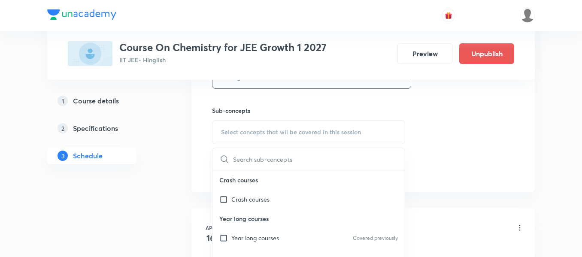
scroll to position [429, 0]
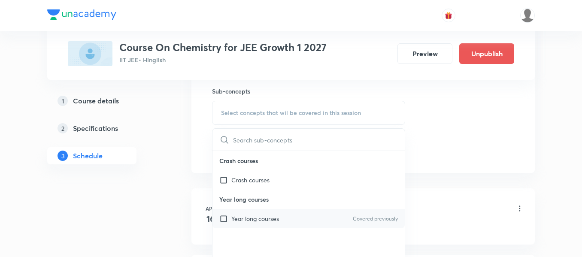
click at [294, 220] on div "Year long courses Covered previously" at bounding box center [308, 218] width 192 height 19
checkbox input "true"
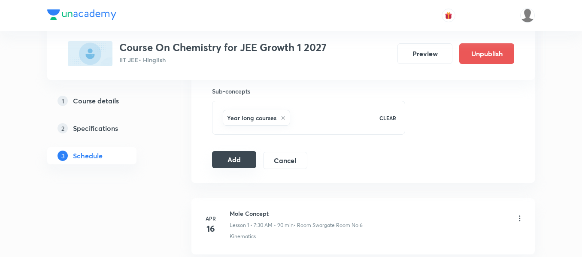
click at [230, 157] on button "Add" at bounding box center [234, 159] width 44 height 17
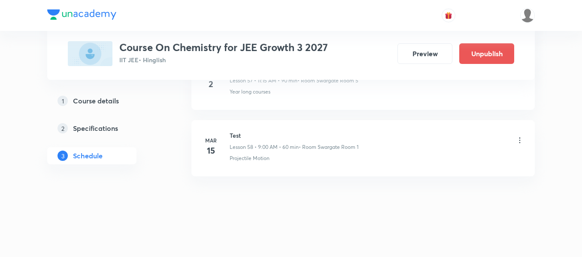
scroll to position [4246, 0]
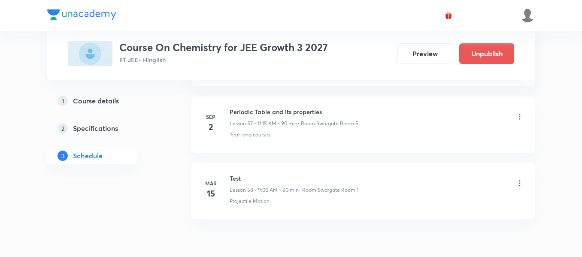
click at [297, 111] on h6 "Periodic Table and its properties" at bounding box center [294, 111] width 129 height 9
copy h6 "Periodic Table and its properties"
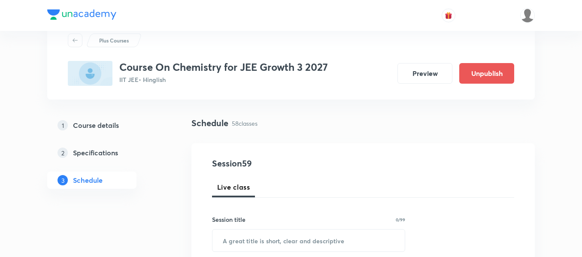
scroll to position [43, 0]
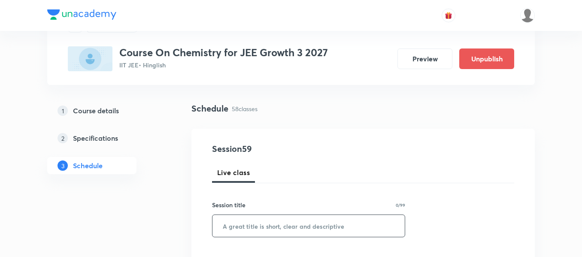
click at [300, 229] on input "text" at bounding box center [308, 226] width 192 height 22
paste input "Periodic Table and its properties"
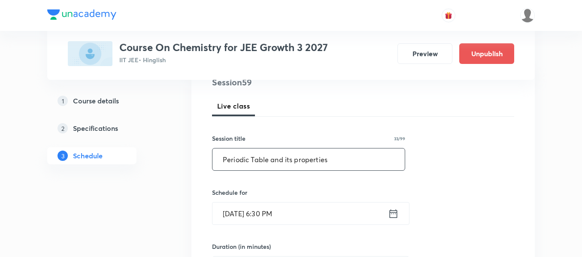
scroll to position [129, 0]
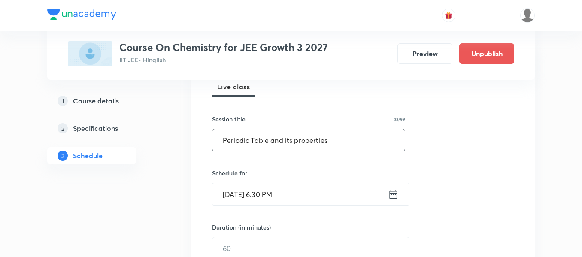
type input "Periodic Table and its properties"
click at [394, 200] on icon at bounding box center [393, 194] width 11 height 12
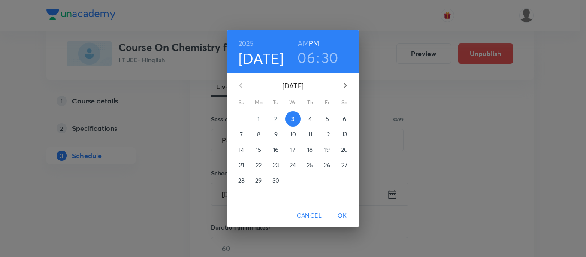
click at [309, 120] on p "4" at bounding box center [310, 119] width 3 height 9
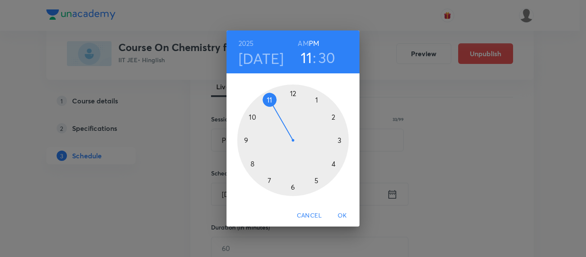
drag, startPoint x: 296, startPoint y: 194, endPoint x: 274, endPoint y: 103, distance: 92.7
click at [274, 103] on div at bounding box center [293, 141] width 112 height 112
drag, startPoint x: 296, startPoint y: 185, endPoint x: 342, endPoint y: 139, distance: 64.9
click at [342, 139] on div at bounding box center [293, 141] width 112 height 112
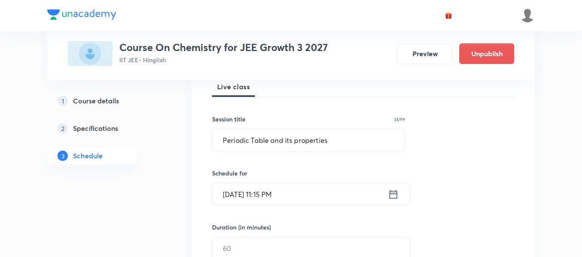
click at [394, 191] on icon at bounding box center [394, 194] width 8 height 9
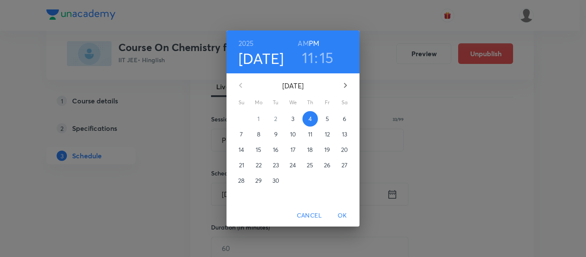
click at [300, 37] on h6 "AM" at bounding box center [303, 43] width 11 height 12
click at [345, 216] on span "OK" at bounding box center [342, 215] width 21 height 11
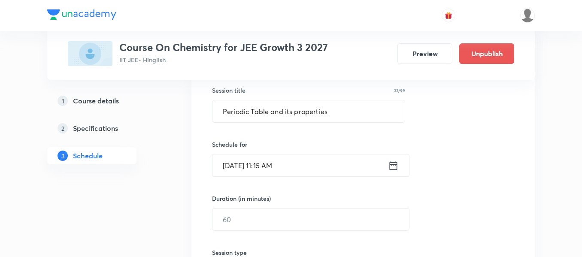
scroll to position [172, 0]
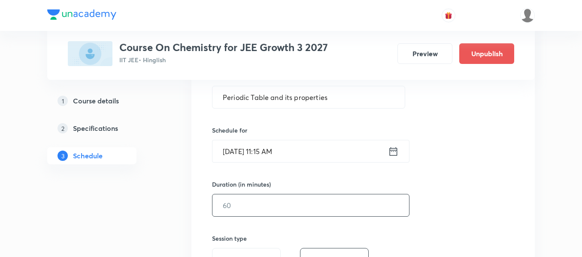
click at [318, 210] on input "text" at bounding box center [310, 205] width 197 height 22
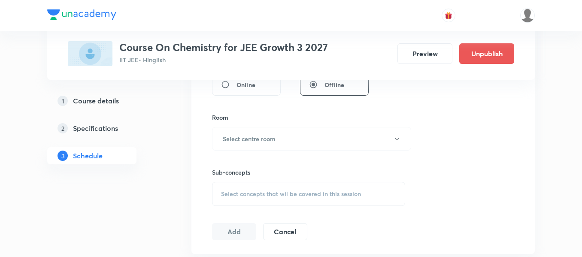
scroll to position [343, 0]
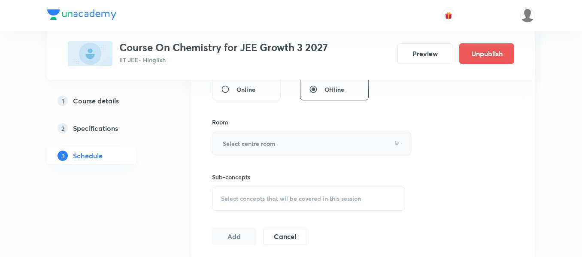
type input "90"
click at [261, 138] on button "Select centre room" at bounding box center [311, 144] width 199 height 24
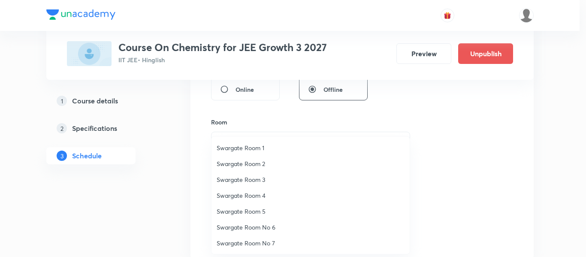
click at [262, 194] on span "Swargate Room 4" at bounding box center [311, 195] width 188 height 9
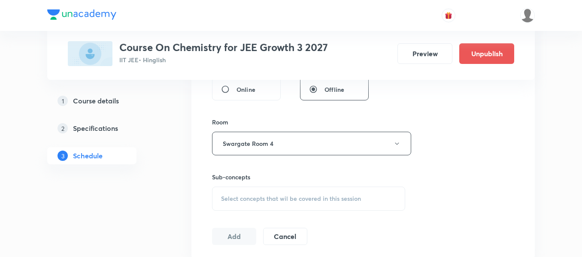
click at [290, 198] on span "Select concepts that wil be covered in this session" at bounding box center [291, 198] width 140 height 7
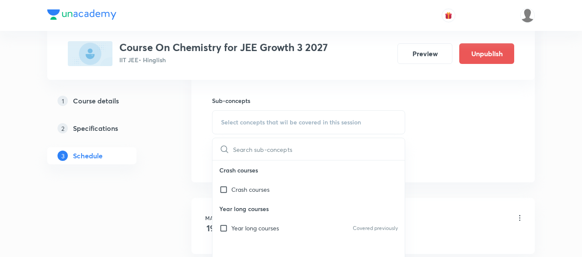
scroll to position [429, 0]
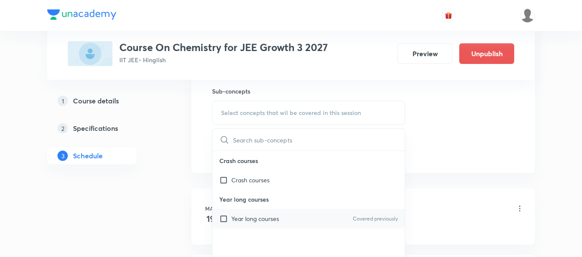
click at [280, 220] on div "Year long courses Covered previously" at bounding box center [308, 218] width 192 height 19
checkbox input "true"
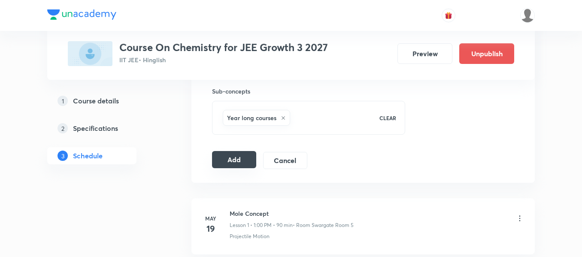
click at [227, 160] on button "Add" at bounding box center [234, 159] width 44 height 17
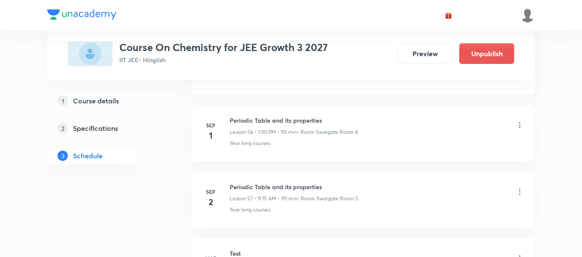
scroll to position [3961, 0]
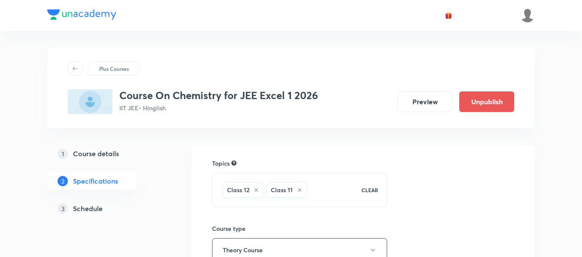
click at [83, 206] on h5 "Schedule" at bounding box center [88, 208] width 30 height 10
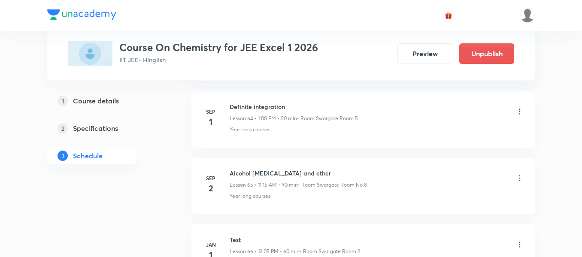
scroll to position [4692, 0]
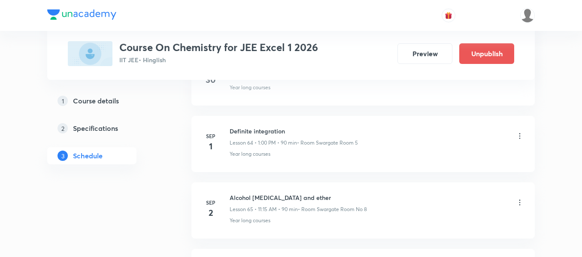
click at [285, 194] on h6 "Alcohol phenol and ether" at bounding box center [298, 197] width 137 height 9
copy h6 "Alcohol phenol and ether"
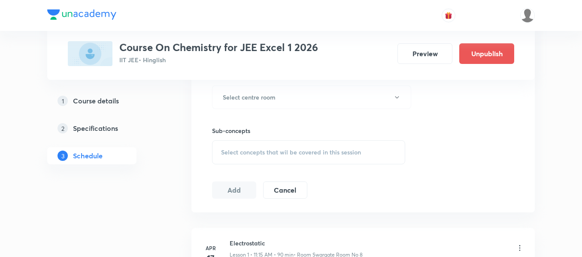
scroll to position [59, 0]
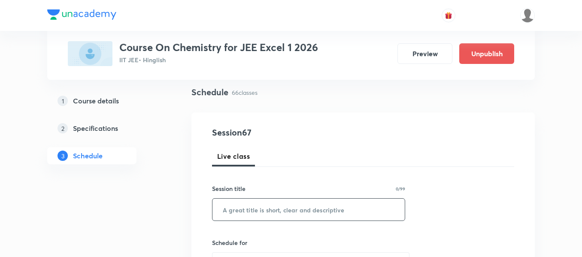
click at [338, 212] on input "text" at bounding box center [308, 210] width 192 height 22
paste input "Alcohol phenol and ether"
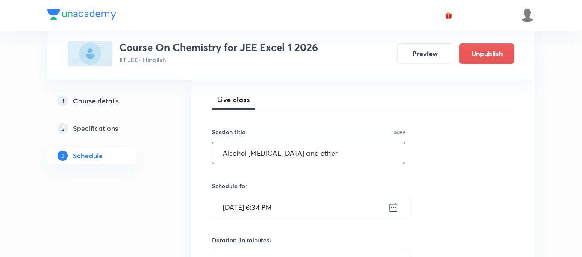
scroll to position [145, 0]
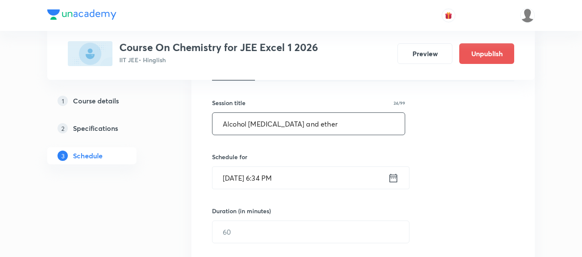
type input "Alcohol phenol and ether"
click at [393, 180] on icon at bounding box center [393, 178] width 11 height 12
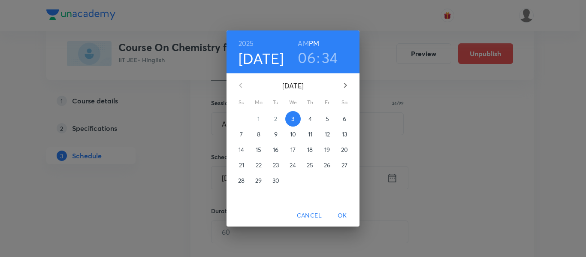
click at [312, 119] on p "4" at bounding box center [310, 119] width 3 height 9
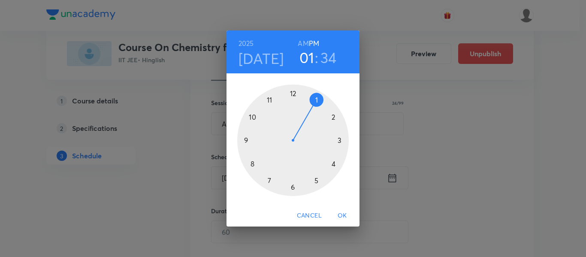
drag, startPoint x: 294, startPoint y: 190, endPoint x: 323, endPoint y: 100, distance: 94.0
click at [323, 100] on div at bounding box center [293, 141] width 112 height 112
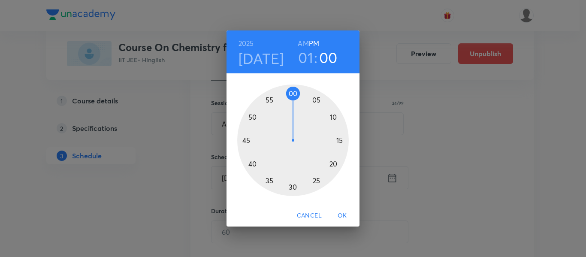
drag, startPoint x: 272, startPoint y: 182, endPoint x: 292, endPoint y: 102, distance: 81.9
click at [292, 102] on div at bounding box center [293, 141] width 112 height 112
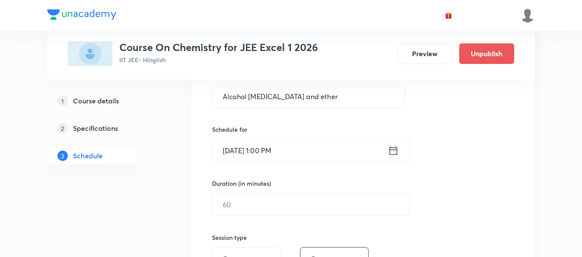
scroll to position [188, 0]
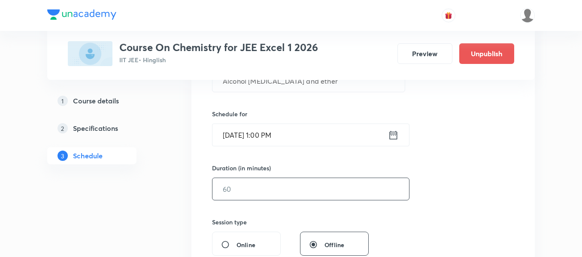
click at [304, 184] on input "text" at bounding box center [310, 189] width 197 height 22
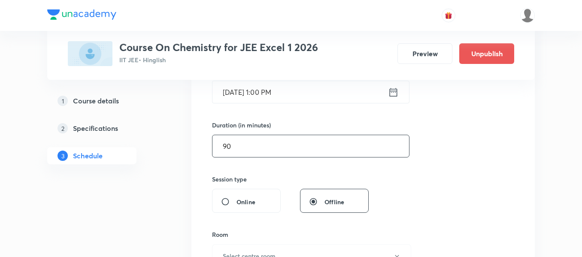
scroll to position [317, 0]
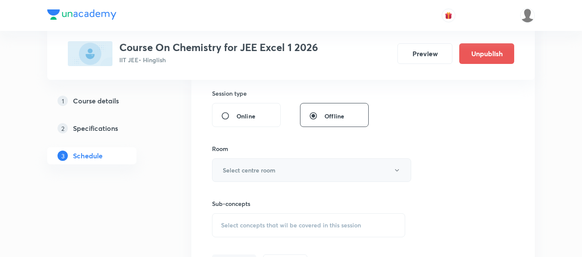
type input "90"
click at [257, 158] on button "Select centre room" at bounding box center [311, 170] width 199 height 24
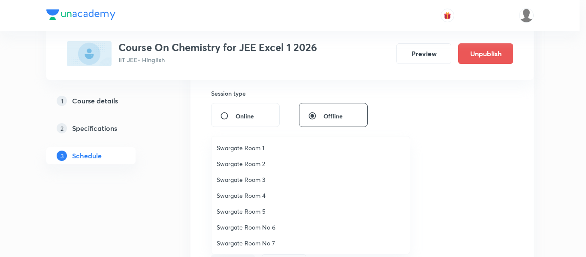
click at [252, 200] on li "Swargate Room 4" at bounding box center [311, 196] width 198 height 16
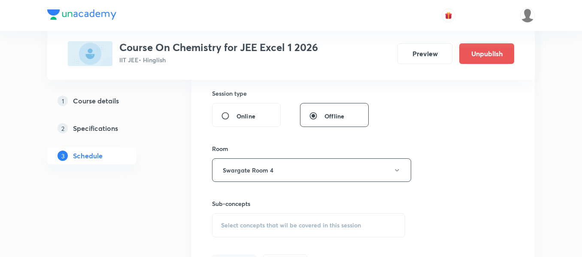
scroll to position [360, 0]
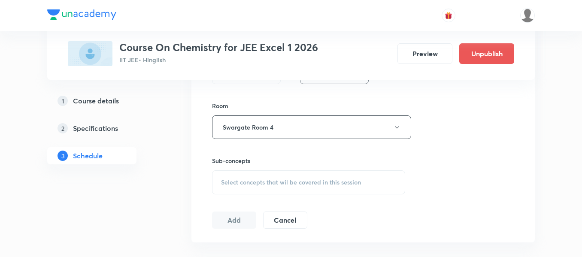
click at [300, 177] on div "Select concepts that wil be covered in this session" at bounding box center [308, 182] width 193 height 24
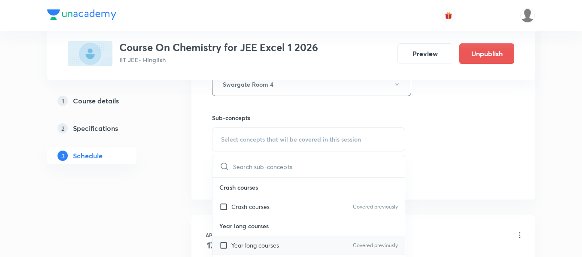
click at [283, 241] on div "Year long courses Covered previously" at bounding box center [308, 245] width 192 height 19
checkbox input "true"
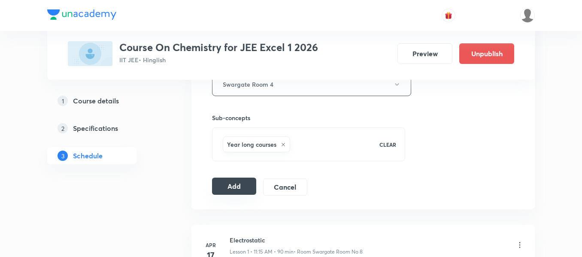
click at [221, 187] on button "Add" at bounding box center [234, 186] width 44 height 17
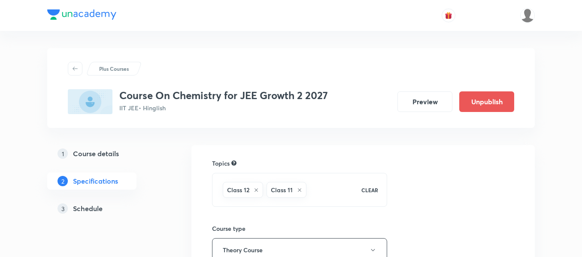
click at [96, 210] on h5 "Schedule" at bounding box center [88, 208] width 30 height 10
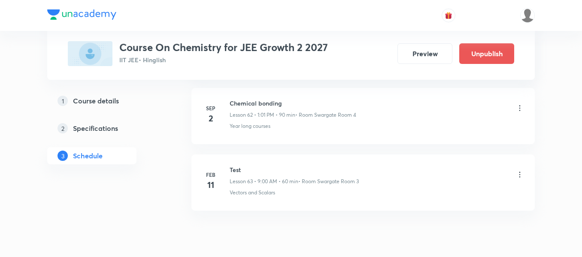
scroll to position [4536, 0]
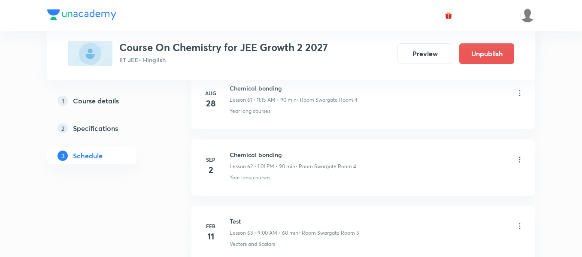
click at [254, 156] on h6 "Chemical bonding" at bounding box center [293, 154] width 127 height 9
copy h6 "Chemical bonding"
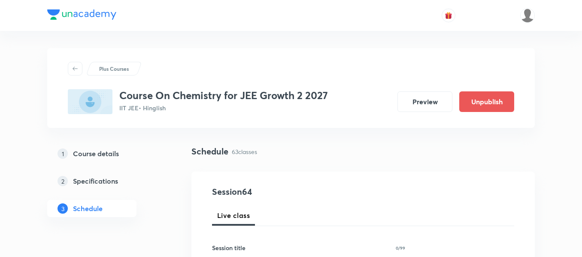
scroll to position [43, 0]
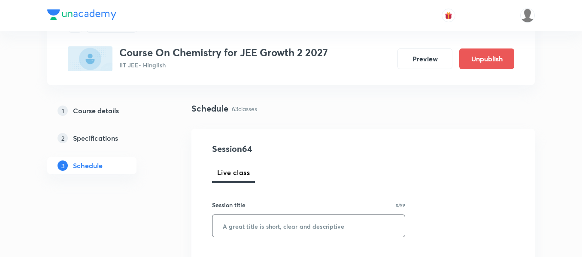
click at [327, 223] on input "text" at bounding box center [308, 226] width 192 height 22
paste input "Chemical bonding"
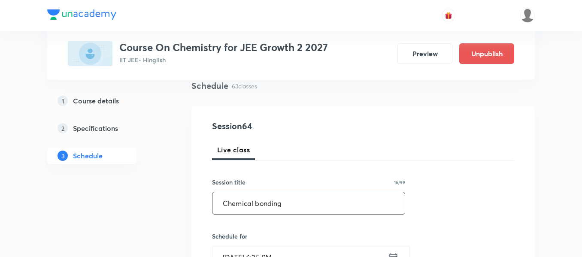
scroll to position [172, 0]
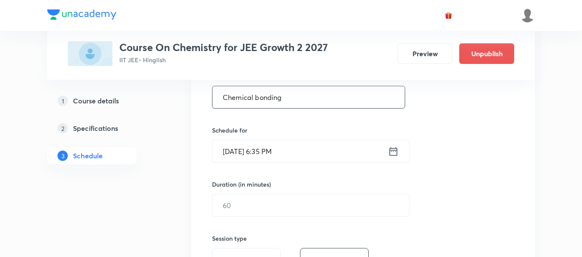
type input "Chemical bonding"
click at [391, 152] on icon at bounding box center [393, 151] width 11 height 12
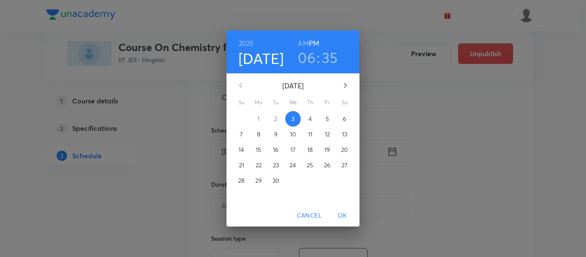
click at [313, 119] on span "4" at bounding box center [310, 119] width 15 height 9
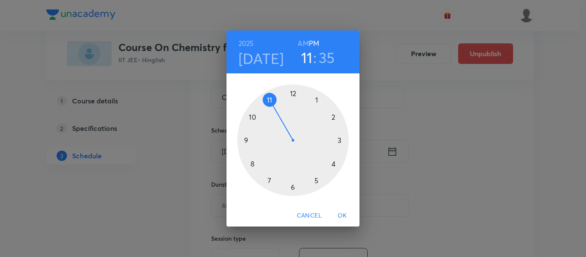
drag, startPoint x: 292, startPoint y: 185, endPoint x: 279, endPoint y: 118, distance: 68.7
click at [279, 118] on div at bounding box center [293, 141] width 112 height 112
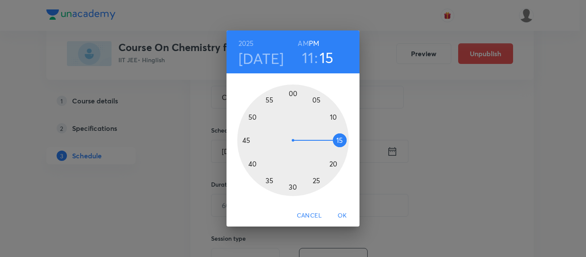
drag, startPoint x: 270, startPoint y: 177, endPoint x: 345, endPoint y: 140, distance: 83.7
click at [345, 140] on div at bounding box center [293, 141] width 112 height 112
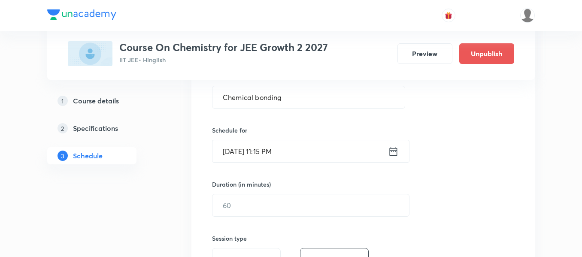
click at [400, 161] on div "Sep 4, 2025, 11:15 PM ​" at bounding box center [310, 151] width 197 height 23
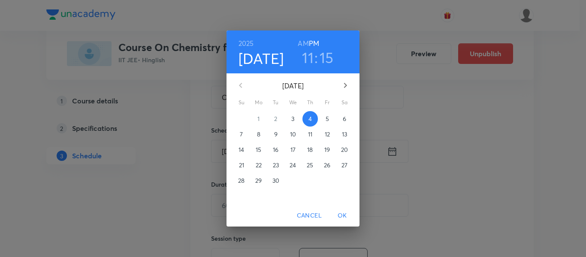
drag, startPoint x: 300, startPoint y: 38, endPoint x: 332, endPoint y: 153, distance: 119.5
click at [300, 37] on h6 "AM" at bounding box center [303, 43] width 11 height 12
click at [345, 215] on span "OK" at bounding box center [342, 215] width 21 height 11
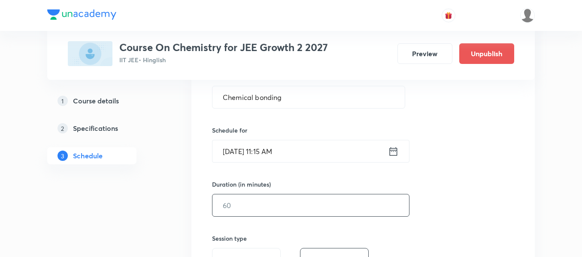
click at [297, 205] on input "text" at bounding box center [310, 205] width 197 height 22
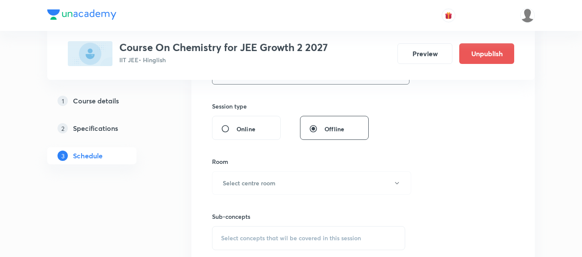
scroll to position [386, 0]
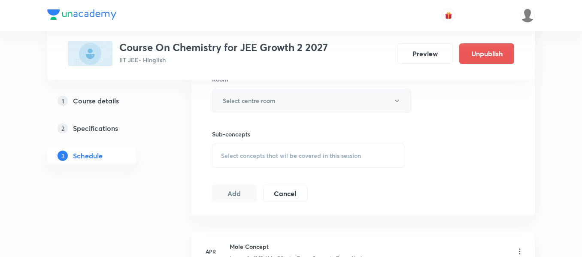
type input "90"
click at [270, 101] on h6 "Select centre room" at bounding box center [249, 100] width 53 height 9
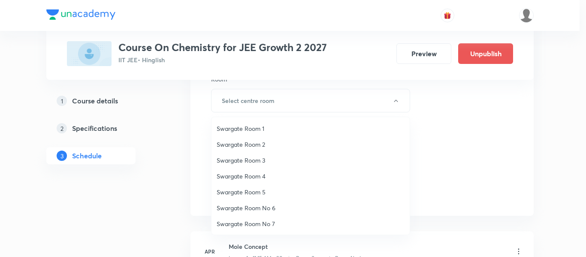
click at [255, 185] on li "Swargate Room 5" at bounding box center [311, 192] width 198 height 16
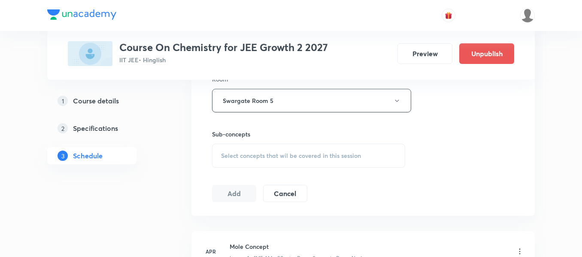
click at [306, 158] on span "Select concepts that wil be covered in this session" at bounding box center [291, 155] width 140 height 7
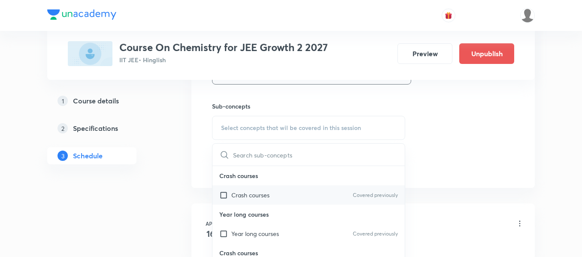
scroll to position [429, 0]
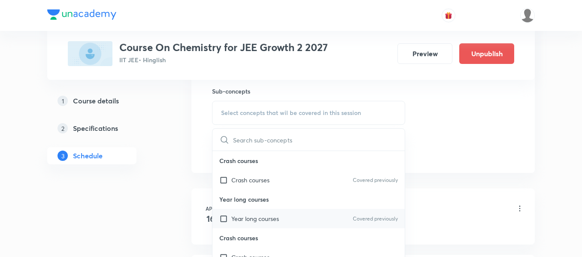
click at [291, 223] on div "Year long courses Covered previously" at bounding box center [308, 218] width 192 height 19
checkbox input "true"
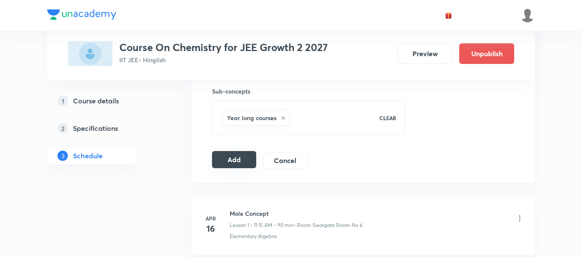
click at [226, 154] on button "Add" at bounding box center [234, 159] width 44 height 17
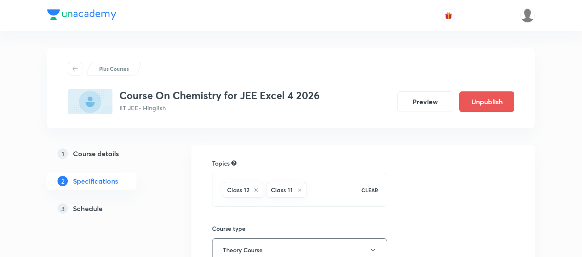
click at [96, 211] on h5 "Schedule" at bounding box center [88, 208] width 30 height 10
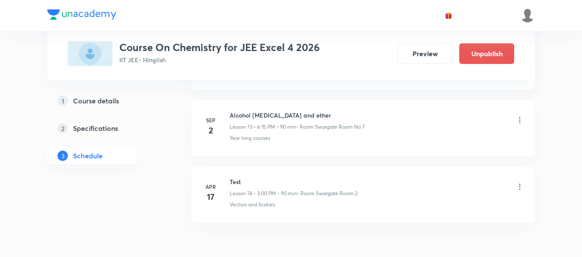
scroll to position [5267, 0]
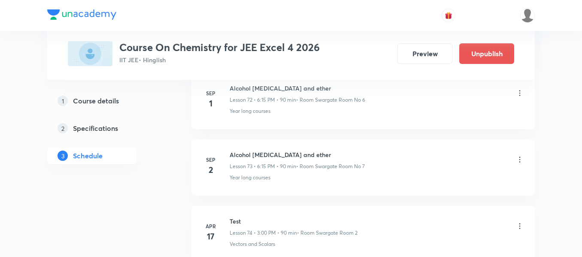
click at [276, 151] on h6 "Alcohol [MEDICAL_DATA] and ether" at bounding box center [297, 154] width 135 height 9
click at [277, 151] on h6 "Alcohol [MEDICAL_DATA] and ether" at bounding box center [297, 154] width 135 height 9
copy h6 "Alcohol [MEDICAL_DATA] and ether"
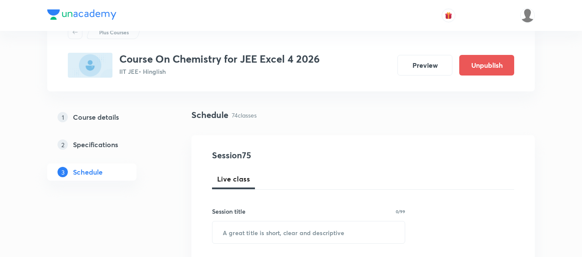
scroll to position [43, 0]
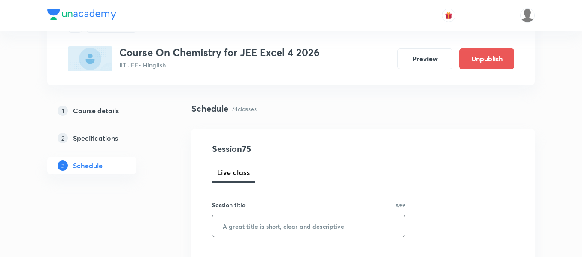
click at [306, 228] on input "text" at bounding box center [308, 226] width 192 height 22
paste input "Alcohol [MEDICAL_DATA] and ether"
type input "Alcohol [MEDICAL_DATA] and ether"
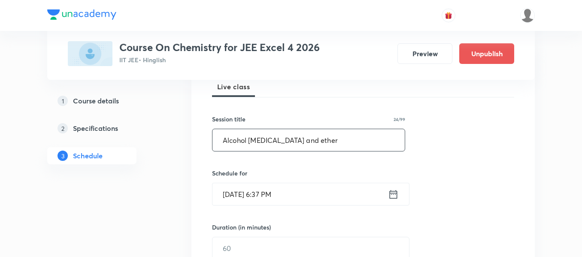
click at [392, 199] on icon at bounding box center [393, 194] width 11 height 12
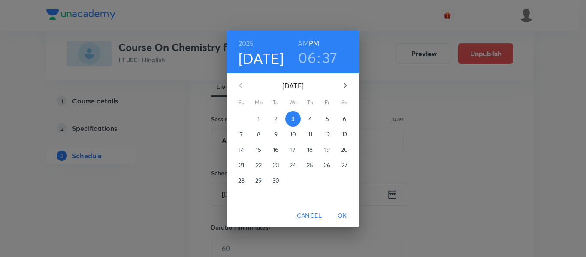
click at [311, 119] on p "4" at bounding box center [310, 119] width 3 height 9
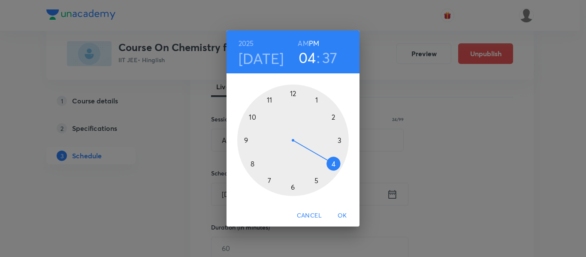
drag, startPoint x: 295, startPoint y: 183, endPoint x: 333, endPoint y: 161, distance: 43.8
click at [333, 161] on div at bounding box center [293, 141] width 112 height 112
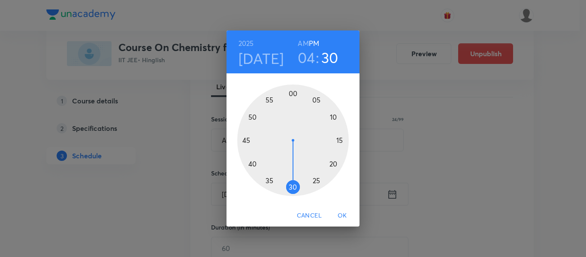
drag, startPoint x: 264, startPoint y: 177, endPoint x: 293, endPoint y: 184, distance: 29.9
click at [293, 184] on div at bounding box center [293, 141] width 112 height 112
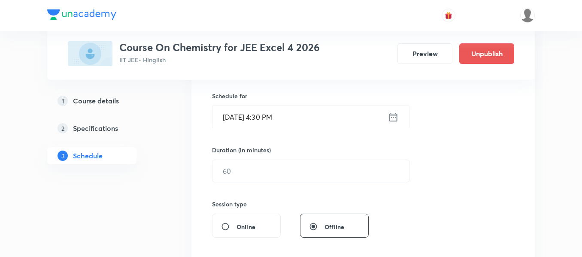
scroll to position [215, 0]
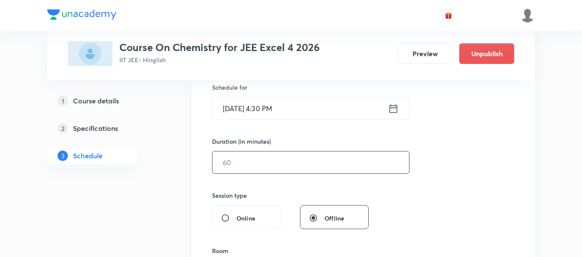
click at [293, 172] on input "text" at bounding box center [310, 162] width 197 height 22
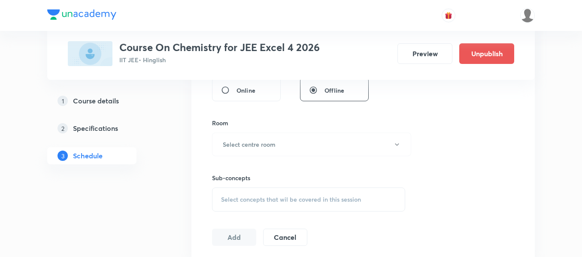
scroll to position [300, 0]
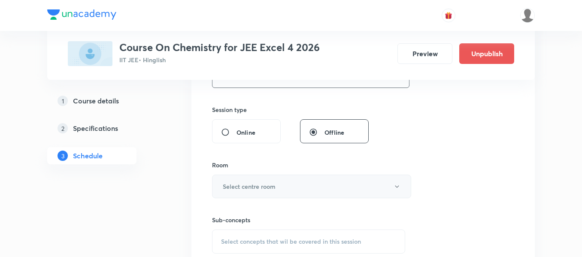
type input "90"
click at [285, 188] on button "Select centre room" at bounding box center [311, 187] width 199 height 24
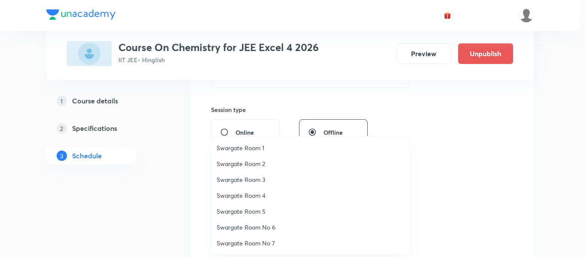
click at [260, 180] on span "Swargate Room 3" at bounding box center [311, 179] width 188 height 9
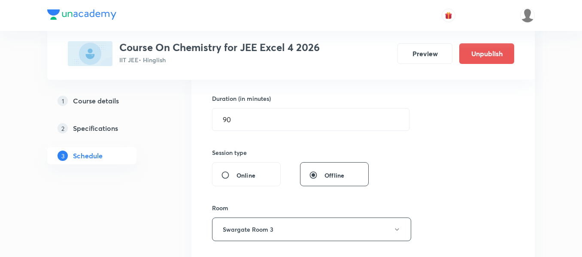
scroll to position [343, 0]
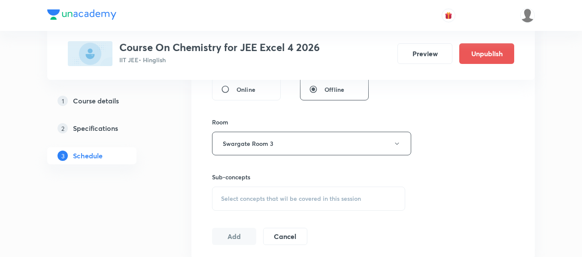
click at [318, 200] on span "Select concepts that wil be covered in this session" at bounding box center [291, 198] width 140 height 7
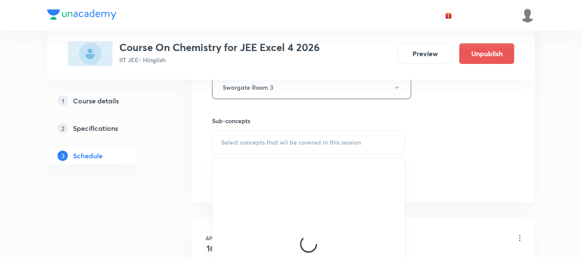
scroll to position [429, 0]
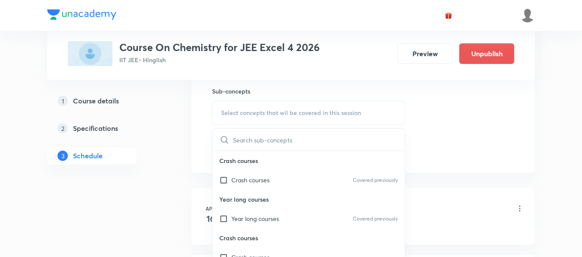
drag, startPoint x: 310, startPoint y: 217, endPoint x: 338, endPoint y: 210, distance: 28.3
click at [310, 218] on div "Year long courses Covered previously" at bounding box center [308, 218] width 192 height 19
checkbox input "true"
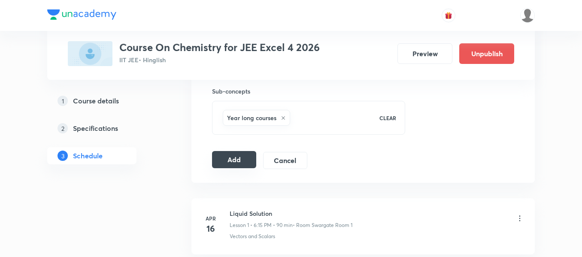
click at [236, 157] on button "Add" at bounding box center [234, 159] width 44 height 17
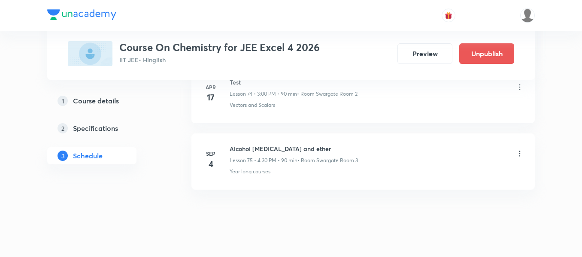
scroll to position [5025, 0]
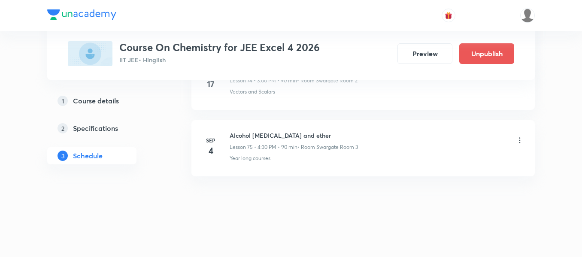
click at [286, 136] on h6 "Alcohol [MEDICAL_DATA] and ether" at bounding box center [294, 135] width 128 height 9
copy h6 "Alcohol [MEDICAL_DATA] and ether"
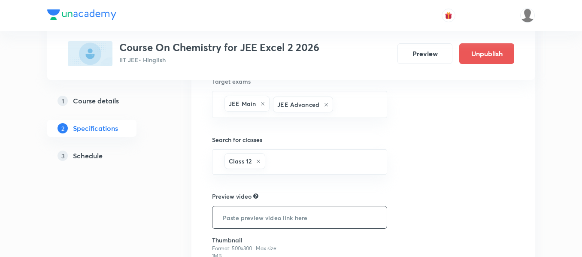
scroll to position [215, 0]
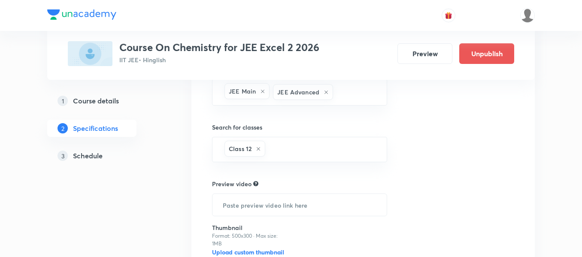
click at [89, 153] on h5 "Schedule" at bounding box center [88, 156] width 30 height 10
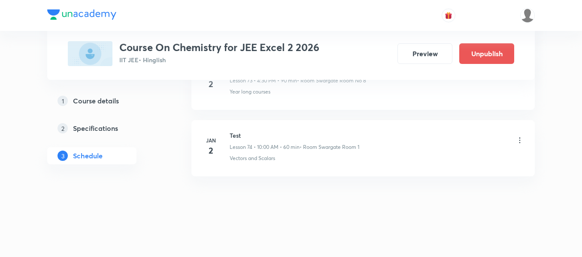
scroll to position [5310, 0]
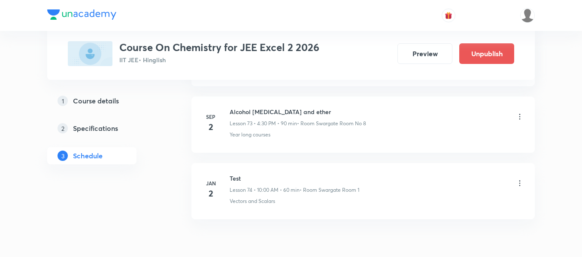
click at [286, 107] on h6 "Alcohol [MEDICAL_DATA] and ether" at bounding box center [298, 111] width 136 height 9
click at [287, 112] on h6 "Alcohol [MEDICAL_DATA] and ether" at bounding box center [298, 111] width 136 height 9
copy h6 "Alcohol [MEDICAL_DATA] and ether"
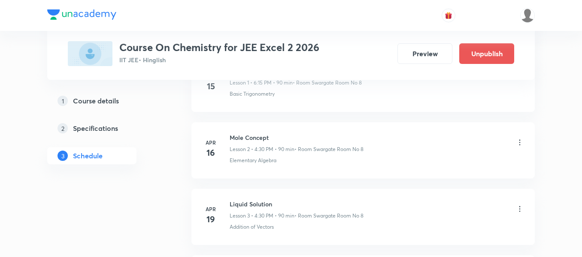
scroll to position [0, 0]
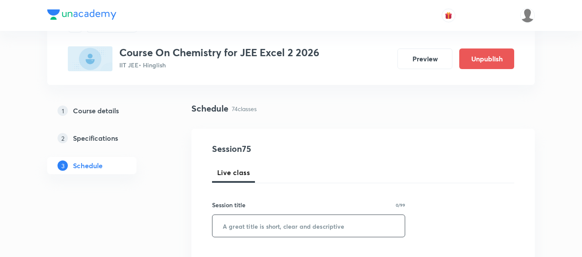
click at [324, 223] on input "text" at bounding box center [308, 226] width 192 height 22
paste input "Alcohol [MEDICAL_DATA] and ether"
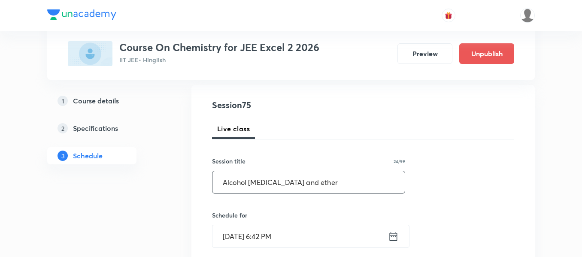
scroll to position [129, 0]
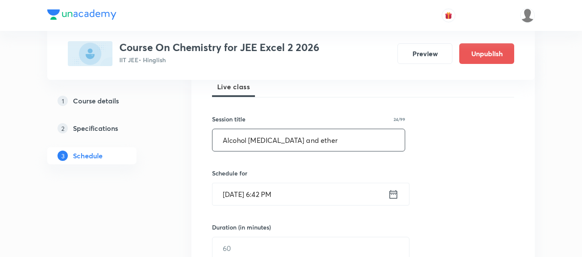
type input "Alcohol [MEDICAL_DATA] and ether"
click at [396, 198] on icon at bounding box center [394, 194] width 8 height 9
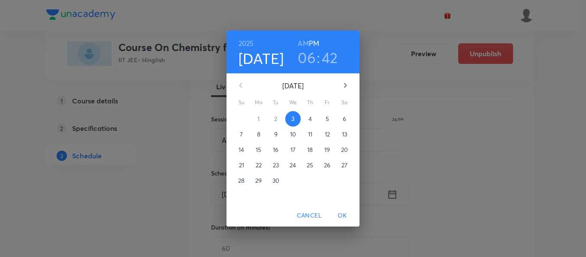
click at [313, 121] on span "4" at bounding box center [310, 119] width 15 height 9
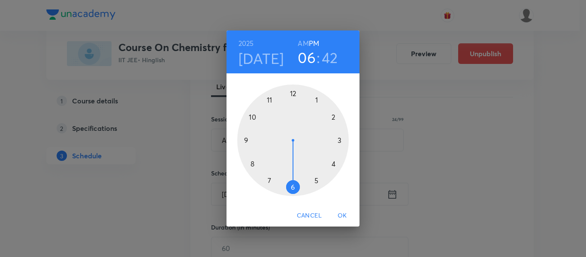
drag, startPoint x: 328, startPoint y: 58, endPoint x: 332, endPoint y: 92, distance: 34.1
click at [328, 58] on h3 "42" at bounding box center [330, 57] width 16 height 18
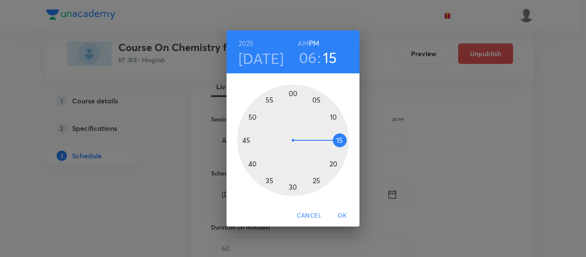
drag, startPoint x: 250, startPoint y: 149, endPoint x: 329, endPoint y: 142, distance: 79.7
click at [329, 142] on div at bounding box center [293, 141] width 112 height 112
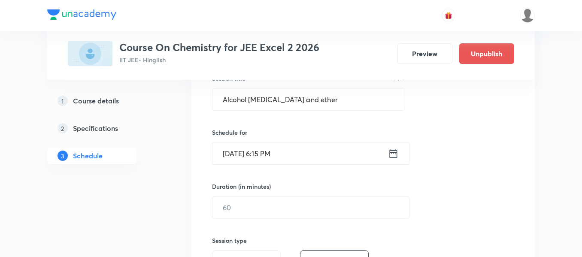
scroll to position [215, 0]
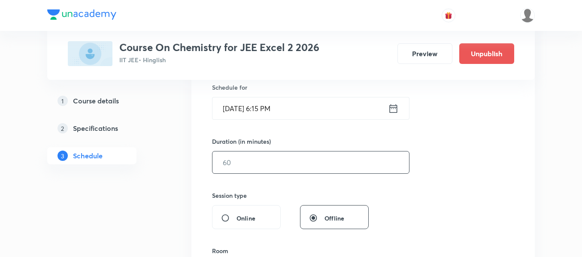
click at [318, 169] on input "text" at bounding box center [310, 162] width 197 height 22
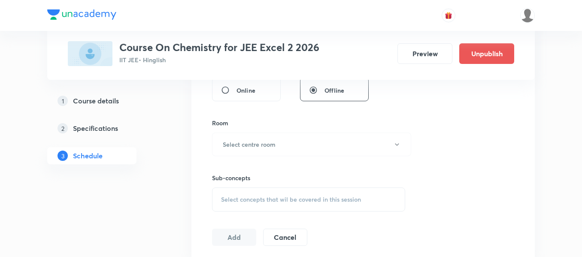
scroll to position [343, 0]
type input "90"
click at [268, 145] on h6 "Select centre room" at bounding box center [249, 143] width 53 height 9
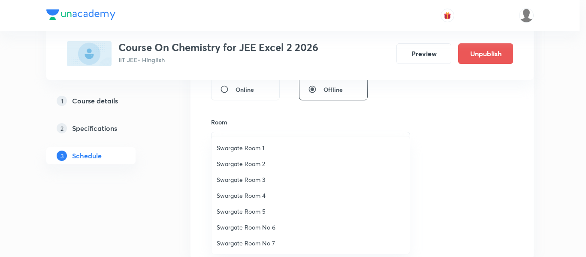
click at [256, 217] on li "Swargate Room 5" at bounding box center [311, 211] width 198 height 16
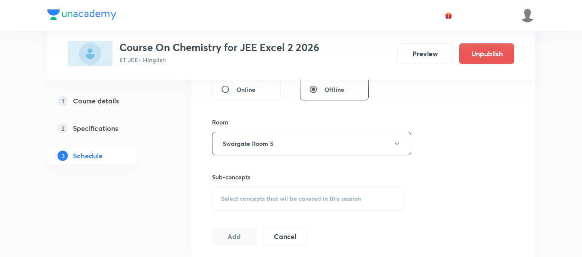
scroll to position [386, 0]
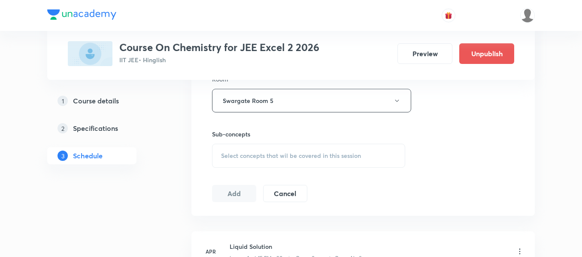
click at [323, 154] on span "Select concepts that wil be covered in this session" at bounding box center [291, 155] width 140 height 7
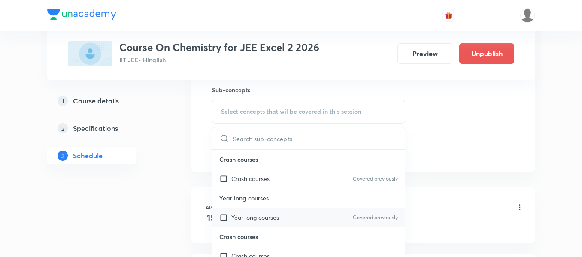
scroll to position [472, 0]
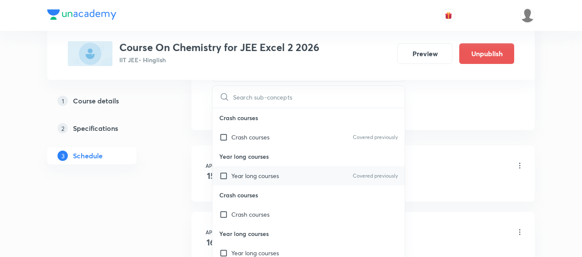
click at [308, 174] on div "Year long courses Covered previously" at bounding box center [308, 175] width 192 height 19
checkbox input "true"
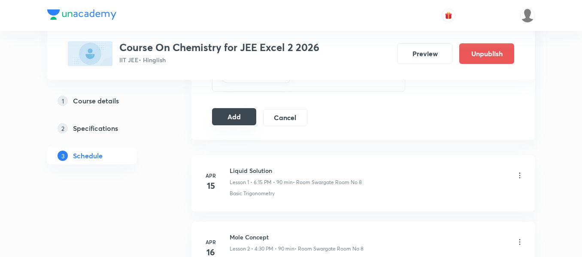
click at [224, 120] on button "Add" at bounding box center [234, 116] width 44 height 17
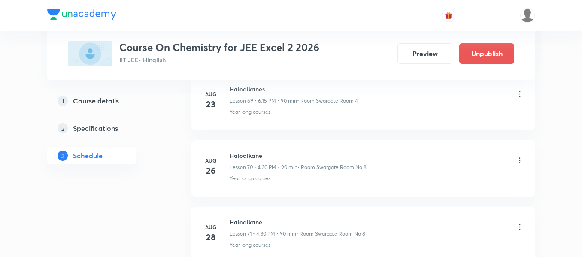
scroll to position [5025, 0]
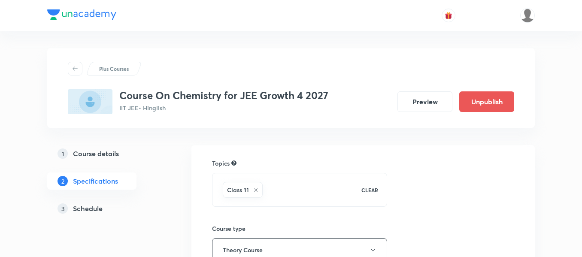
click at [95, 209] on h5 "Schedule" at bounding box center [88, 208] width 30 height 10
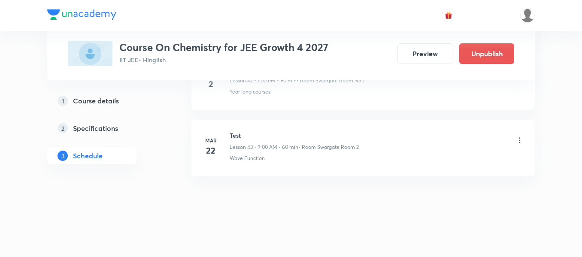
scroll to position [3248, 0]
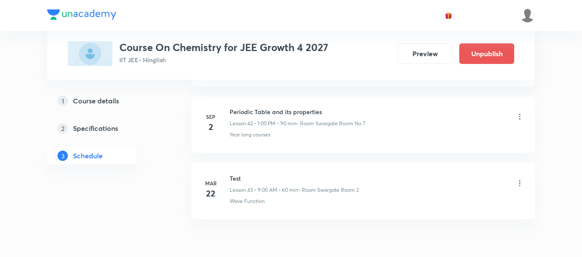
click at [267, 114] on h6 "Periodic Table and its properties" at bounding box center [298, 111] width 136 height 9
copy h6 "Periodic Table and its properties"
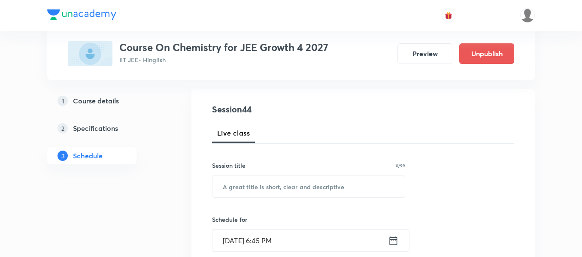
scroll to position [86, 0]
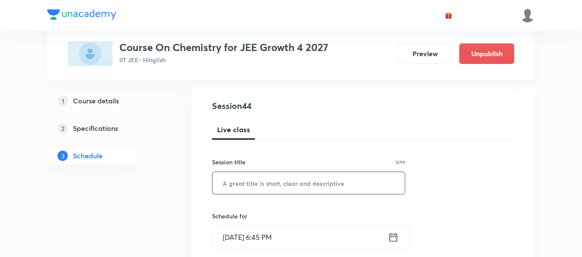
click at [323, 179] on input "text" at bounding box center [308, 183] width 192 height 22
paste input "Periodic Table and its properties"
type input "Periodic Table and its properties"
click at [394, 243] on div "[DATE] 6:45 PM ​" at bounding box center [310, 237] width 197 height 23
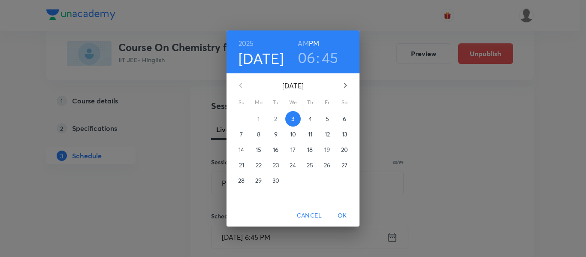
click at [309, 118] on p "4" at bounding box center [310, 119] width 3 height 9
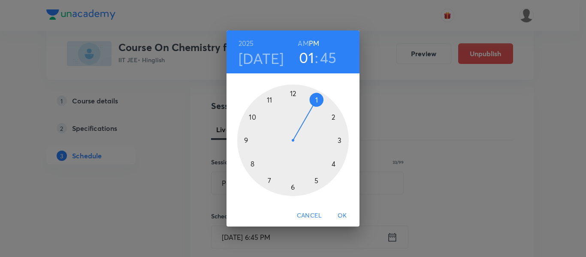
drag, startPoint x: 292, startPoint y: 185, endPoint x: 316, endPoint y: 109, distance: 79.1
click at [316, 109] on div at bounding box center [293, 141] width 112 height 112
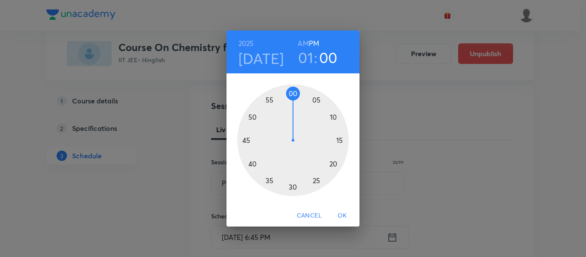
drag, startPoint x: 258, startPoint y: 135, endPoint x: 291, endPoint y: 105, distance: 44.7
click at [291, 105] on div at bounding box center [293, 141] width 112 height 112
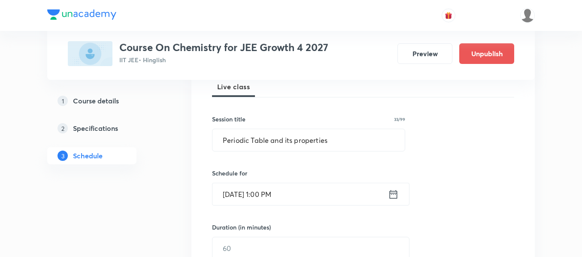
scroll to position [172, 0]
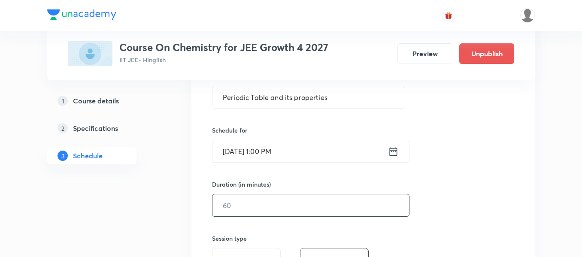
click at [305, 214] on input "text" at bounding box center [310, 205] width 197 height 22
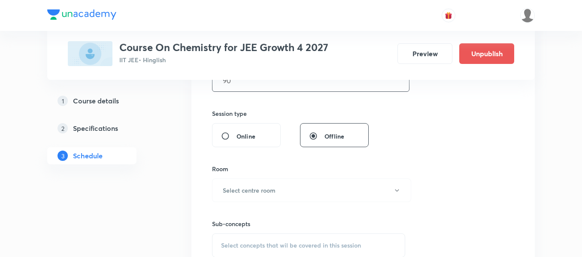
scroll to position [300, 0]
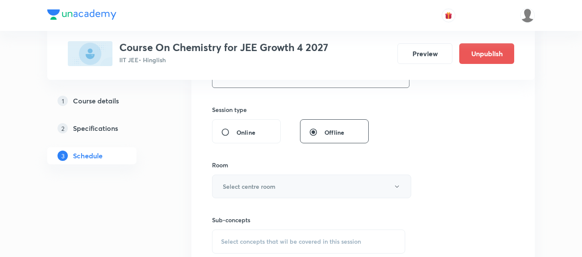
type input "90"
click at [283, 188] on button "Select centre room" at bounding box center [311, 187] width 199 height 24
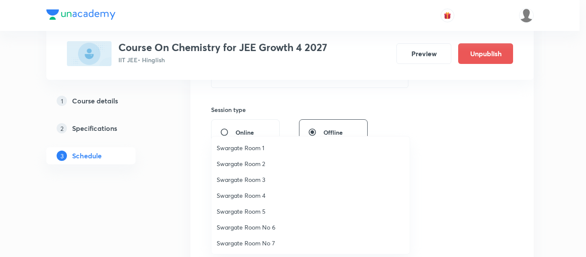
click at [259, 195] on span "Swargate Room 4" at bounding box center [311, 195] width 188 height 9
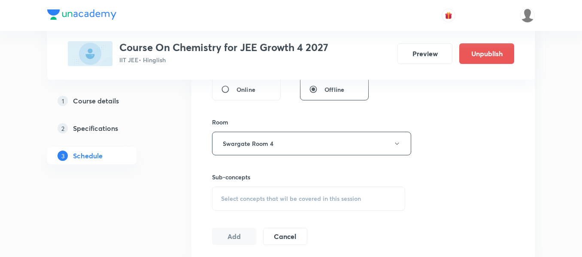
click at [297, 195] on span "Select concepts that wil be covered in this session" at bounding box center [291, 198] width 140 height 7
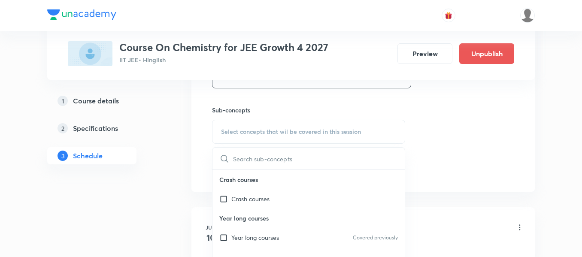
scroll to position [429, 0]
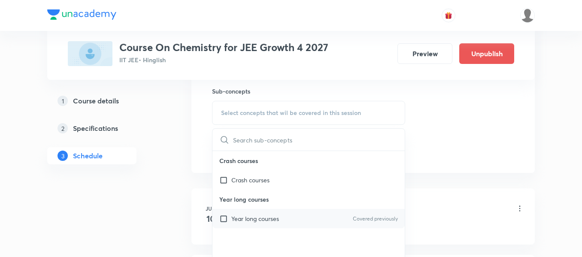
click at [269, 221] on p "Year long courses" at bounding box center [255, 218] width 48 height 9
checkbox input "true"
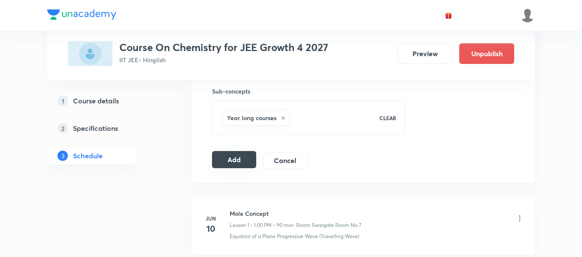
click at [241, 163] on button "Add" at bounding box center [234, 159] width 44 height 17
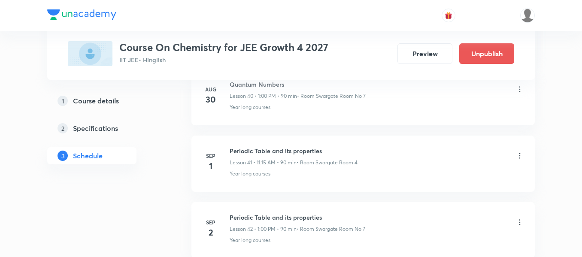
scroll to position [2963, 0]
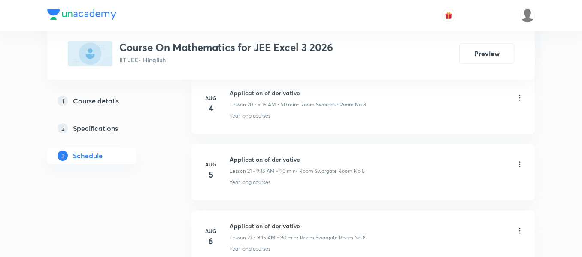
scroll to position [2626, 0]
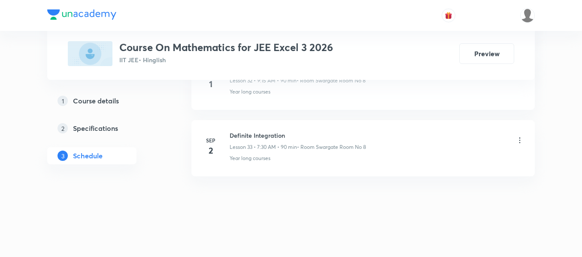
click at [274, 135] on h6 "Definite Integration" at bounding box center [298, 135] width 136 height 9
copy h6 "Definite Integration"
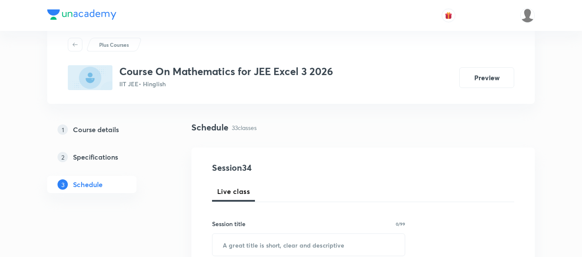
scroll to position [43, 0]
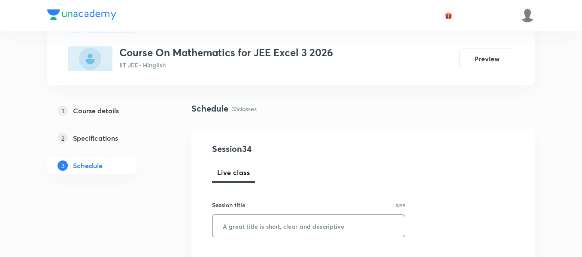
click at [313, 227] on input "text" at bounding box center [308, 226] width 192 height 22
paste input "Definite Integration"
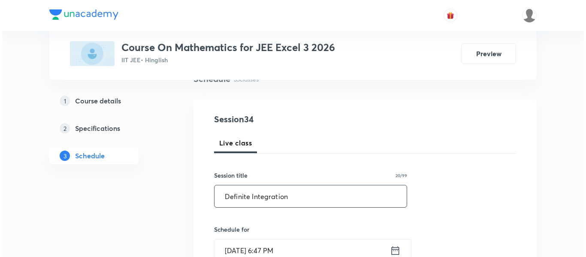
scroll to position [86, 0]
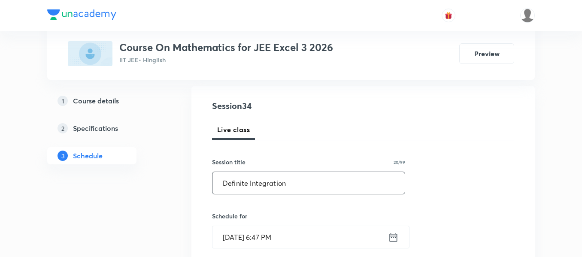
type input "Definite Integration"
click at [395, 236] on icon at bounding box center [393, 237] width 11 height 12
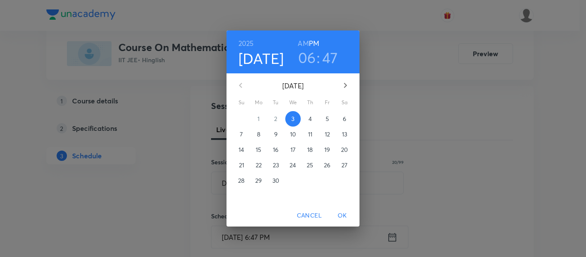
click at [309, 121] on p "4" at bounding box center [310, 119] width 3 height 9
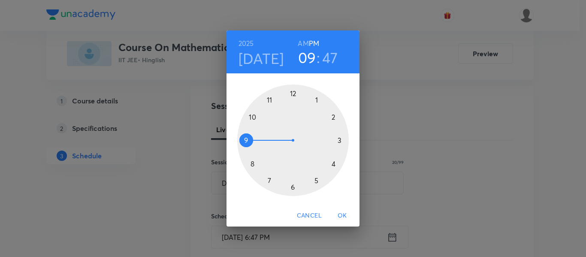
drag, startPoint x: 292, startPoint y: 191, endPoint x: 254, endPoint y: 145, distance: 59.7
click at [254, 145] on div at bounding box center [293, 141] width 112 height 112
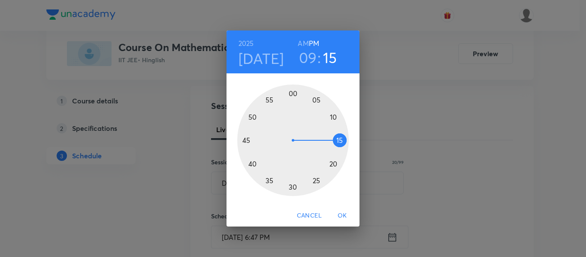
drag, startPoint x: 250, startPoint y: 130, endPoint x: 312, endPoint y: 141, distance: 63.5
click at [312, 141] on div at bounding box center [293, 141] width 112 height 112
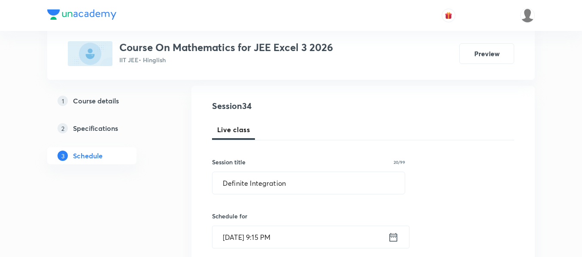
click at [396, 239] on icon at bounding box center [393, 237] width 11 height 12
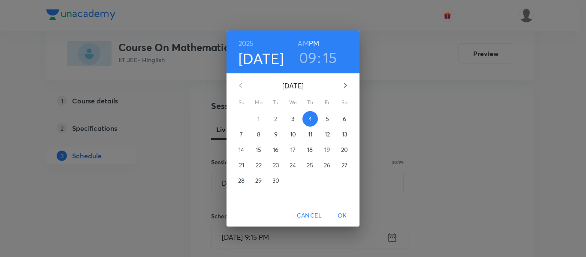
click at [301, 40] on h6 "AM" at bounding box center [303, 43] width 11 height 12
click at [344, 215] on span "OK" at bounding box center [342, 215] width 21 height 11
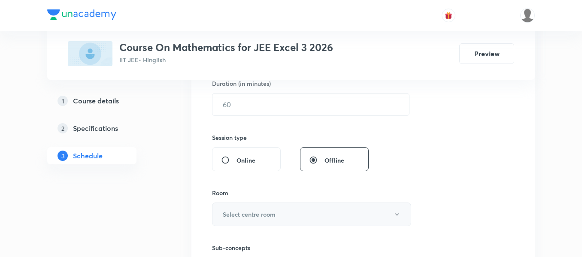
scroll to position [257, 0]
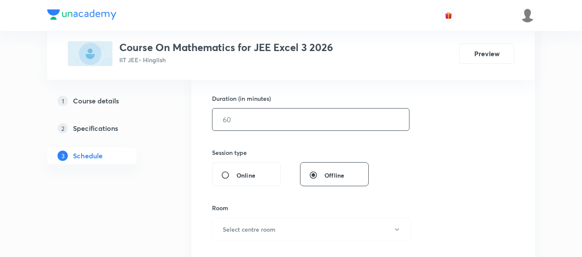
click at [316, 128] on input "text" at bounding box center [310, 120] width 197 height 22
type input "90"
click at [298, 214] on div "Room Select centre room" at bounding box center [308, 222] width 193 height 38
click at [284, 231] on button "Select centre room" at bounding box center [311, 230] width 199 height 24
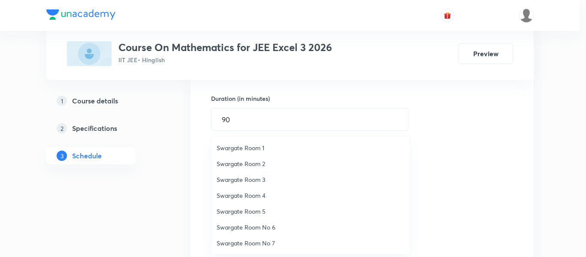
click at [245, 162] on span "Swargate Room 2" at bounding box center [311, 163] width 188 height 9
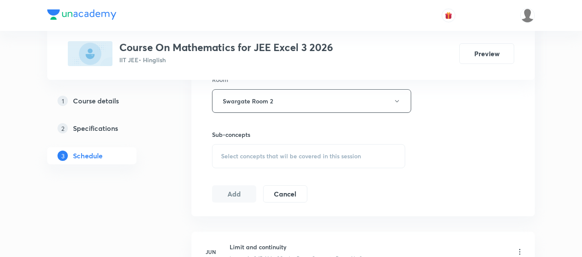
scroll to position [386, 0]
click at [329, 155] on span "Select concepts that wil be covered in this session" at bounding box center [291, 155] width 140 height 7
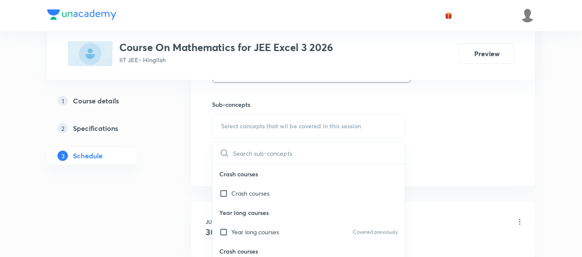
scroll to position [429, 0]
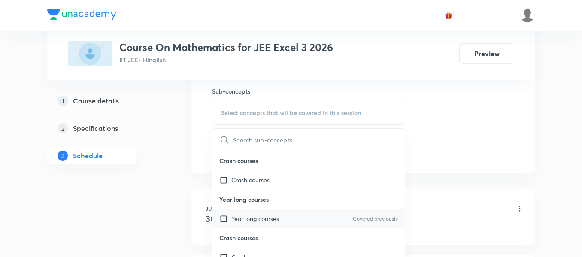
click at [311, 215] on div "Year long courses Covered previously" at bounding box center [308, 218] width 192 height 19
checkbox input "true"
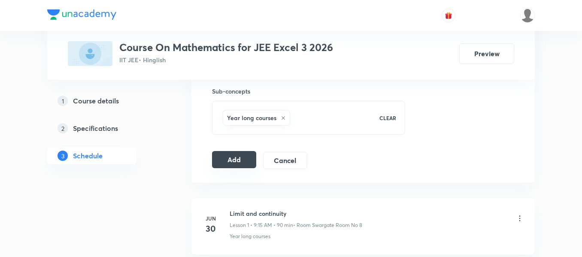
click at [233, 155] on button "Add" at bounding box center [234, 159] width 44 height 17
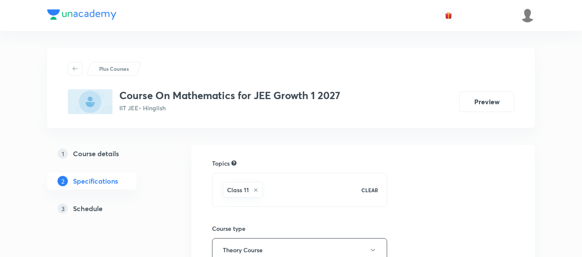
click at [86, 207] on h5 "Schedule" at bounding box center [88, 208] width 30 height 10
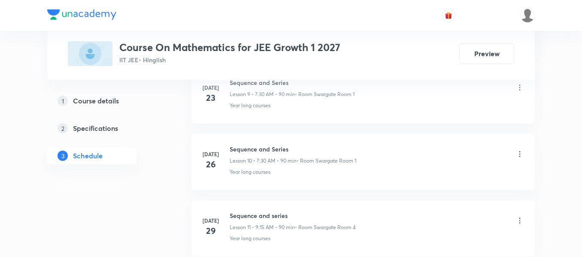
scroll to position [2160, 0]
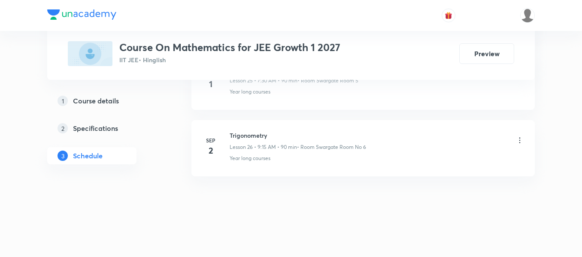
click at [257, 137] on h6 "Trigonometry" at bounding box center [298, 135] width 136 height 9
copy h6 "Trigonometry"
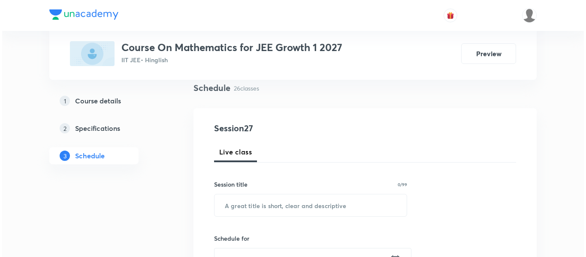
scroll to position [86, 0]
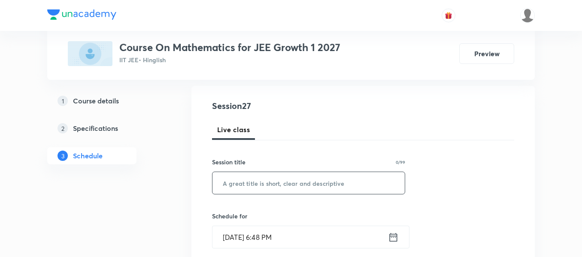
click at [318, 182] on input "text" at bounding box center [308, 183] width 192 height 22
paste input "Trigonometry"
type input "Trigonometry"
click at [396, 239] on icon at bounding box center [393, 237] width 11 height 12
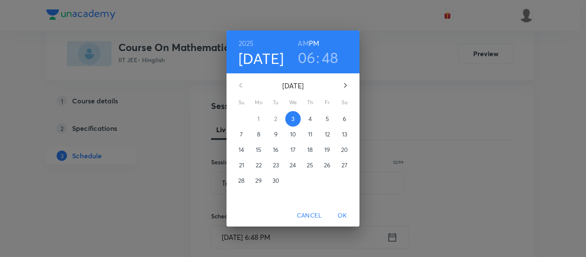
click at [309, 122] on p "4" at bounding box center [310, 119] width 3 height 9
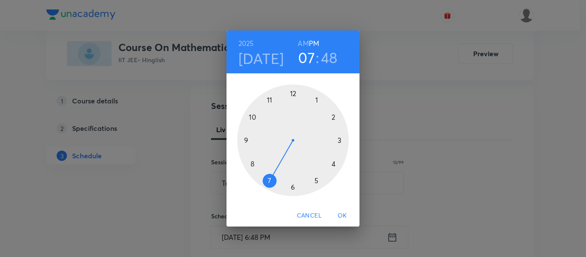
drag, startPoint x: 291, startPoint y: 191, endPoint x: 269, endPoint y: 171, distance: 29.2
click at [269, 171] on div at bounding box center [293, 141] width 112 height 112
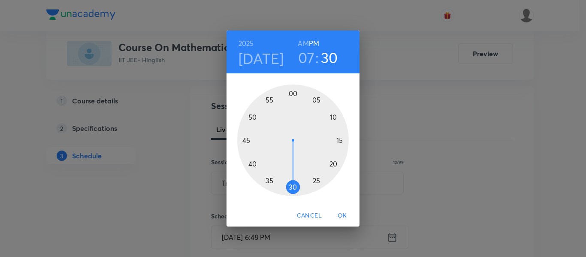
drag, startPoint x: 265, startPoint y: 129, endPoint x: 294, endPoint y: 181, distance: 59.2
click at [294, 181] on div at bounding box center [293, 141] width 112 height 112
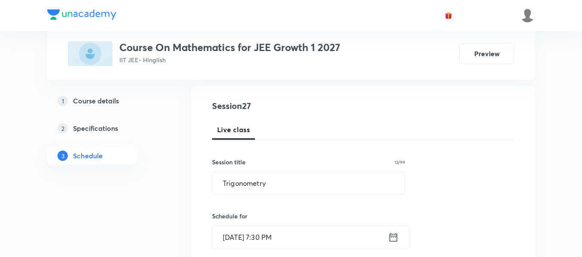
click at [394, 240] on icon at bounding box center [393, 237] width 11 height 12
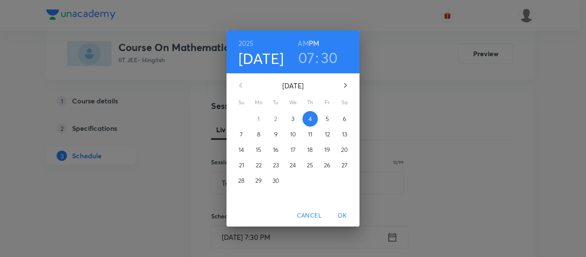
click at [303, 42] on h6 "AM" at bounding box center [303, 43] width 11 height 12
click at [342, 212] on span "OK" at bounding box center [342, 215] width 21 height 11
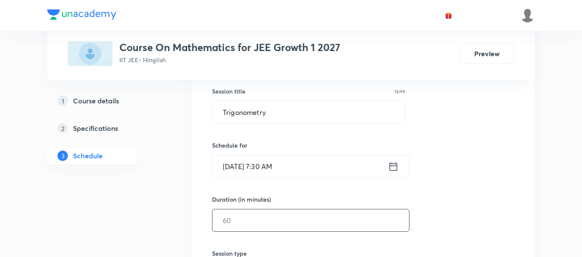
scroll to position [172, 0]
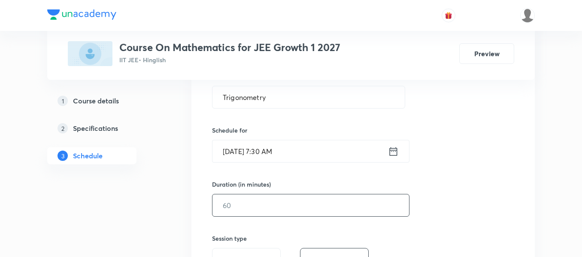
click at [327, 201] on input "text" at bounding box center [310, 205] width 197 height 22
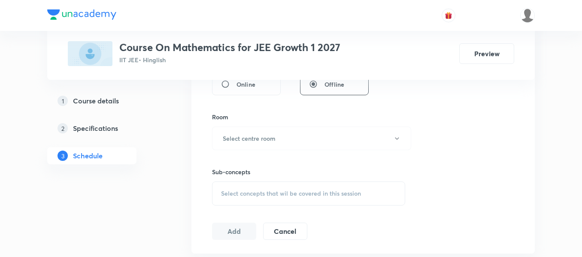
scroll to position [300, 0]
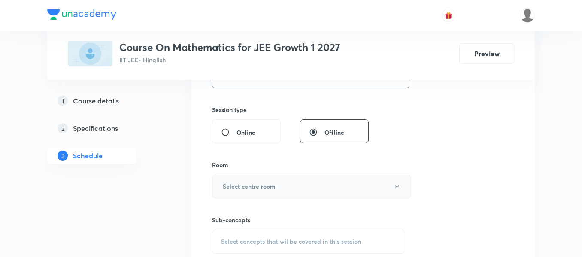
type input "90"
click at [315, 183] on button "Select centre room" at bounding box center [311, 187] width 199 height 24
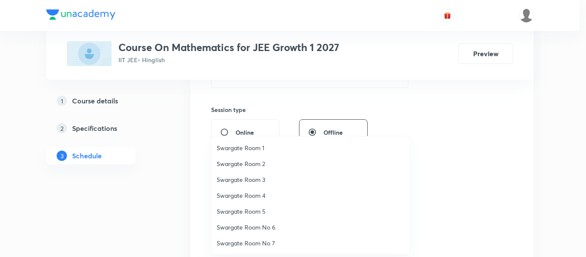
click at [273, 229] on span "Swargate Room No 6" at bounding box center [311, 227] width 188 height 9
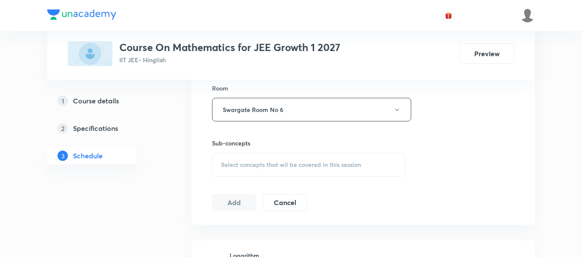
scroll to position [386, 0]
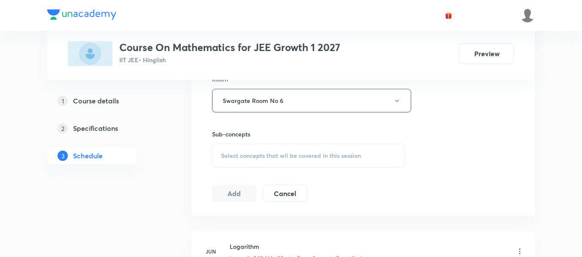
click at [333, 152] on span "Select concepts that wil be covered in this session" at bounding box center [291, 155] width 140 height 7
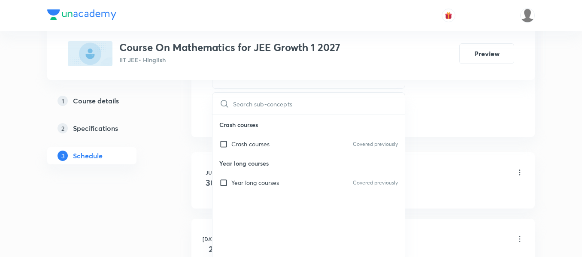
scroll to position [472, 0]
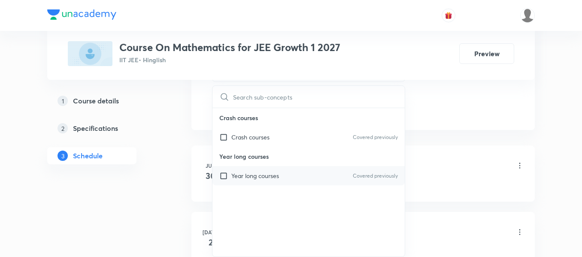
click at [318, 175] on div "Year long courses Covered previously" at bounding box center [308, 175] width 192 height 19
checkbox input "true"
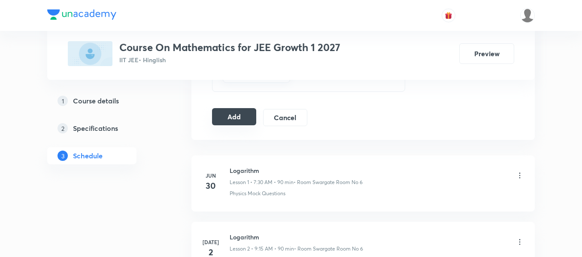
click at [231, 119] on button "Add" at bounding box center [234, 116] width 44 height 17
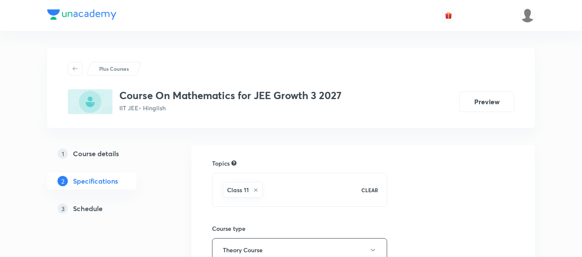
click at [88, 210] on h5 "Schedule" at bounding box center [88, 208] width 30 height 10
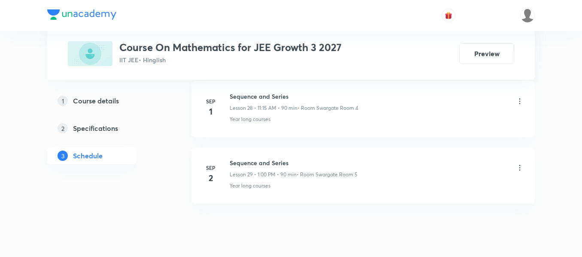
scroll to position [2317, 0]
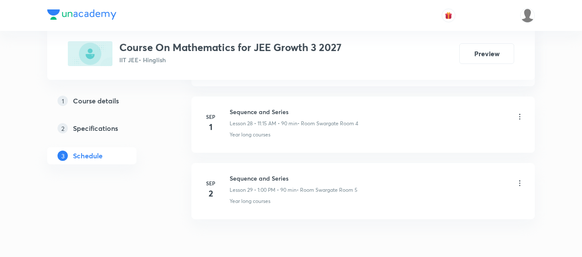
click at [276, 181] on h6 "Sequence and Series" at bounding box center [294, 178] width 128 height 9
copy h6 "Sequence and Series"
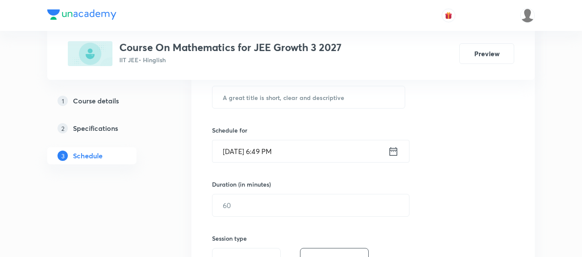
scroll to position [129, 0]
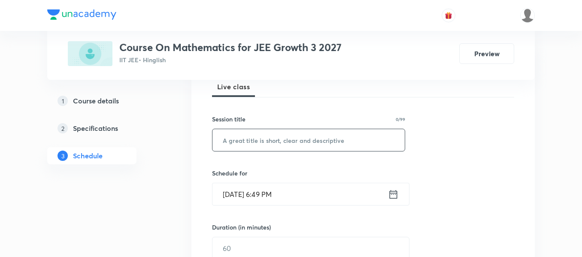
click at [318, 135] on input "text" at bounding box center [308, 140] width 192 height 22
paste input "Sequence and Series"
type input "Sequence and Series"
click at [391, 196] on icon at bounding box center [393, 194] width 11 height 12
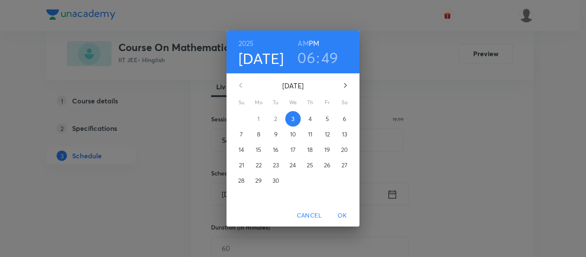
click at [310, 124] on button "4" at bounding box center [310, 118] width 15 height 15
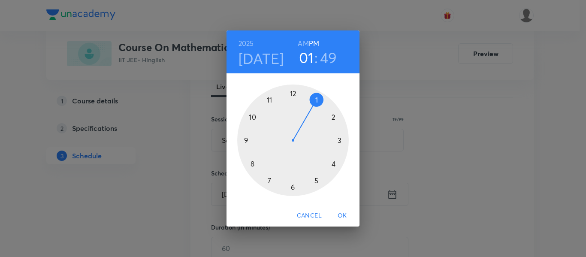
drag, startPoint x: 297, startPoint y: 182, endPoint x: 310, endPoint y: 113, distance: 69.4
click at [310, 113] on div at bounding box center [293, 141] width 112 height 112
drag, startPoint x: 262, startPoint y: 158, endPoint x: 296, endPoint y: 189, distance: 45.3
click at [296, 189] on div at bounding box center [293, 141] width 112 height 112
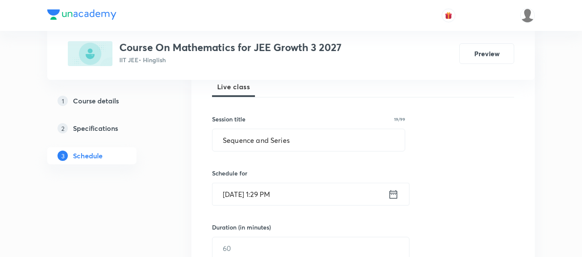
click at [391, 195] on icon at bounding box center [393, 194] width 11 height 12
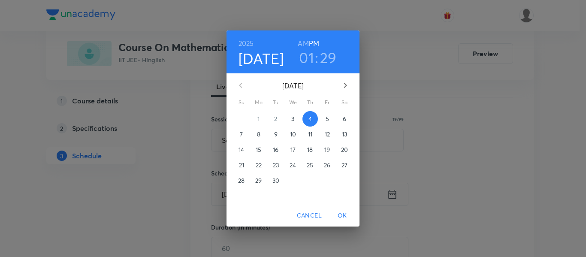
click at [332, 58] on h3 "29" at bounding box center [328, 57] width 17 height 18
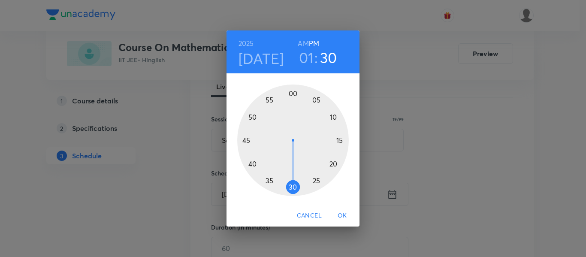
drag, startPoint x: 299, startPoint y: 185, endPoint x: 294, endPoint y: 183, distance: 5.4
click at [294, 183] on div at bounding box center [293, 141] width 112 height 112
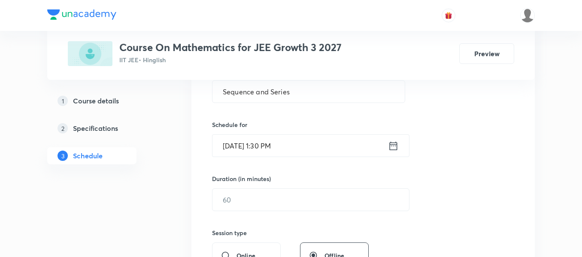
scroll to position [215, 0]
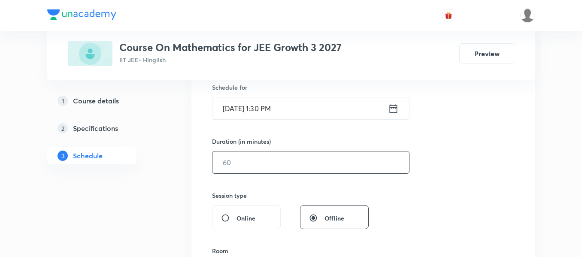
click at [339, 162] on input "text" at bounding box center [310, 162] width 197 height 22
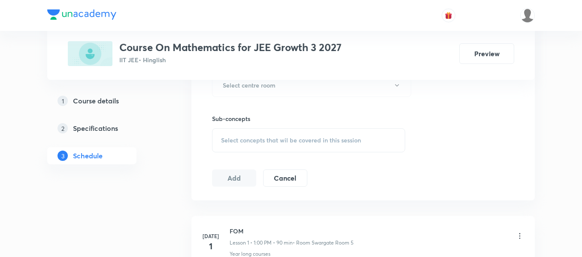
scroll to position [386, 0]
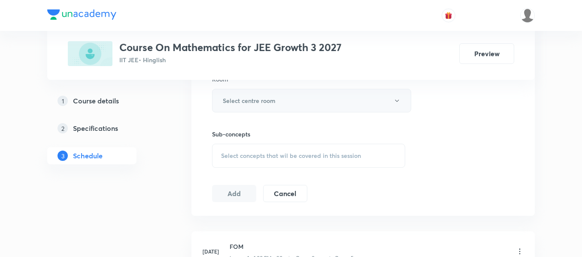
type input "90"
click at [258, 109] on button "Select centre room" at bounding box center [311, 101] width 199 height 24
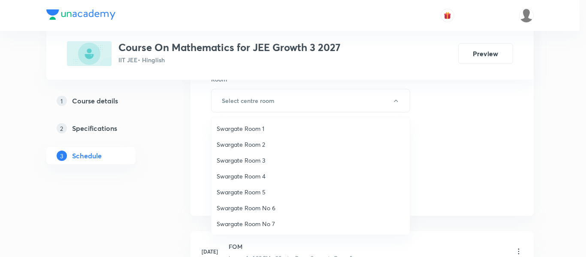
click at [252, 194] on span "Swargate Room 5" at bounding box center [311, 192] width 188 height 9
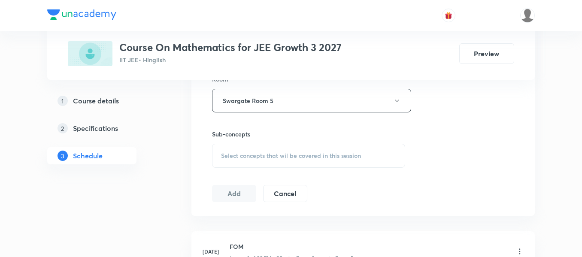
click at [294, 167] on div "Select concepts that wil be covered in this session" at bounding box center [308, 156] width 193 height 24
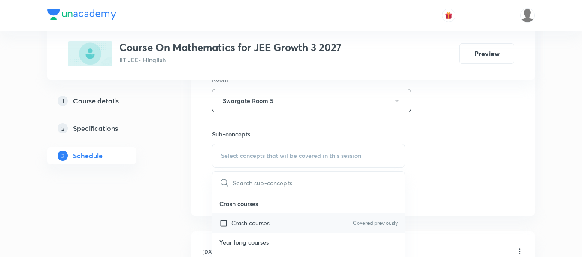
scroll to position [472, 0]
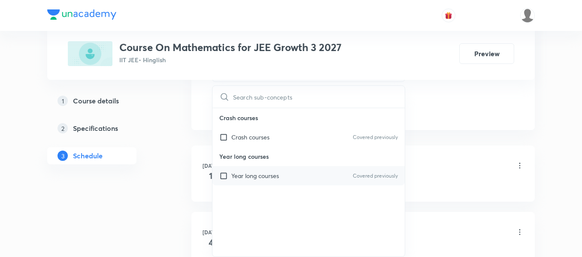
click at [309, 178] on div "Year long courses Covered previously" at bounding box center [308, 175] width 192 height 19
checkbox input "true"
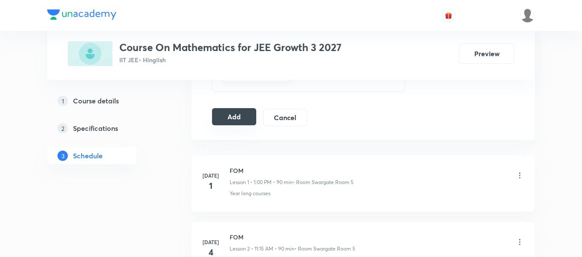
click at [235, 115] on button "Add" at bounding box center [234, 116] width 44 height 17
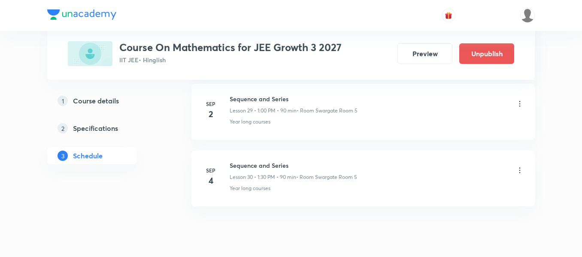
scroll to position [1989, 0]
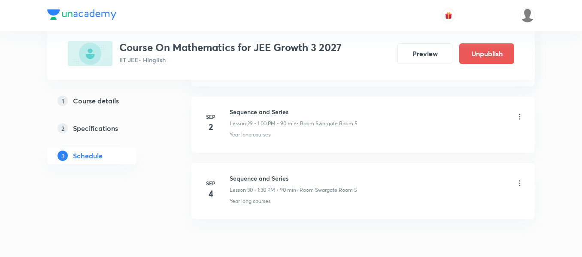
click at [520, 184] on icon at bounding box center [519, 183] width 9 height 9
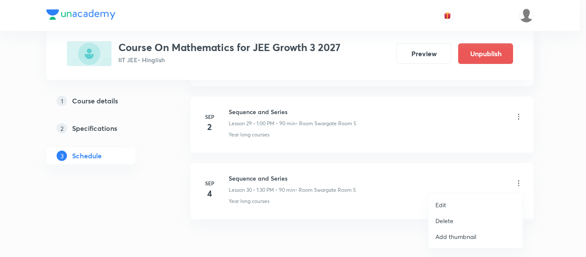
click at [451, 203] on li "Edit" at bounding box center [476, 205] width 94 height 16
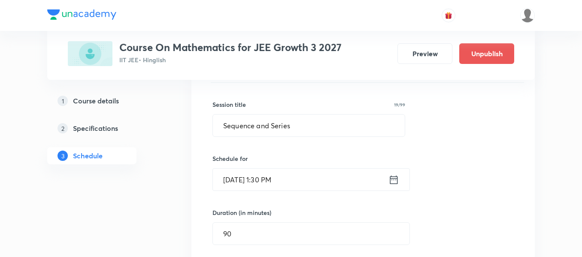
scroll to position [2075, 0]
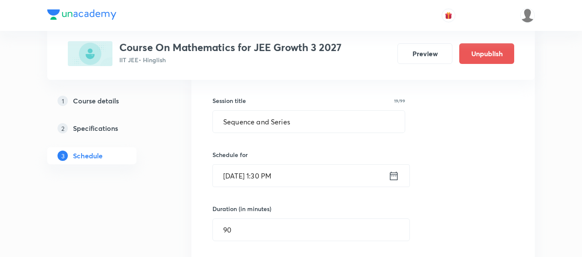
click at [396, 176] on icon at bounding box center [394, 175] width 8 height 9
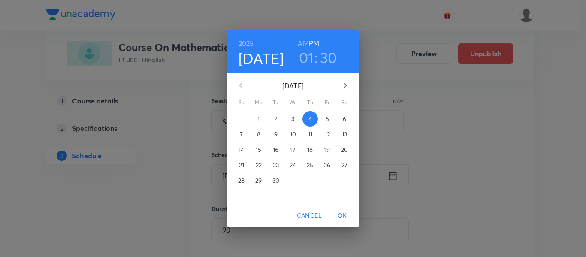
click at [328, 51] on h3 "30" at bounding box center [328, 57] width 17 height 18
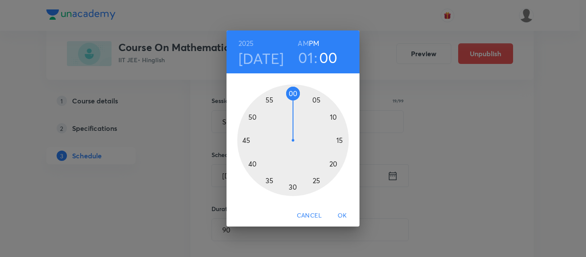
drag, startPoint x: 292, startPoint y: 189, endPoint x: 294, endPoint y: 103, distance: 86.3
click at [294, 103] on div at bounding box center [293, 141] width 112 height 112
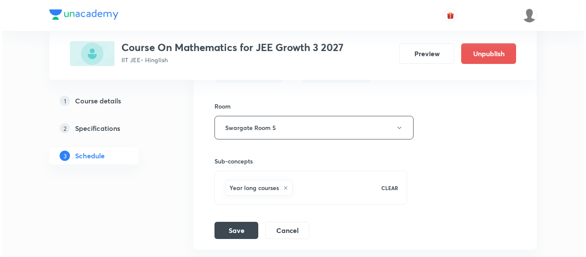
scroll to position [2289, 0]
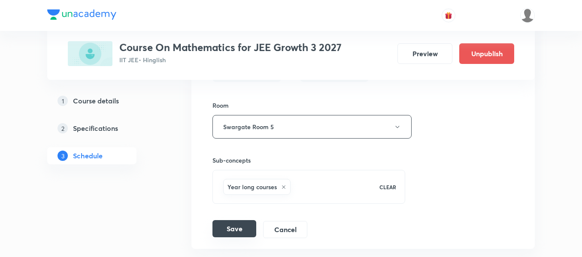
click at [237, 229] on button "Save" at bounding box center [234, 228] width 44 height 17
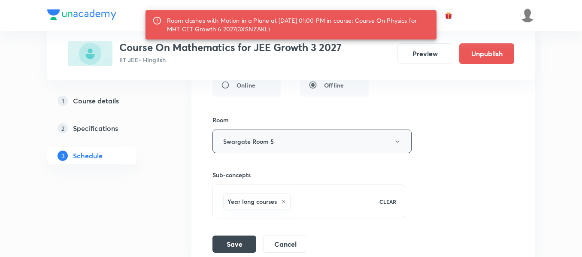
click at [297, 148] on button "Swargate Room 5" at bounding box center [311, 142] width 199 height 24
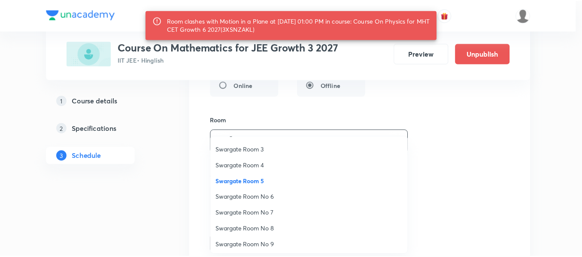
scroll to position [43, 0]
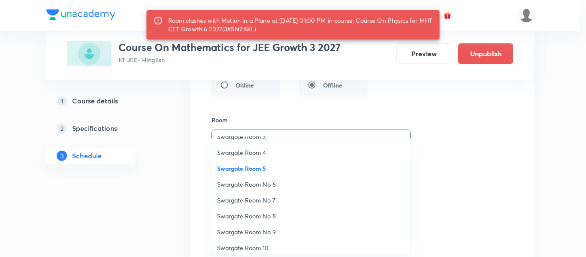
click at [257, 231] on span "Swargate Room No 9" at bounding box center [311, 231] width 188 height 9
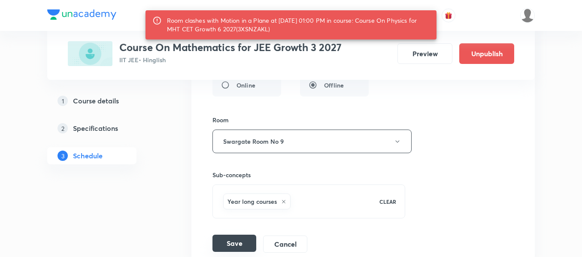
click at [237, 242] on button "Save" at bounding box center [234, 243] width 44 height 17
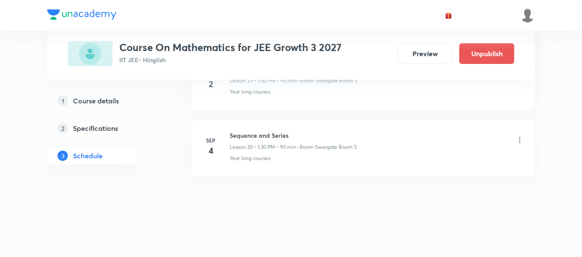
scroll to position [2032, 0]
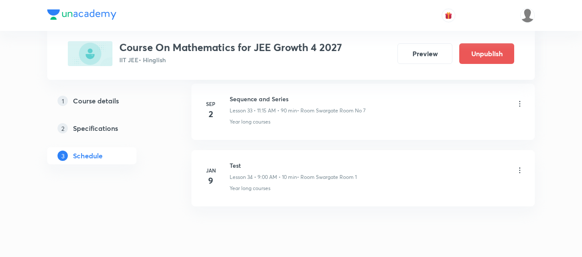
scroll to position [2650, 0]
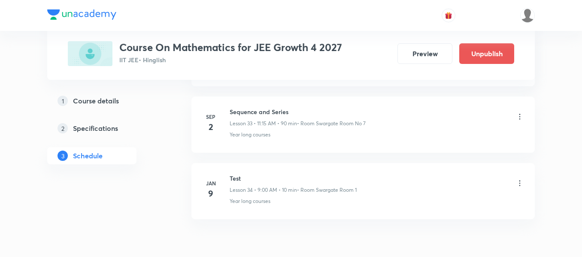
click at [267, 109] on h6 "Sequence and Series" at bounding box center [298, 111] width 136 height 9
copy h6 "Sequence and Series"
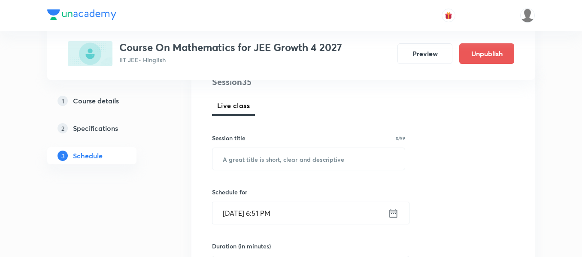
scroll to position [110, 0]
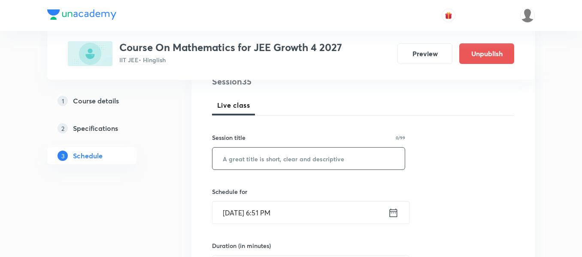
click at [328, 169] on input "text" at bounding box center [308, 159] width 192 height 22
paste input "Sequence and Series"
type input "Sequence and Series"
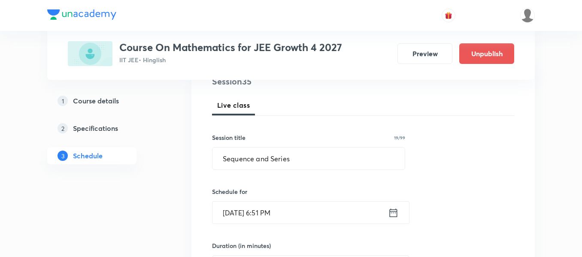
click at [392, 211] on icon at bounding box center [394, 212] width 8 height 9
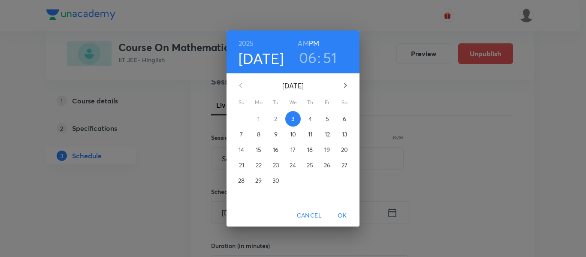
drag, startPoint x: 325, startPoint y: 119, endPoint x: 311, endPoint y: 118, distance: 14.2
click at [311, 118] on div "31 1 2 3 4 5 6" at bounding box center [293, 118] width 133 height 15
click at [311, 118] on p "4" at bounding box center [310, 119] width 3 height 9
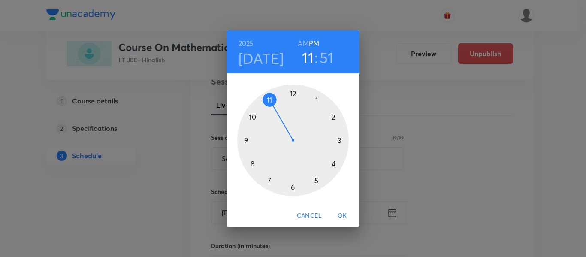
drag, startPoint x: 294, startPoint y: 190, endPoint x: 275, endPoint y: 117, distance: 75.8
click at [275, 117] on div at bounding box center [293, 141] width 112 height 112
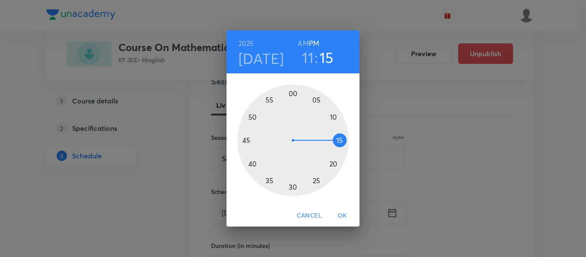
drag, startPoint x: 265, startPoint y: 114, endPoint x: 321, endPoint y: 140, distance: 61.4
click at [321, 140] on div at bounding box center [293, 141] width 112 height 112
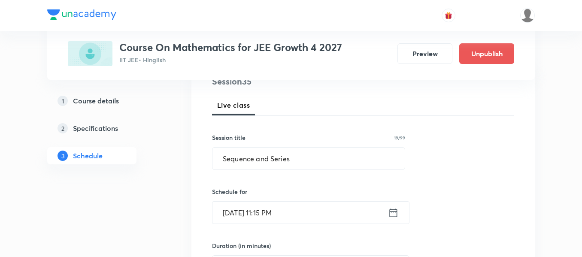
click at [394, 215] on icon at bounding box center [393, 213] width 11 height 12
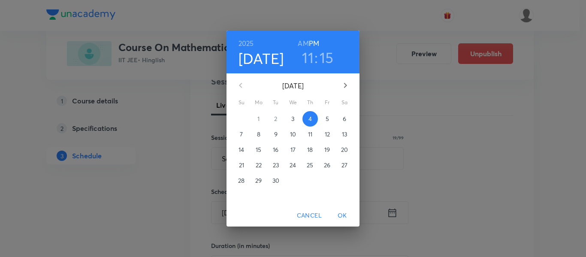
click at [302, 46] on h6 "AM" at bounding box center [303, 43] width 11 height 12
click at [346, 212] on span "OK" at bounding box center [342, 215] width 21 height 11
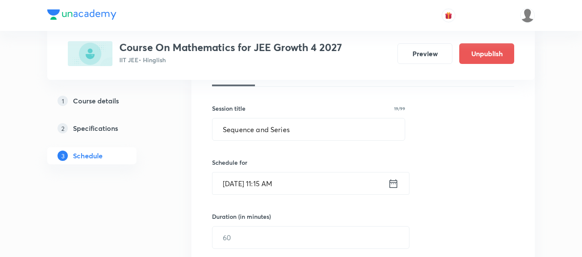
scroll to position [153, 0]
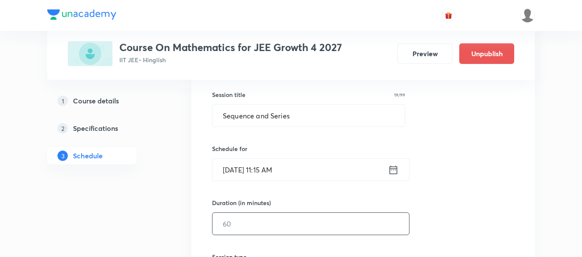
click at [322, 220] on input "text" at bounding box center [310, 224] width 197 height 22
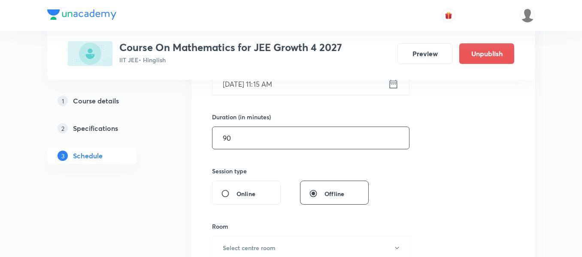
scroll to position [282, 0]
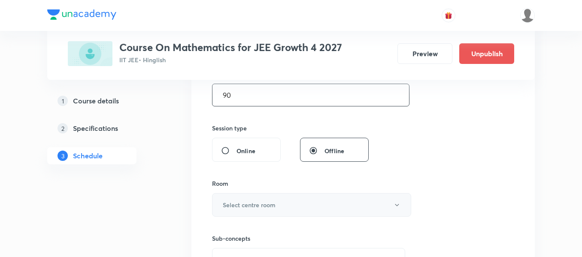
type input "90"
click at [298, 205] on button "Select centre room" at bounding box center [311, 205] width 199 height 24
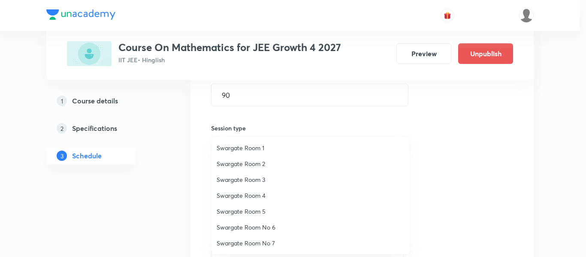
click at [250, 192] on span "Swargate Room 4" at bounding box center [311, 195] width 188 height 9
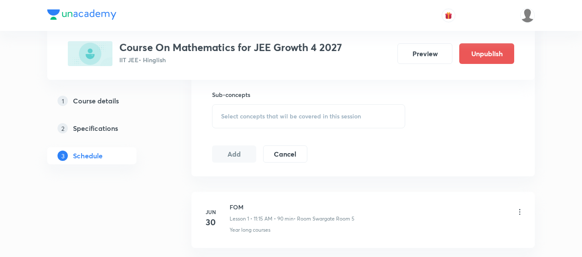
scroll to position [411, 0]
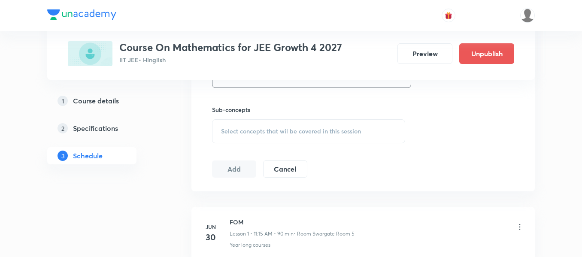
click at [345, 133] on span "Select concepts that wil be covered in this session" at bounding box center [291, 131] width 140 height 7
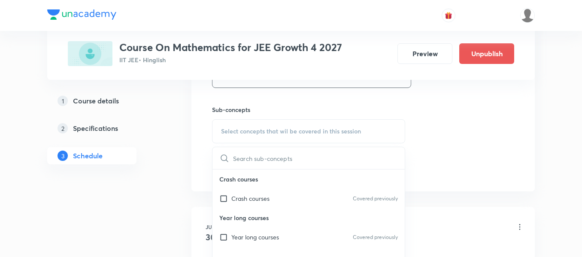
click at [306, 229] on div "Year long courses Covered previously" at bounding box center [308, 236] width 192 height 19
checkbox input "true"
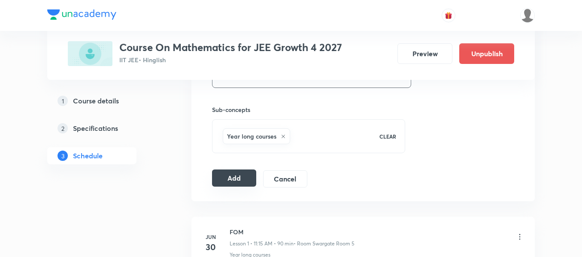
click at [222, 182] on button "Add" at bounding box center [234, 178] width 44 height 17
